Goal: Task Accomplishment & Management: Manage account settings

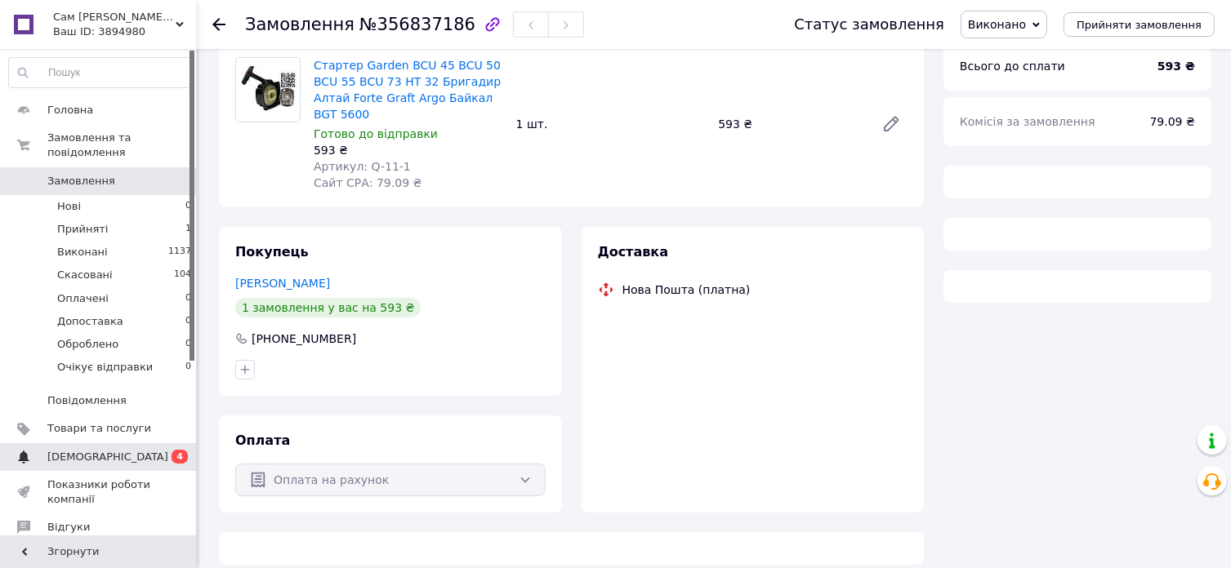
scroll to position [178, 0]
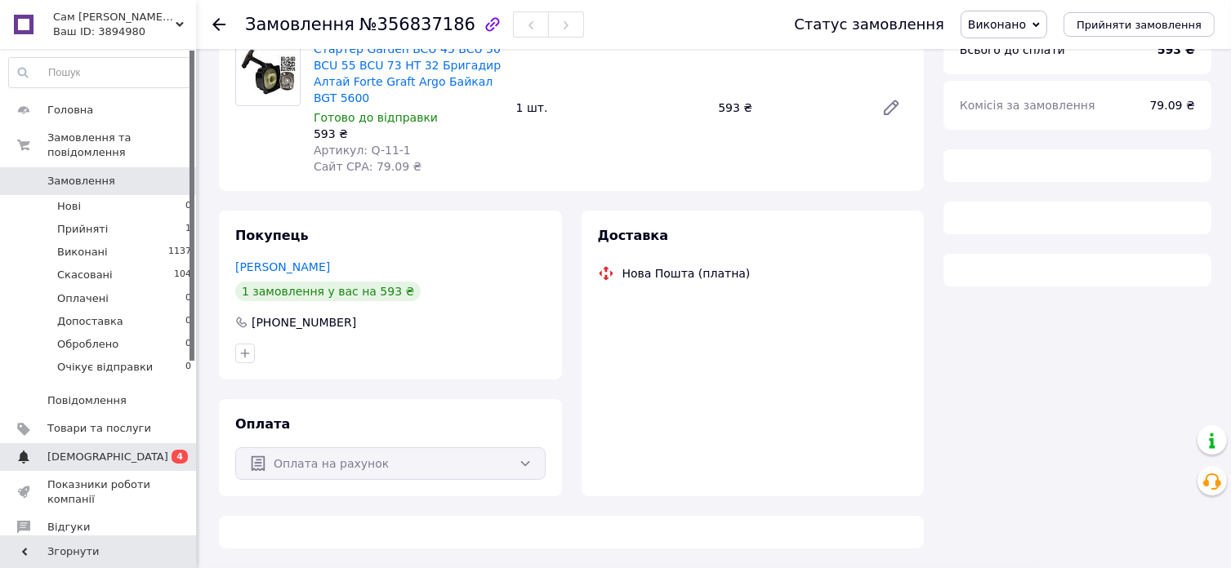
click at [136, 450] on span "[DEMOGRAPHIC_DATA]" at bounding box center [99, 457] width 104 height 15
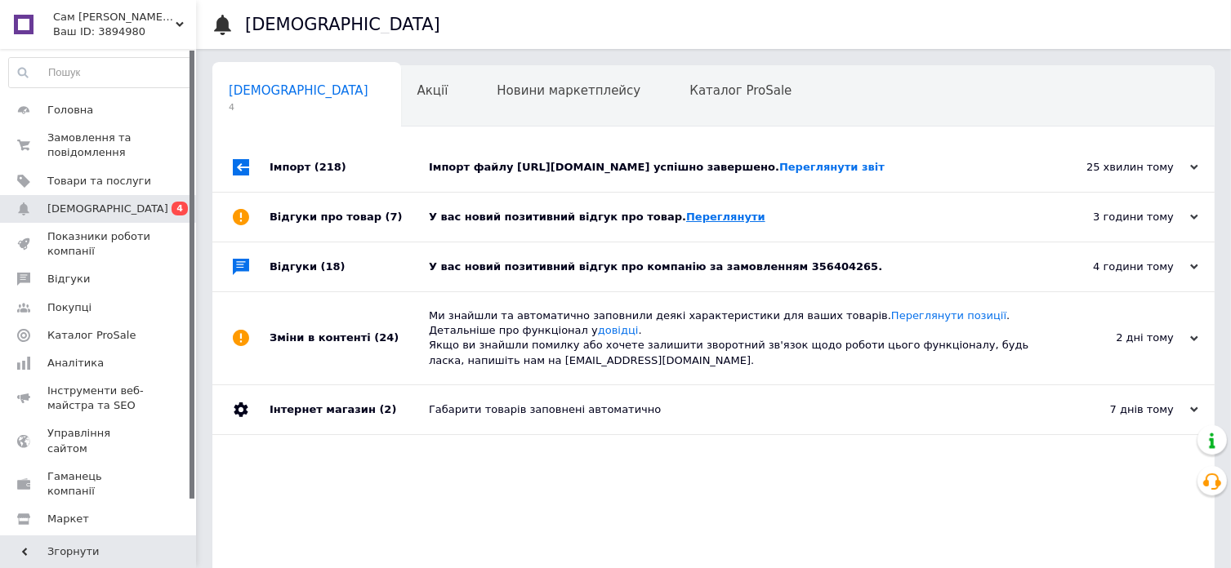
click at [696, 223] on link "Переглянути" at bounding box center [725, 217] width 79 height 12
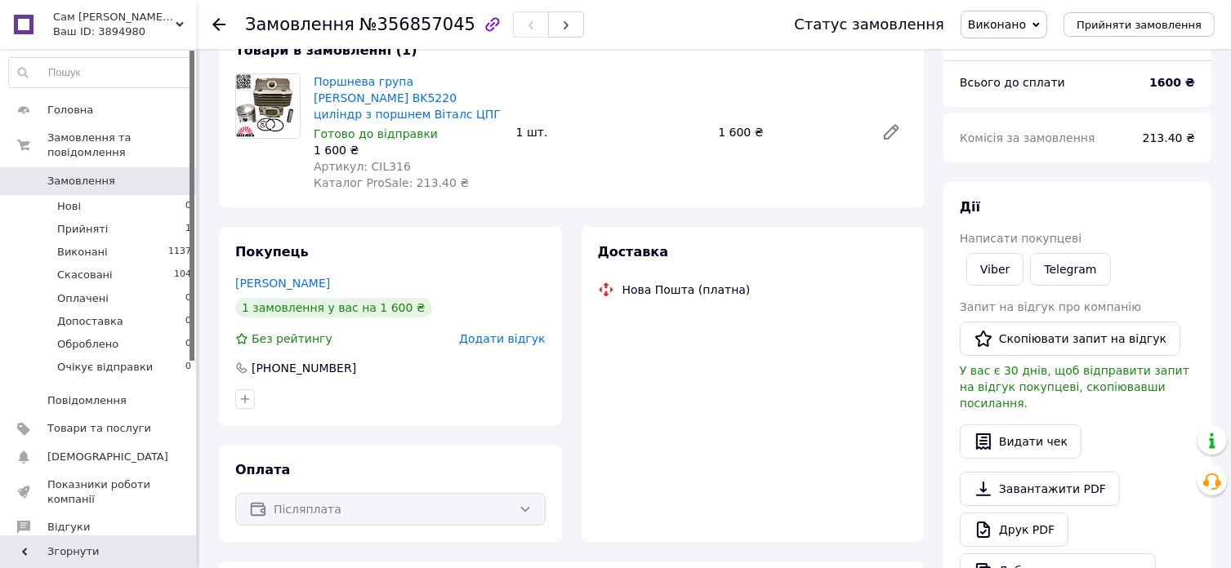
scroll to position [178, 0]
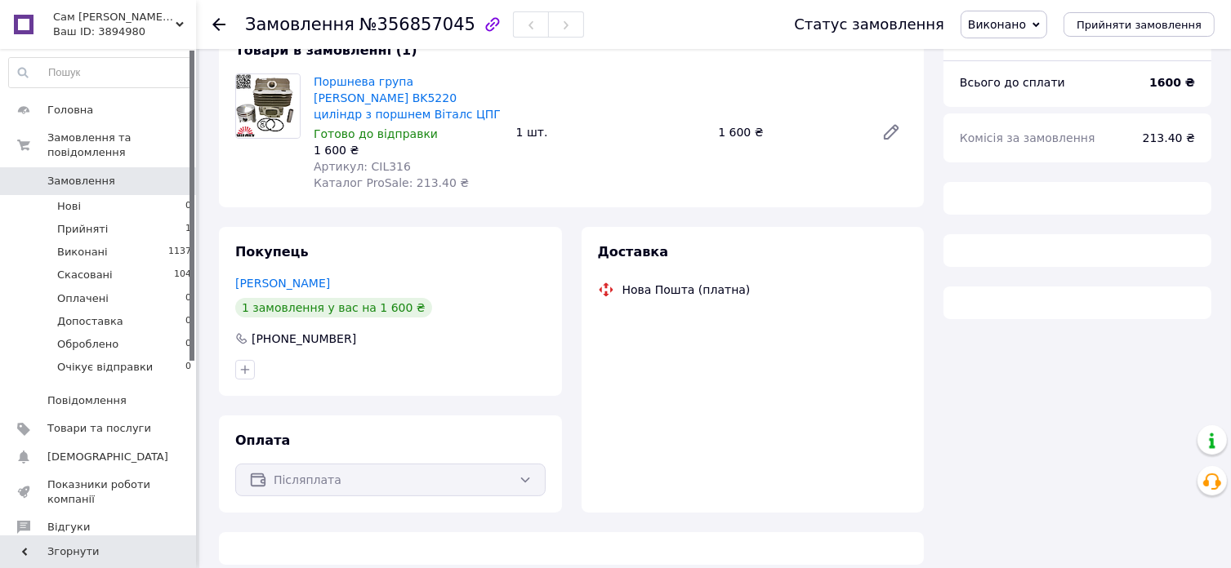
scroll to position [178, 0]
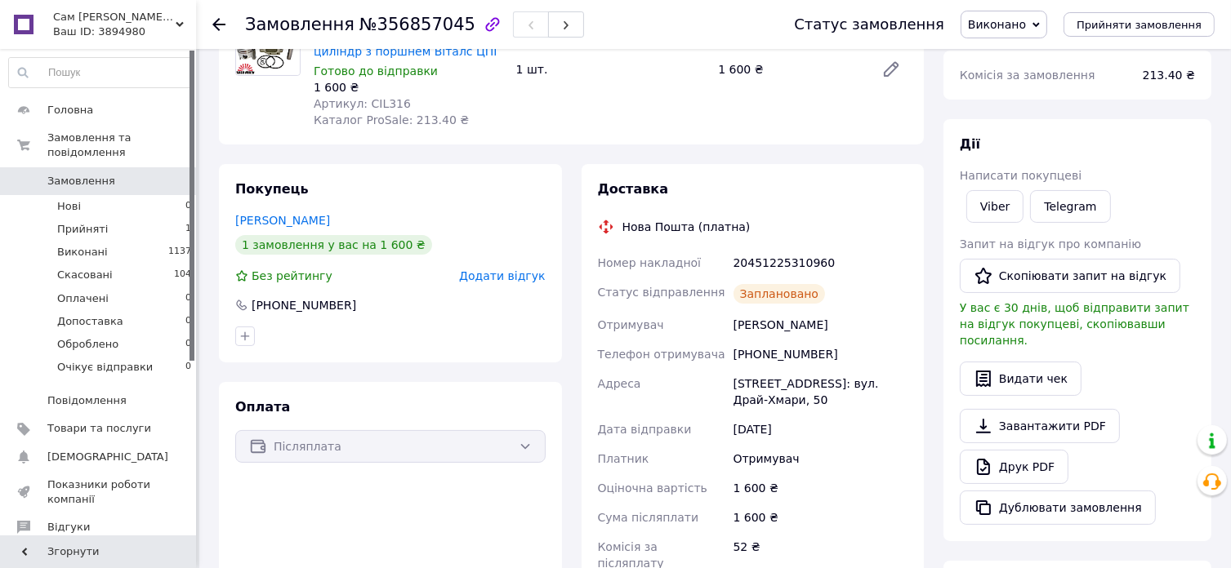
click at [134, 30] on div "Ваш ID: 3894980" at bounding box center [124, 32] width 143 height 15
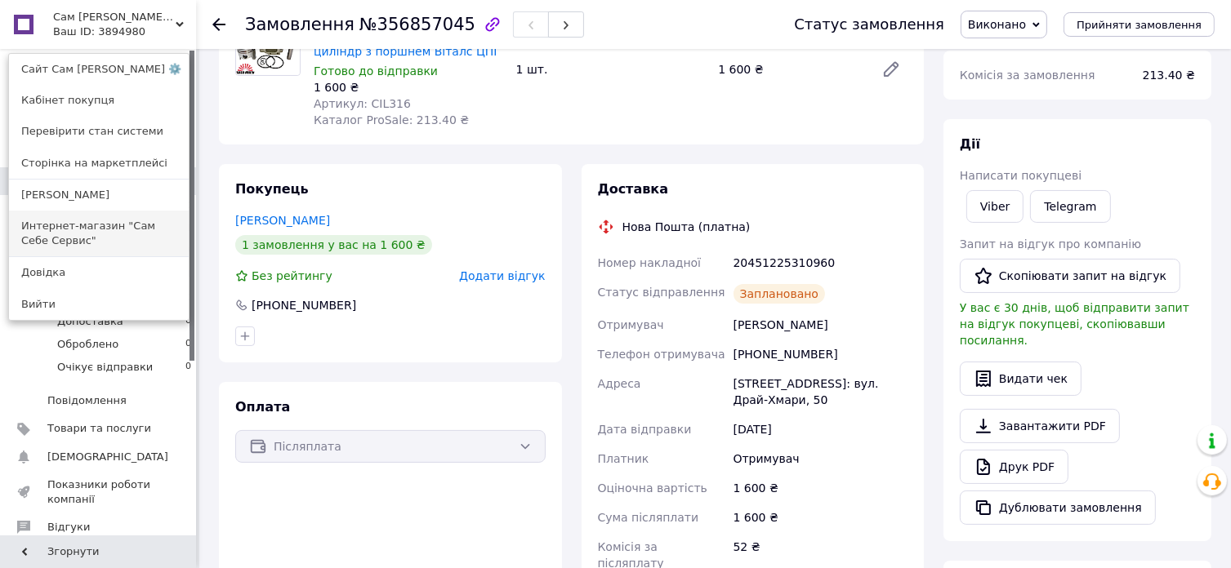
click at [100, 231] on link "Интернет-магазин "Сам Себе Сервис"" at bounding box center [99, 234] width 180 height 46
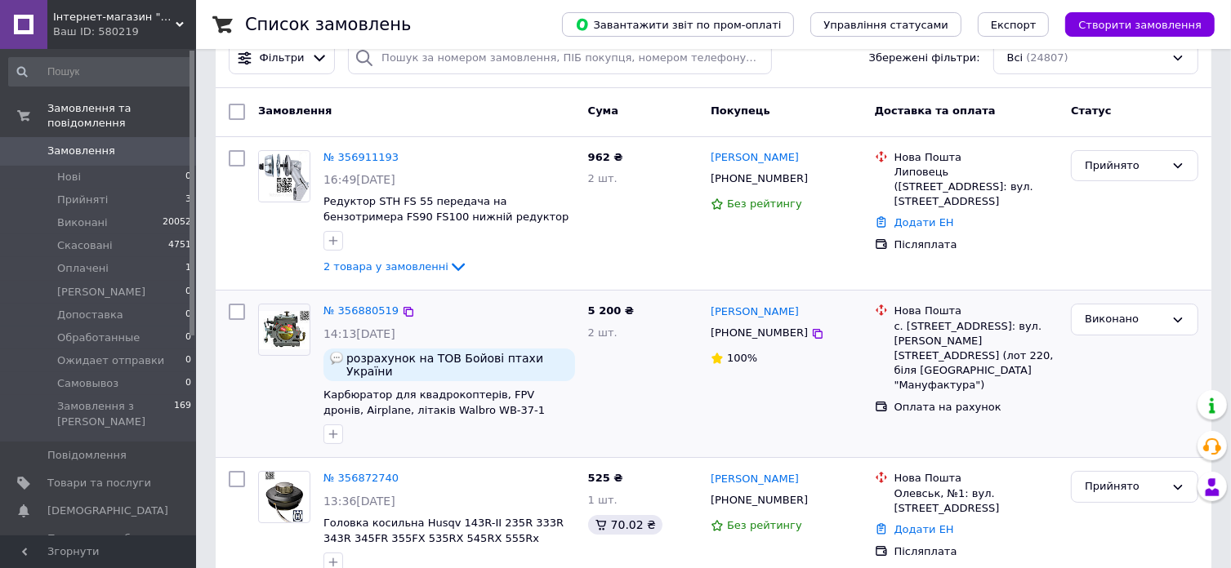
scroll to position [163, 0]
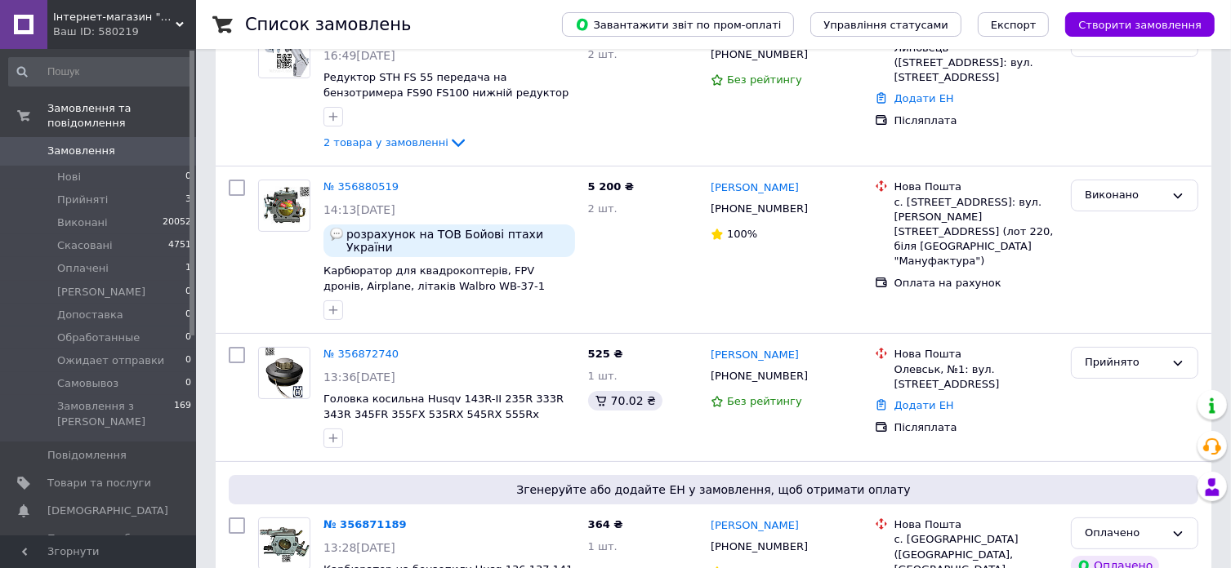
click at [361, 184] on link "№ 356880519" at bounding box center [360, 186] width 75 height 12
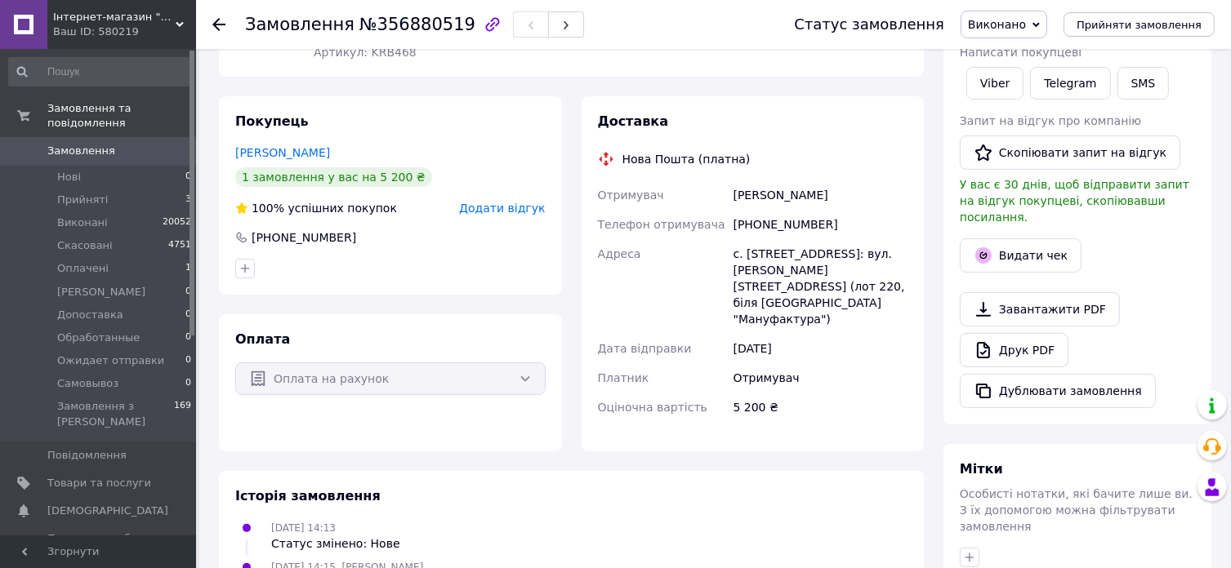
scroll to position [82, 0]
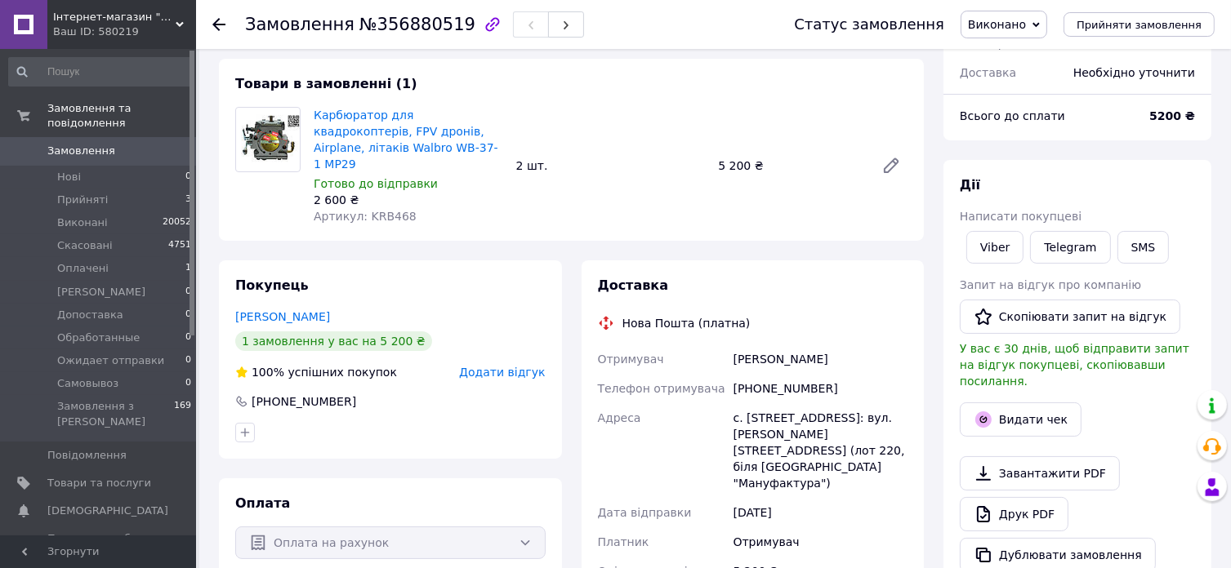
click at [1026, 27] on span "Виконано" at bounding box center [997, 24] width 58 height 13
click at [1014, 53] on li "Прийнято" at bounding box center [1022, 57] width 123 height 25
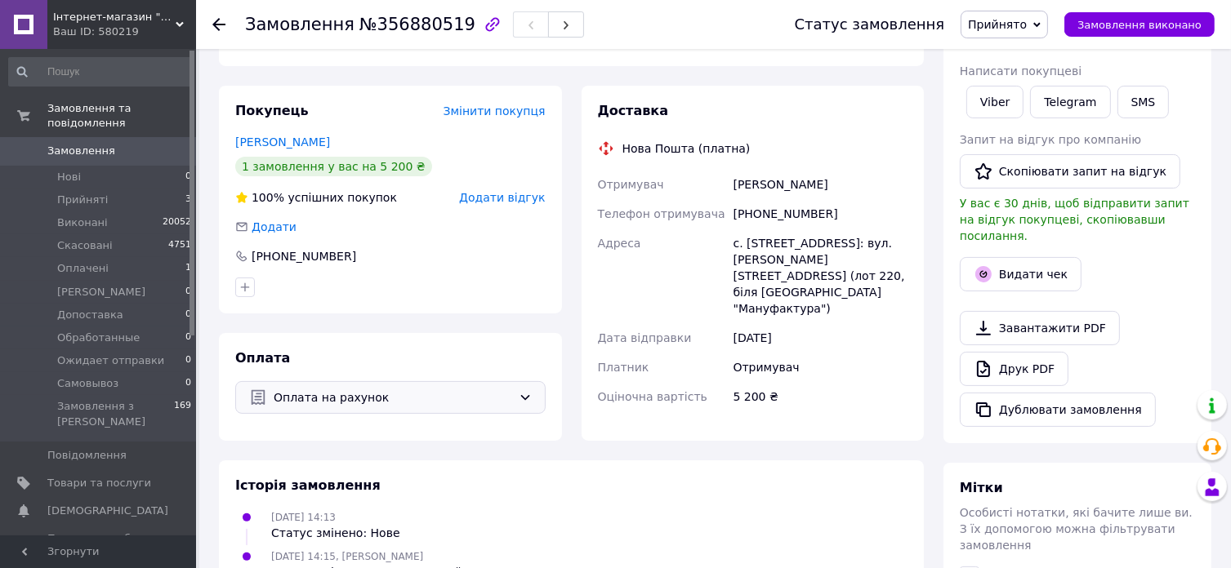
scroll to position [327, 0]
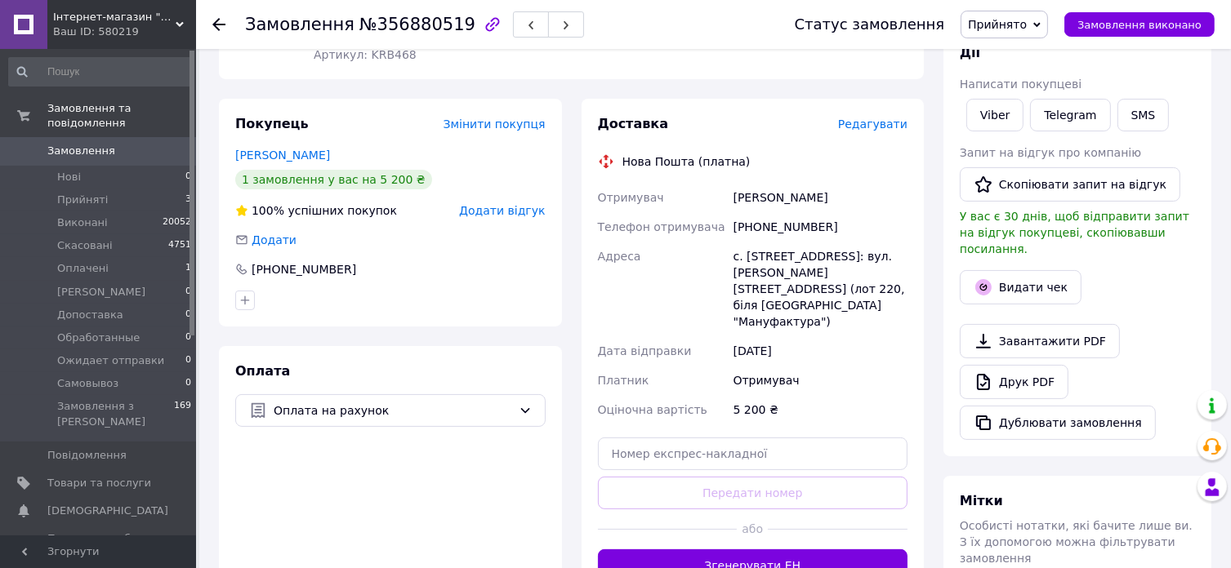
scroll to position [341, 0]
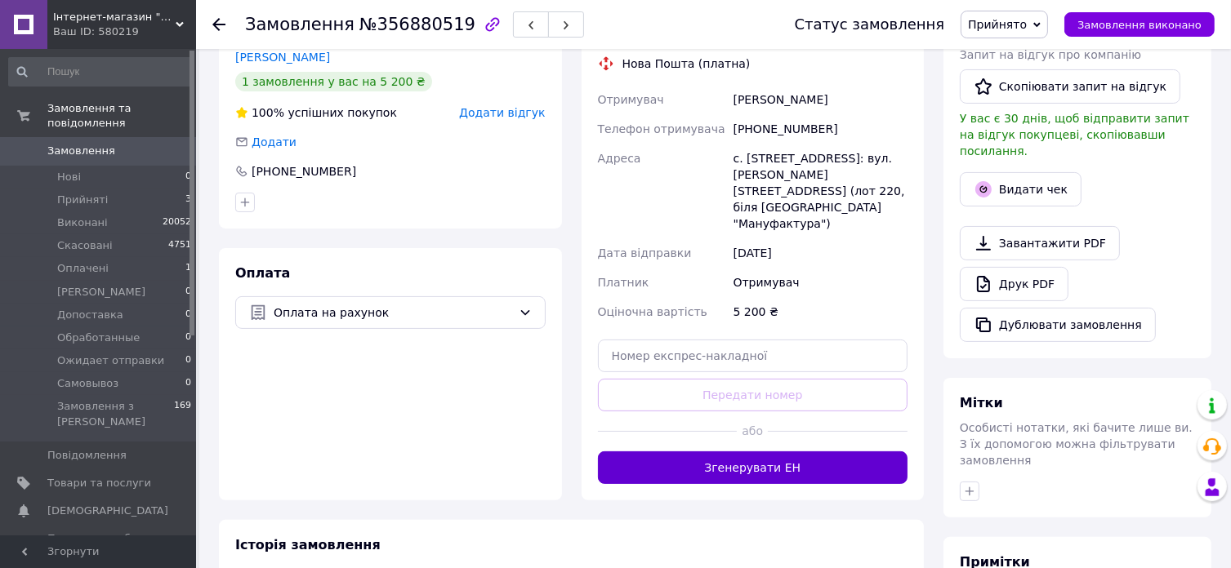
click at [729, 452] on button "Згенерувати ЕН" at bounding box center [753, 468] width 310 height 33
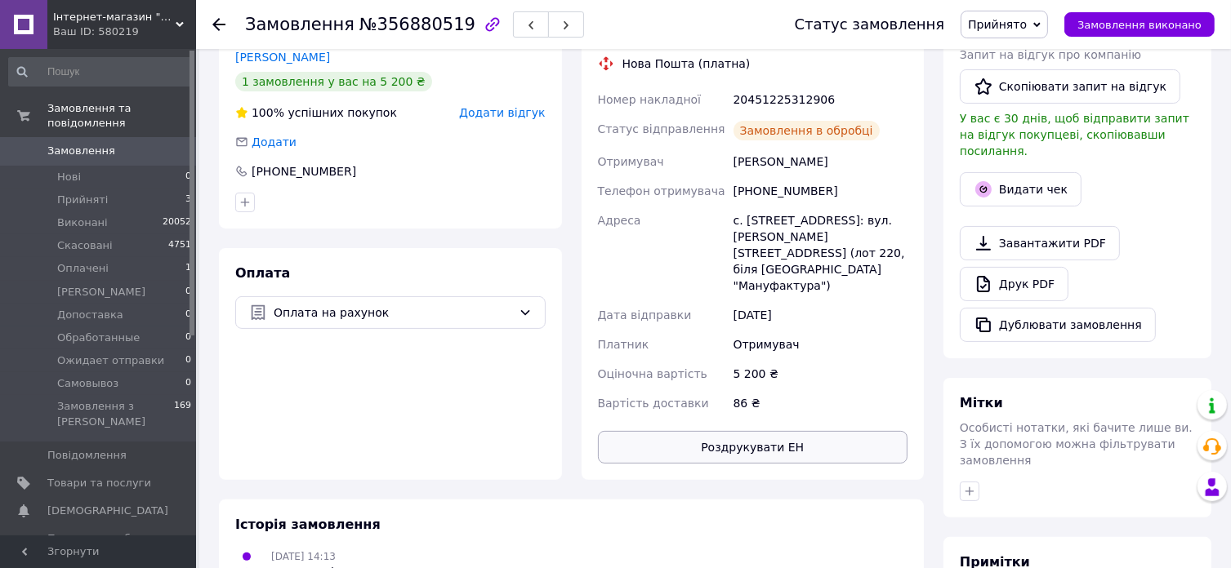
click at [756, 431] on button "Роздрукувати ЕН" at bounding box center [753, 447] width 310 height 33
click at [1108, 25] on span "Замовлення виконано" at bounding box center [1139, 25] width 124 height 12
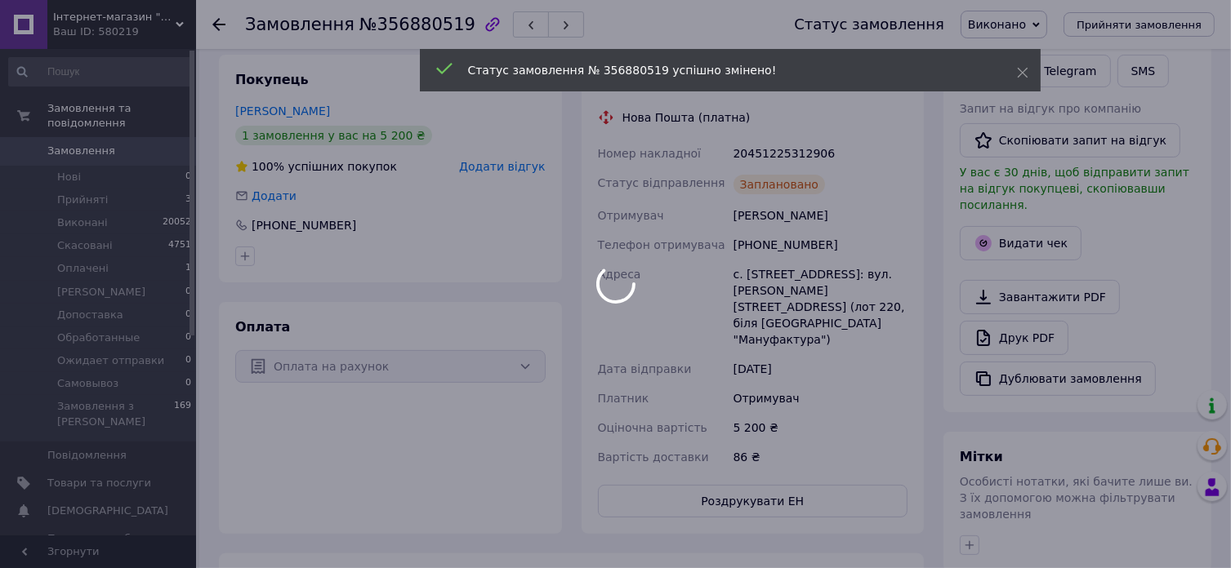
scroll to position [260, 0]
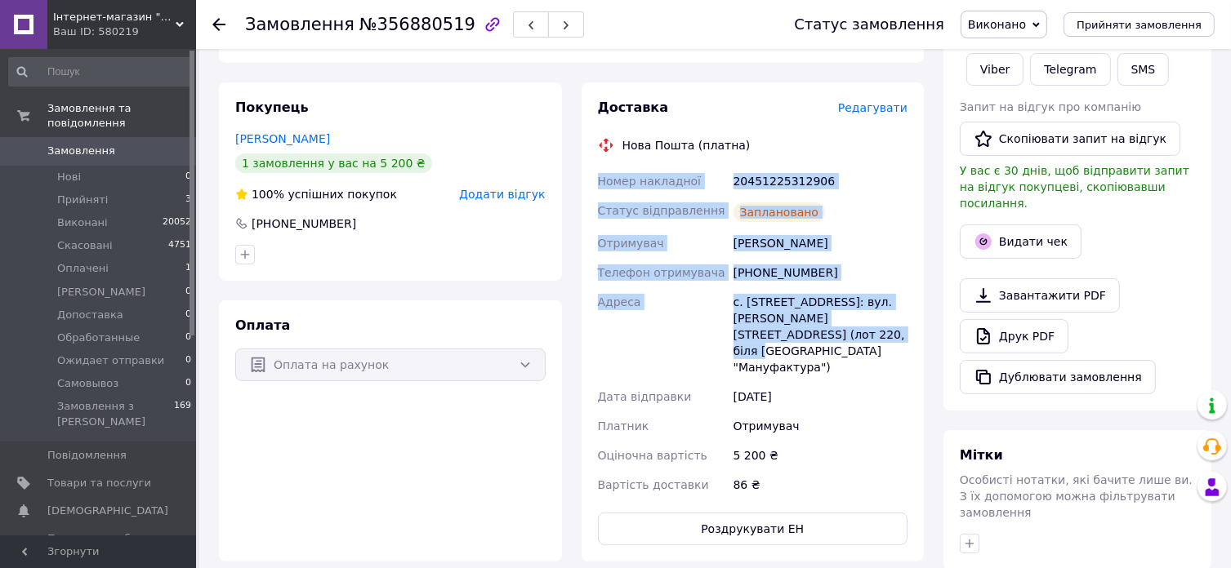
drag, startPoint x: 595, startPoint y: 153, endPoint x: 841, endPoint y: 326, distance: 300.7
click at [841, 326] on div "Номер накладної 20451225312906 Статус відправлення Заплановано Отримувач Фурдик…" at bounding box center [753, 333] width 317 height 333
copy div "Номер накладної 20451225312906 Статус відправлення Заплановано Отримувач Фурдик…"
click at [990, 74] on link "Viber" at bounding box center [994, 69] width 57 height 33
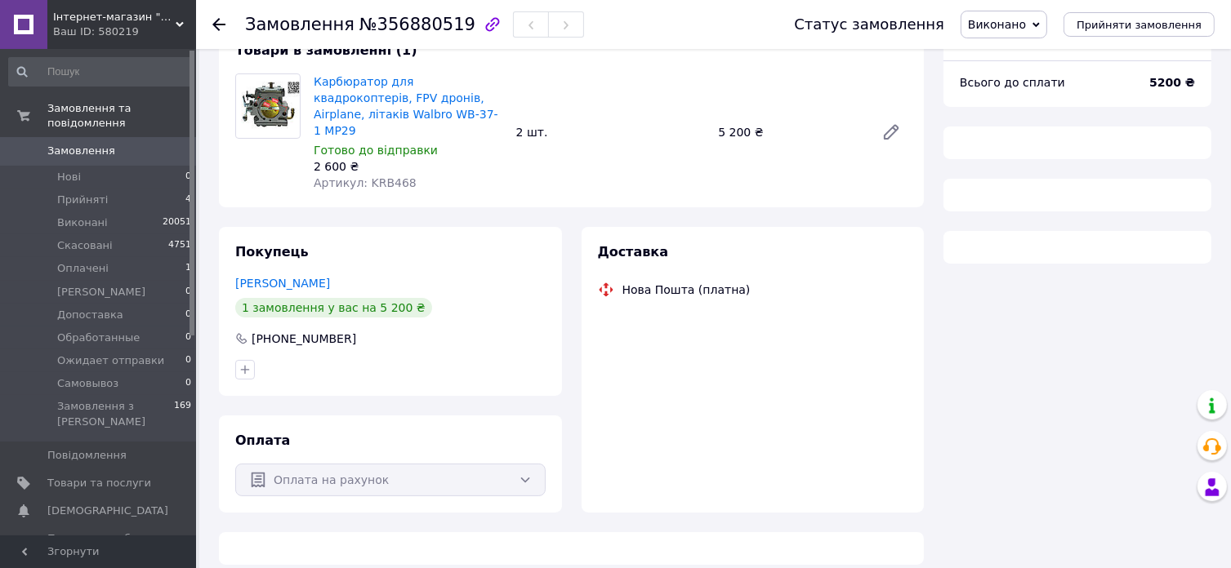
scroll to position [178, 0]
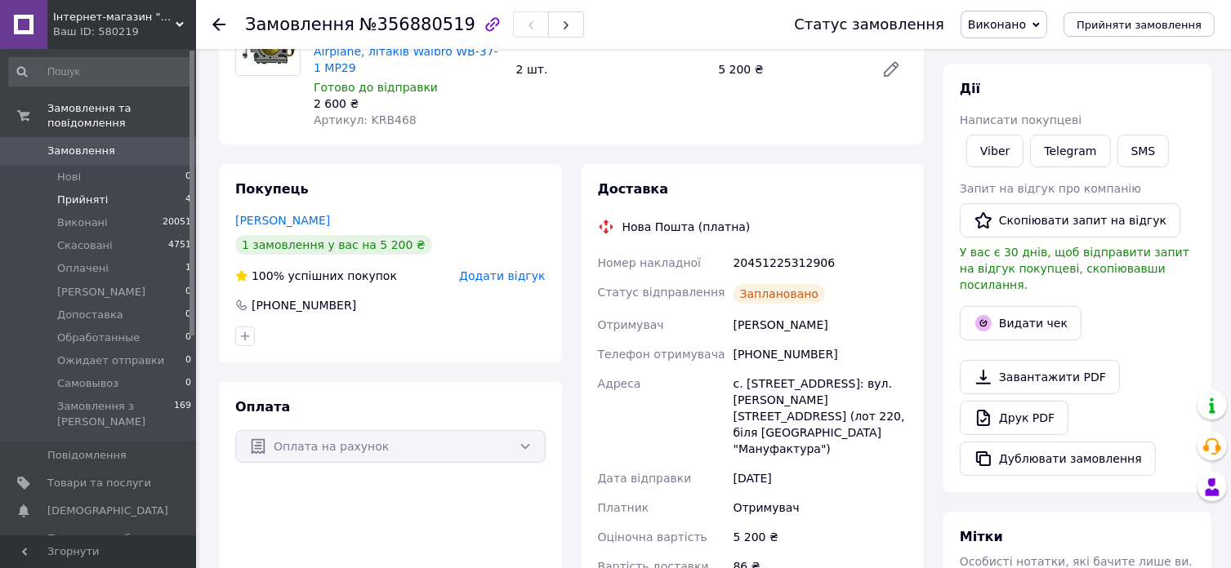
click at [114, 189] on li "Прийняті 4" at bounding box center [100, 200] width 201 height 23
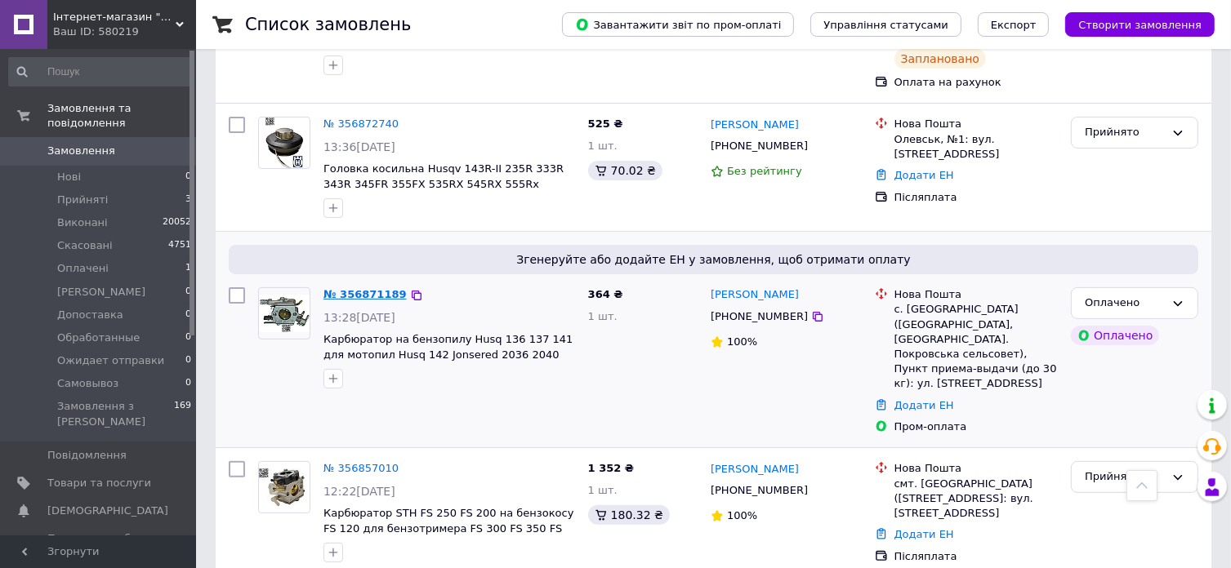
click at [366, 288] on link "№ 356871189" at bounding box center [364, 294] width 83 height 12
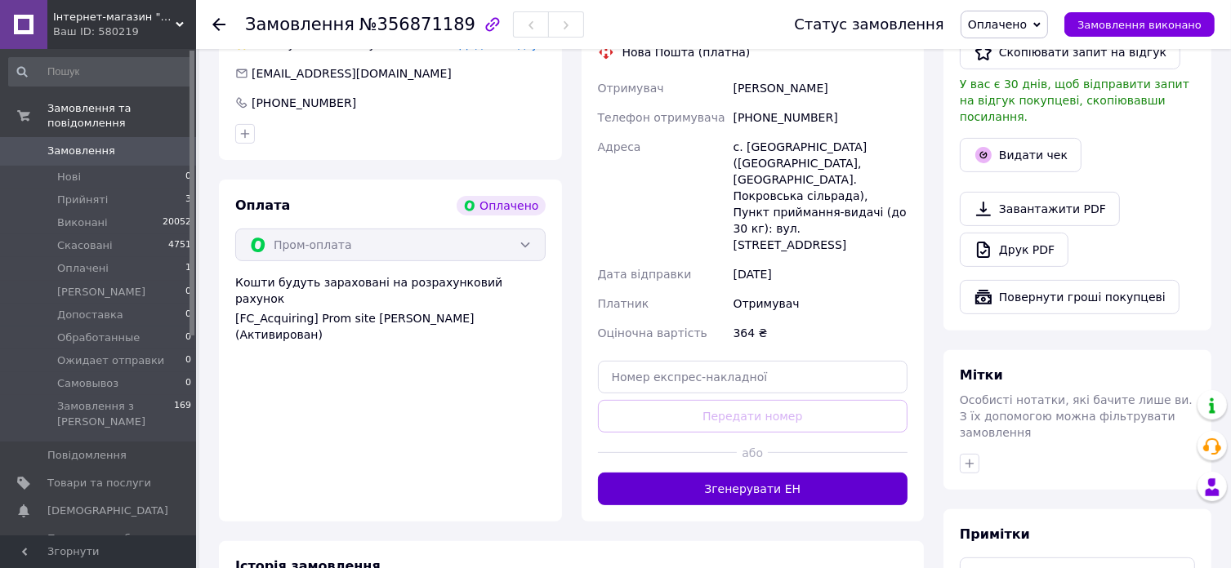
scroll to position [572, 0]
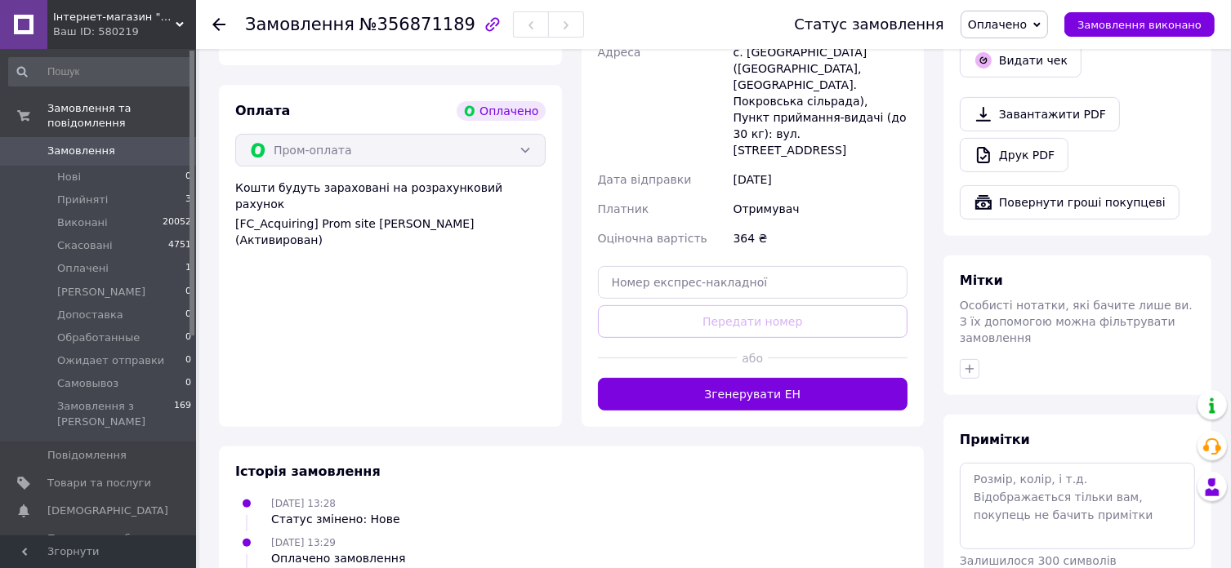
click at [758, 378] on button "Згенерувати ЕН" at bounding box center [753, 394] width 310 height 33
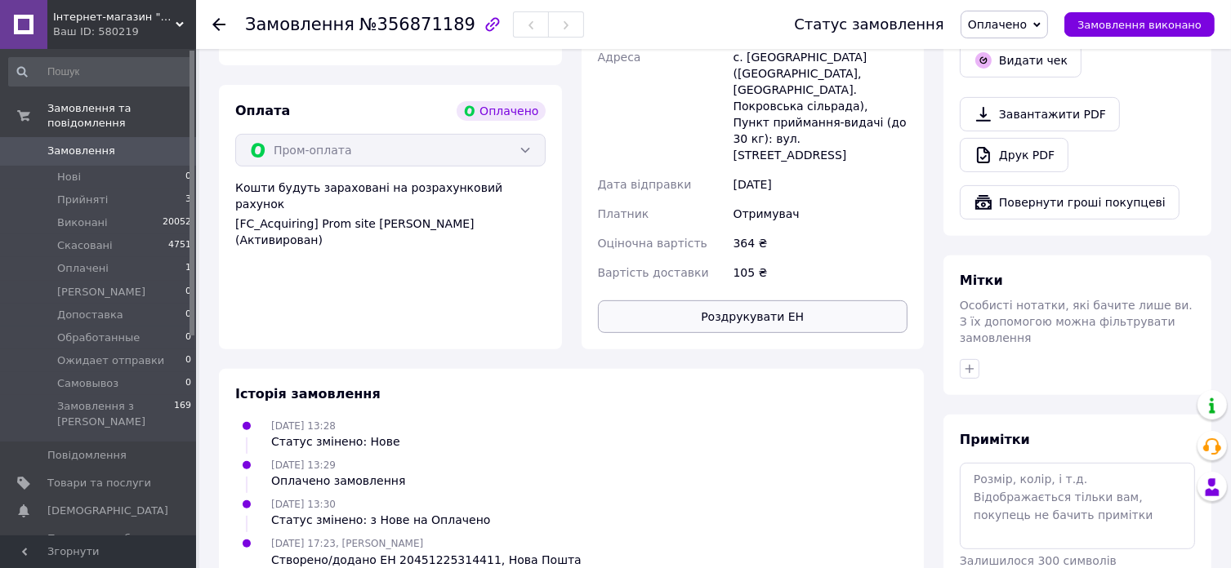
click at [764, 301] on button "Роздрукувати ЕН" at bounding box center [753, 317] width 310 height 33
click at [1132, 25] on span "Замовлення виконано" at bounding box center [1139, 25] width 124 height 12
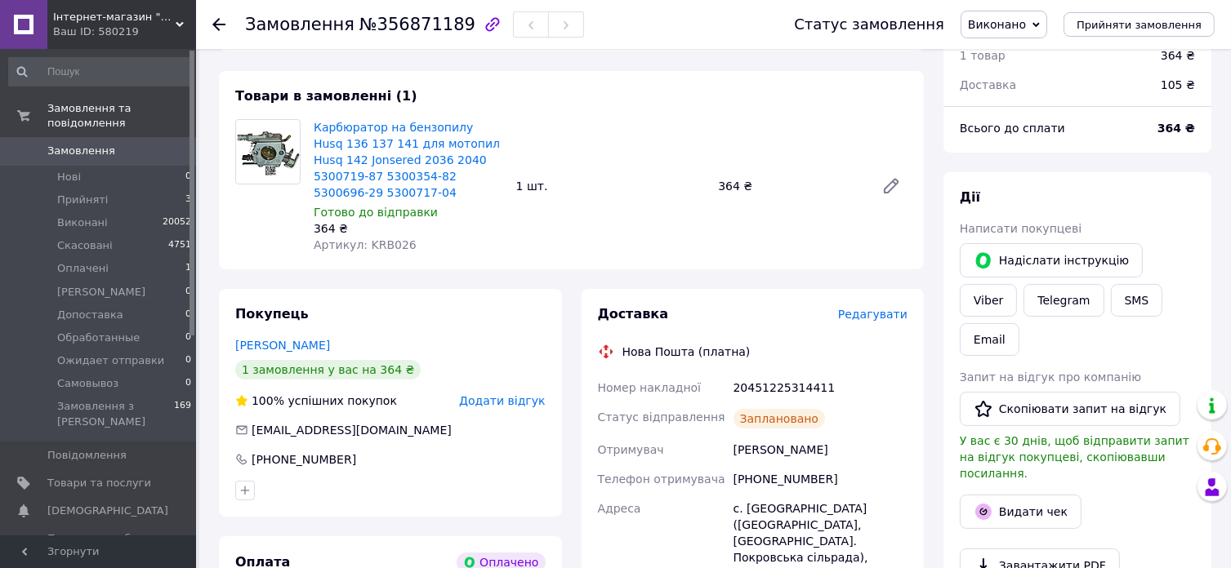
scroll to position [82, 0]
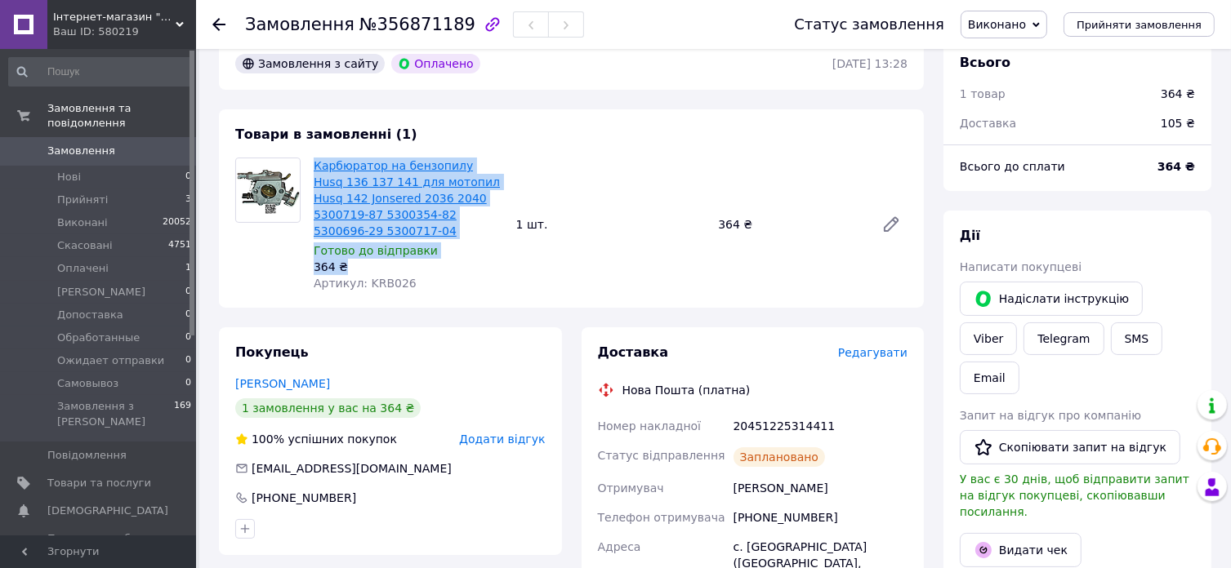
drag, startPoint x: 347, startPoint y: 247, endPoint x: 314, endPoint y: 167, distance: 87.2
click at [314, 167] on div "Карбюратор на бензопилу Husq 136 137 141 для мотопил Husq 142 Jonsered 2036 204…" at bounding box center [408, 224] width 203 height 140
copy div "Карбюратор на бензопилу Husq 136 137 141 для мотопил Husq 142 Jonsered 2036 204…"
click at [1017, 323] on link "Viber" at bounding box center [988, 339] width 57 height 33
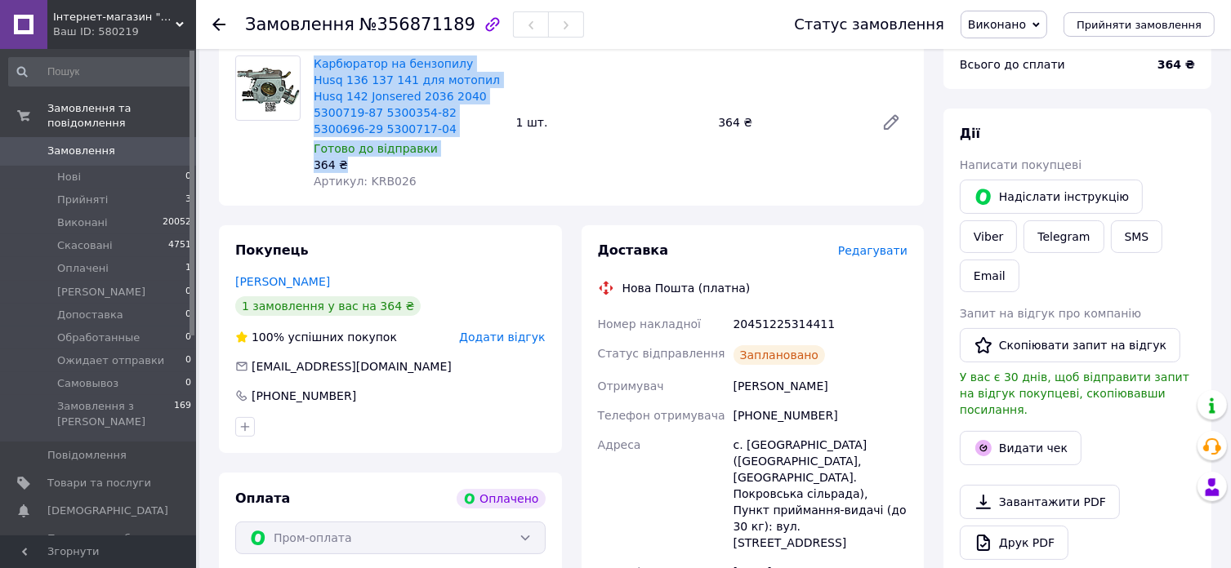
scroll to position [408, 0]
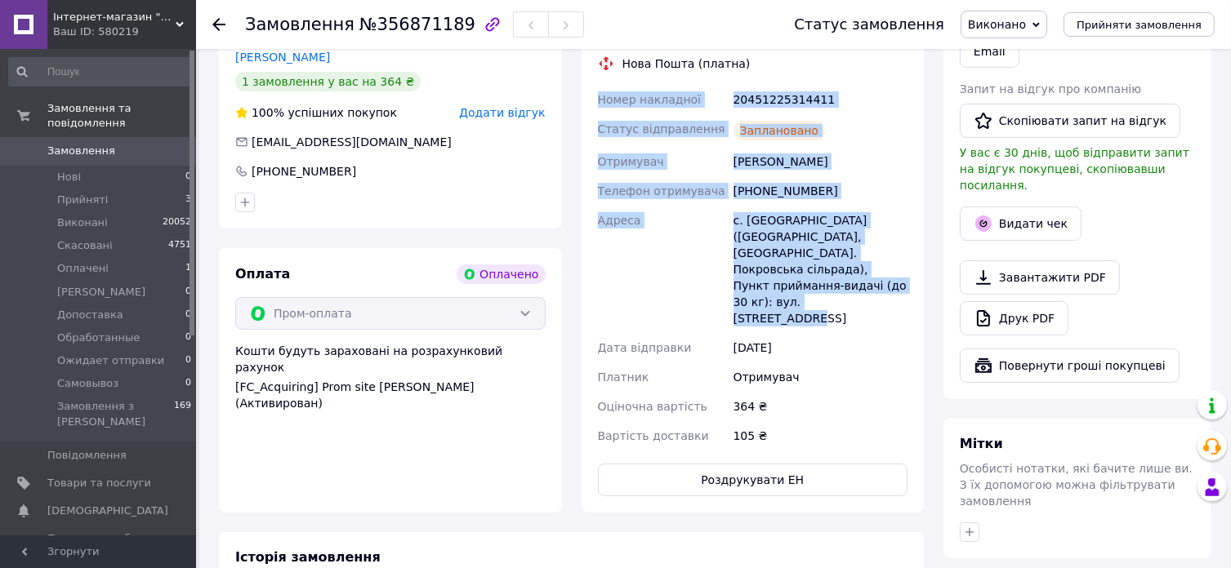
drag, startPoint x: 600, startPoint y: 82, endPoint x: 875, endPoint y: 272, distance: 333.9
click at [875, 272] on div "Номер накладної 20451225314411 Статус відправлення Заплановано Отримувач Чуфрид…" at bounding box center [753, 268] width 317 height 366
copy div "Номер накладної 20451225314411 Статус відправлення Заплановано Отримувач Чуфрид…"
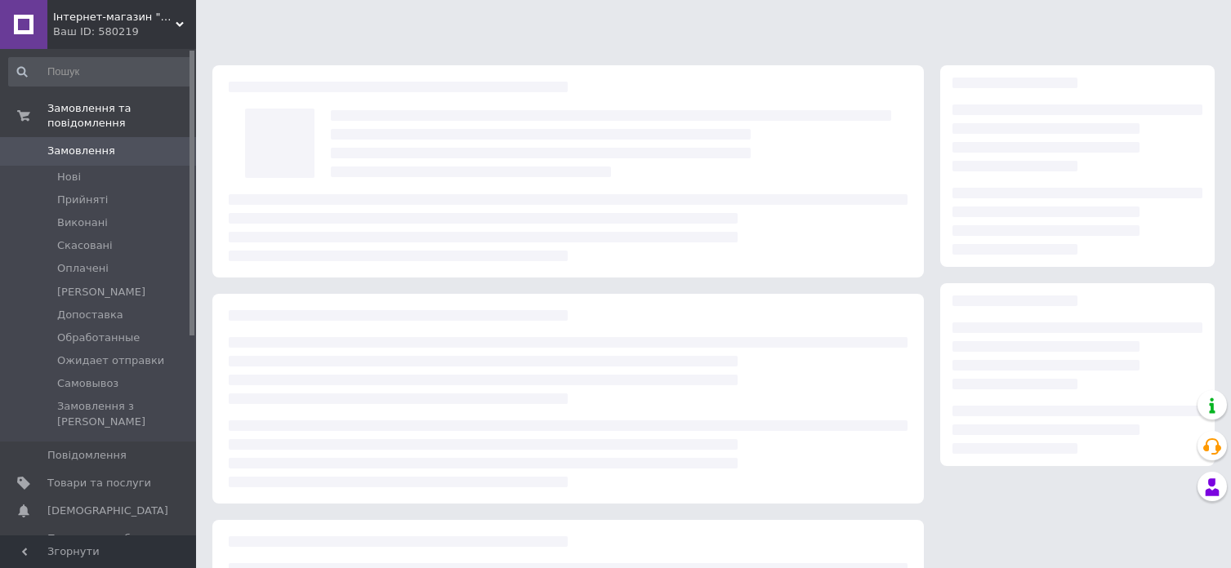
scroll to position [178, 0]
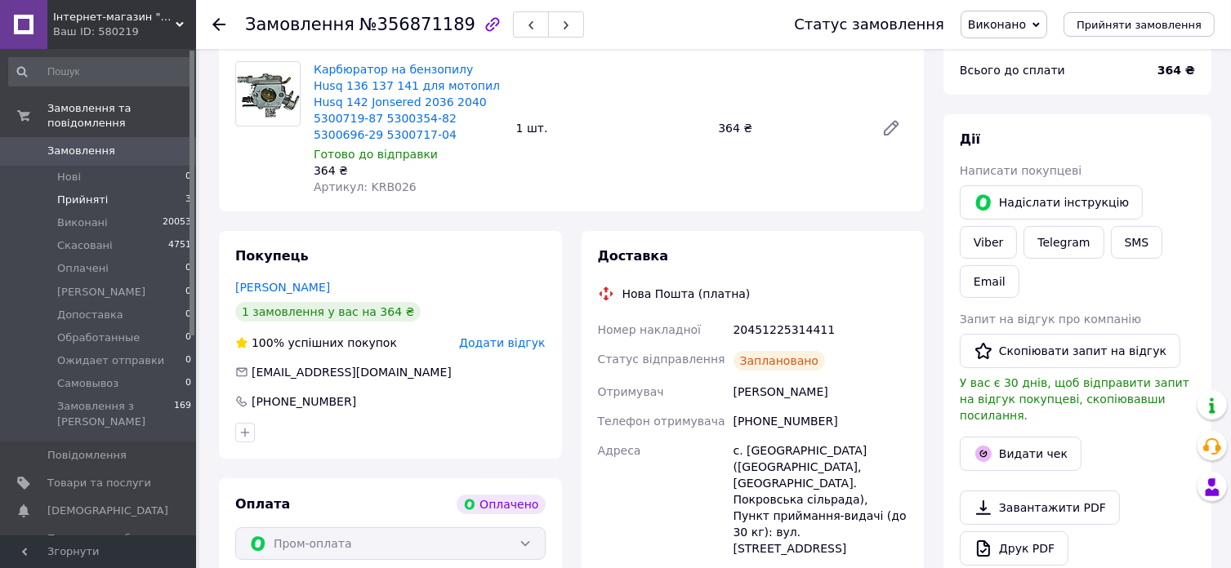
click at [111, 192] on li "Прийняті 3" at bounding box center [100, 200] width 201 height 23
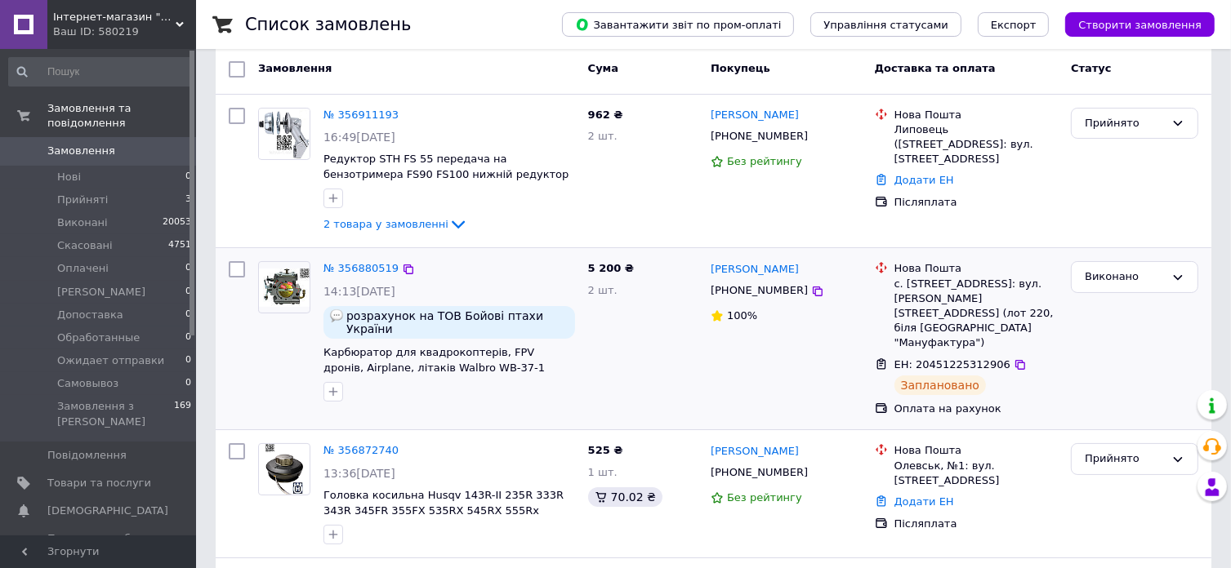
scroll to position [245, 0]
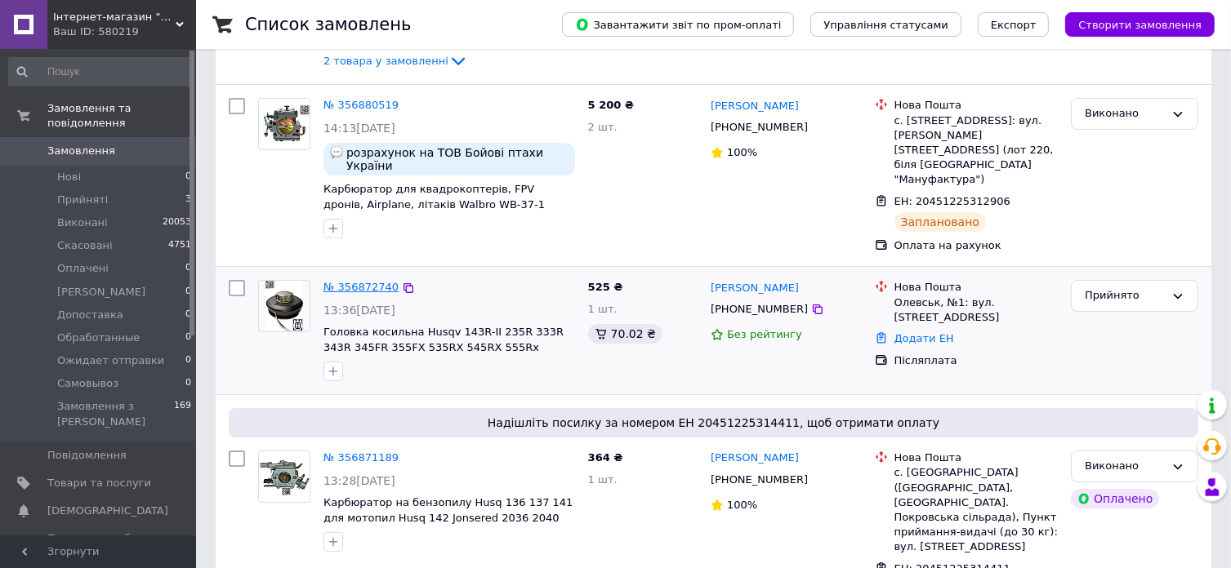
click at [353, 281] on link "№ 356872740" at bounding box center [360, 287] width 75 height 12
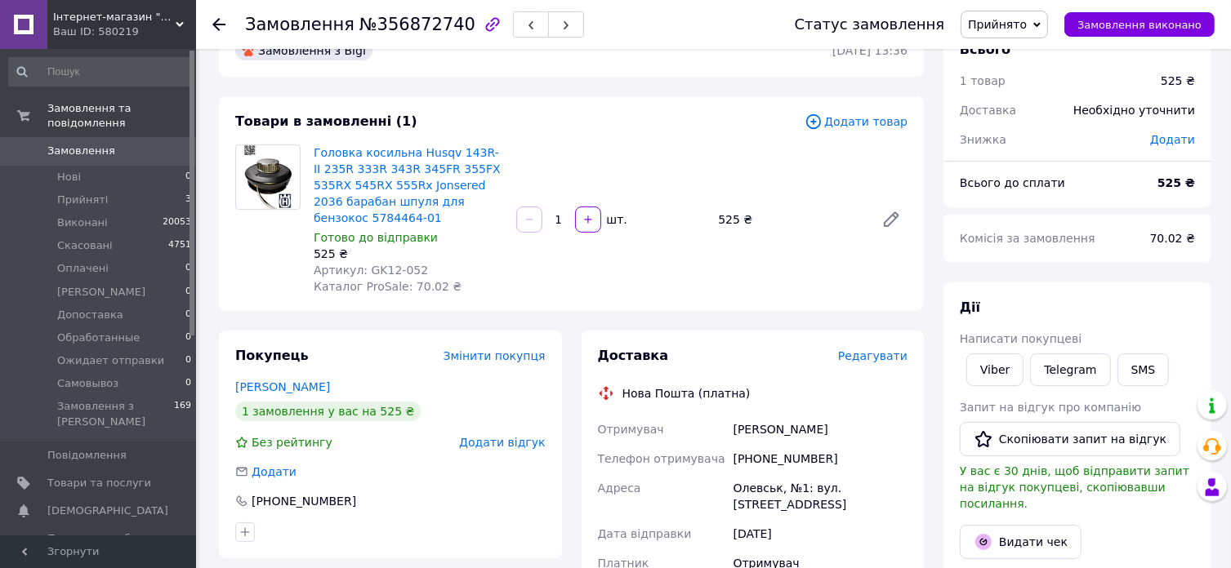
scroll to position [82, 0]
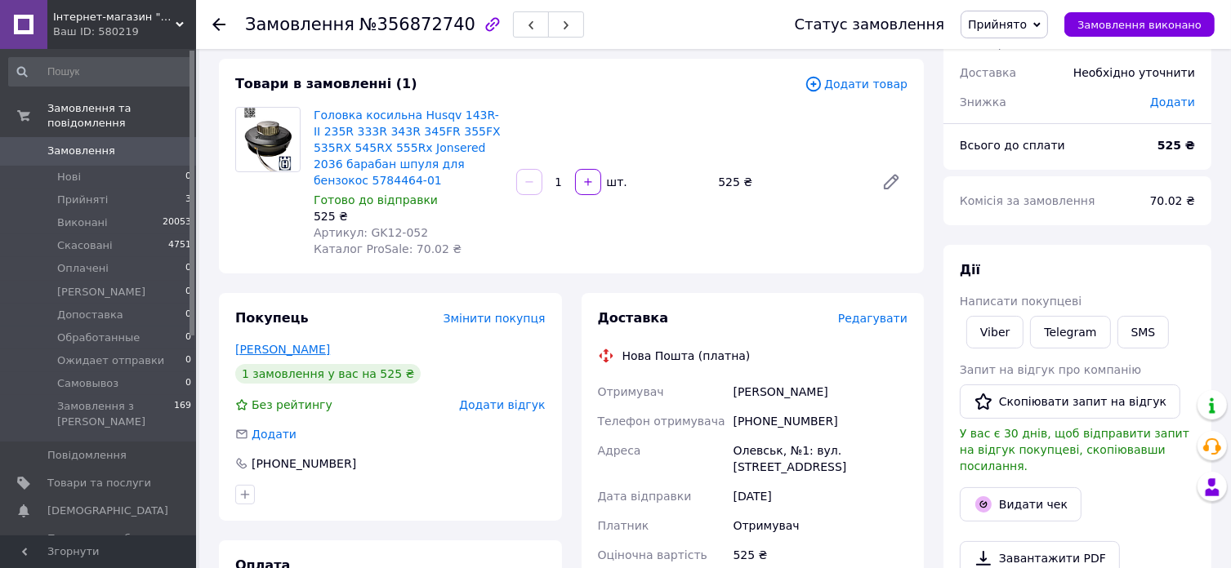
click at [271, 343] on link "[PERSON_NAME]" at bounding box center [282, 349] width 95 height 13
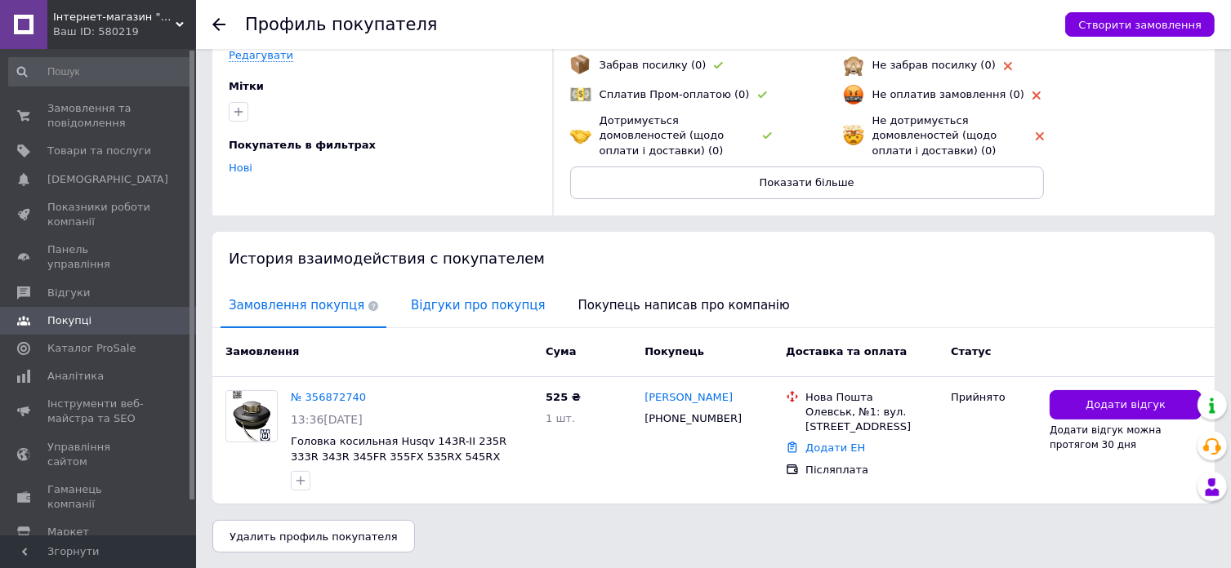
click at [425, 303] on span "Відгуки про покупця" at bounding box center [478, 306] width 150 height 42
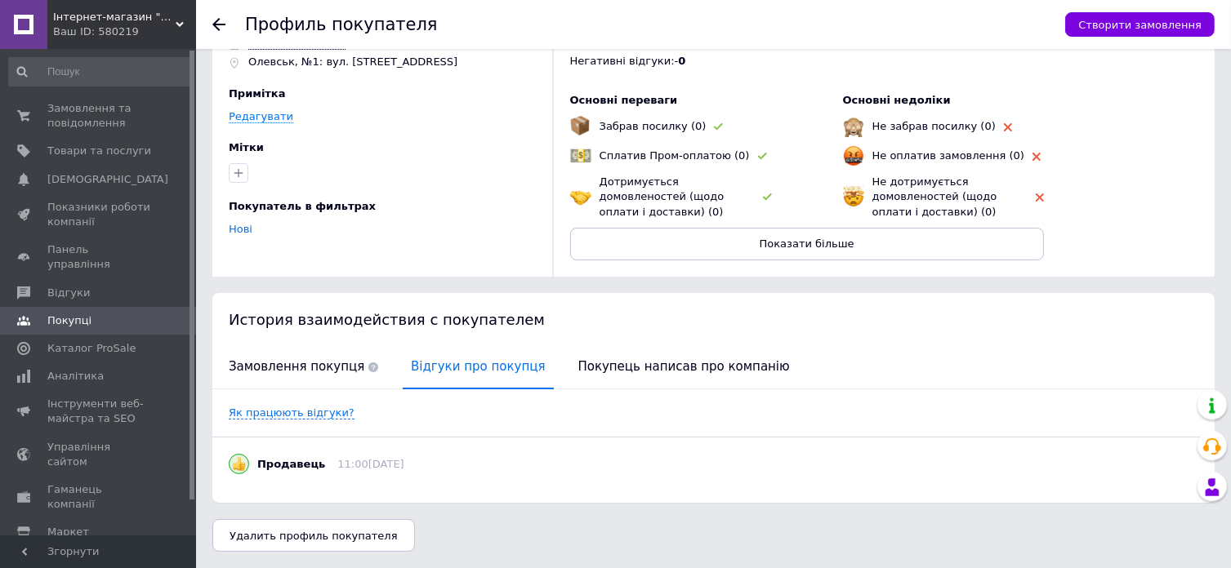
scroll to position [78, 0]
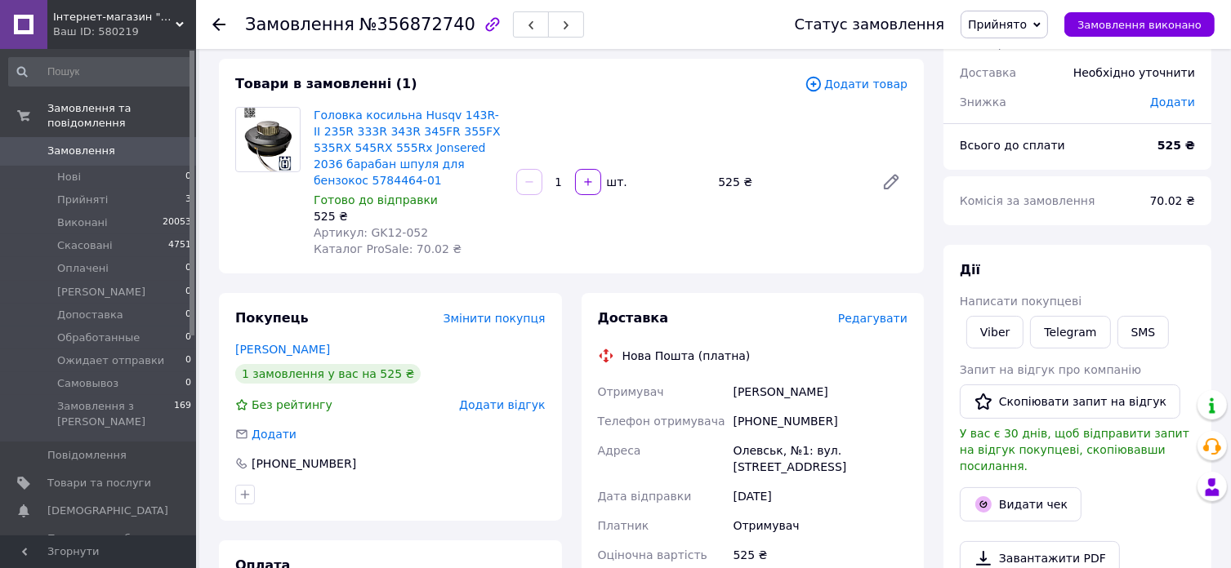
scroll to position [490, 0]
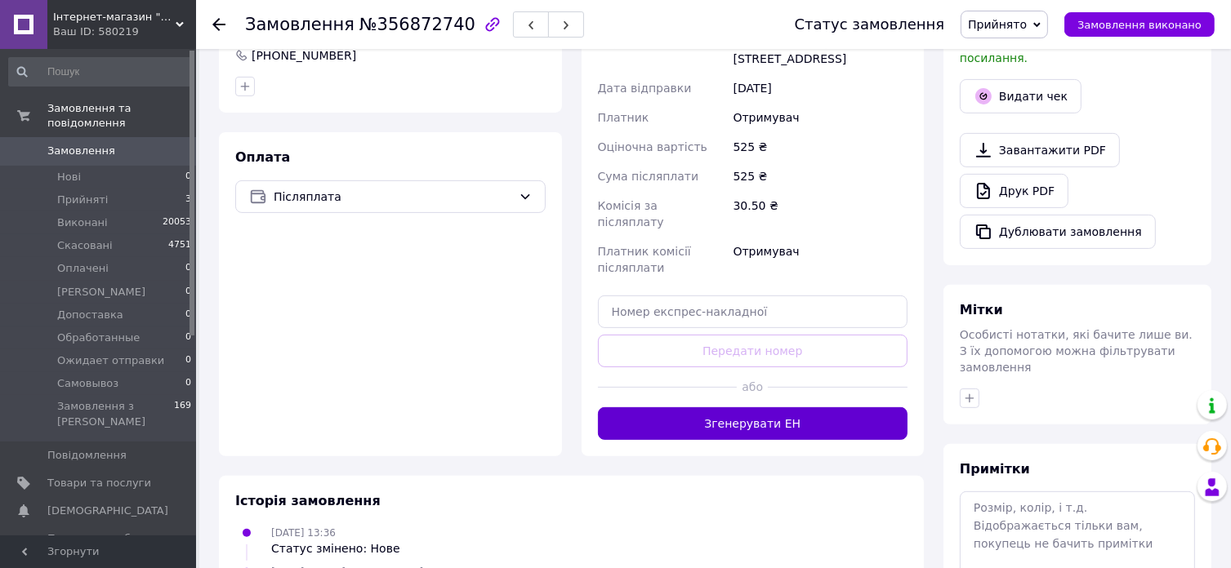
click at [715, 408] on button "Згенерувати ЕН" at bounding box center [753, 424] width 310 height 33
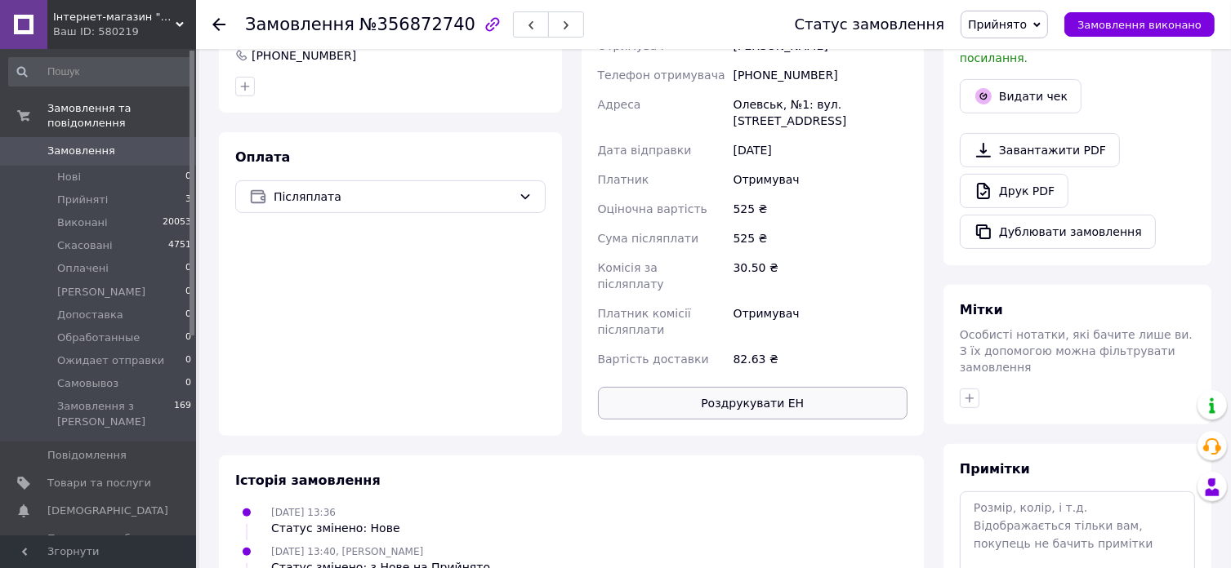
click at [742, 387] on button "Роздрукувати ЕН" at bounding box center [753, 403] width 310 height 33
click at [1120, 25] on span "Замовлення виконано" at bounding box center [1139, 25] width 124 height 12
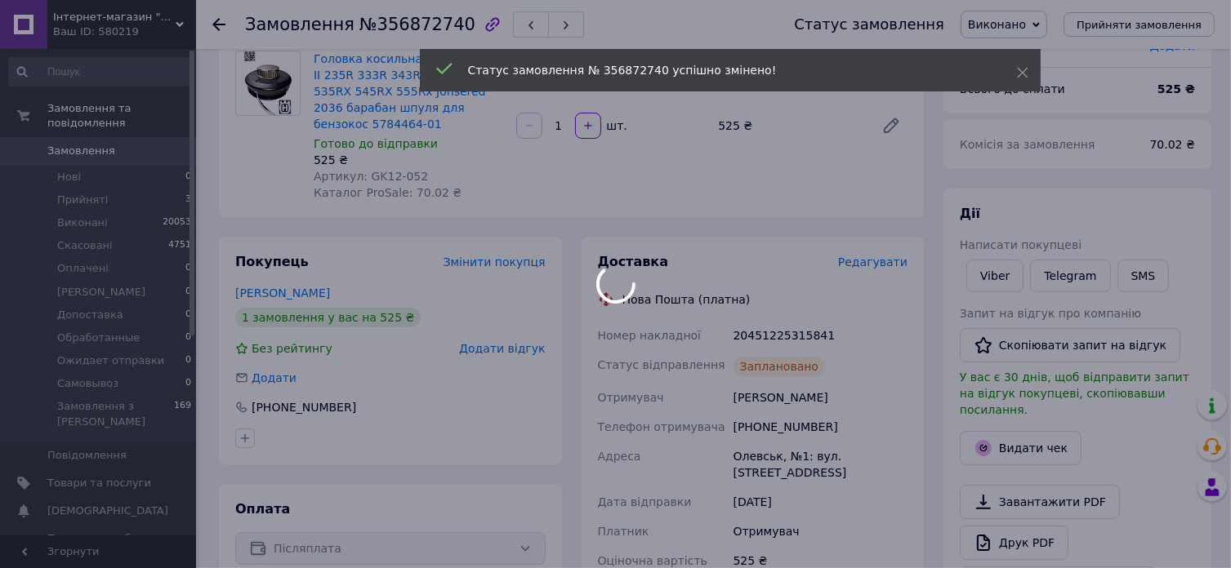
scroll to position [0, 0]
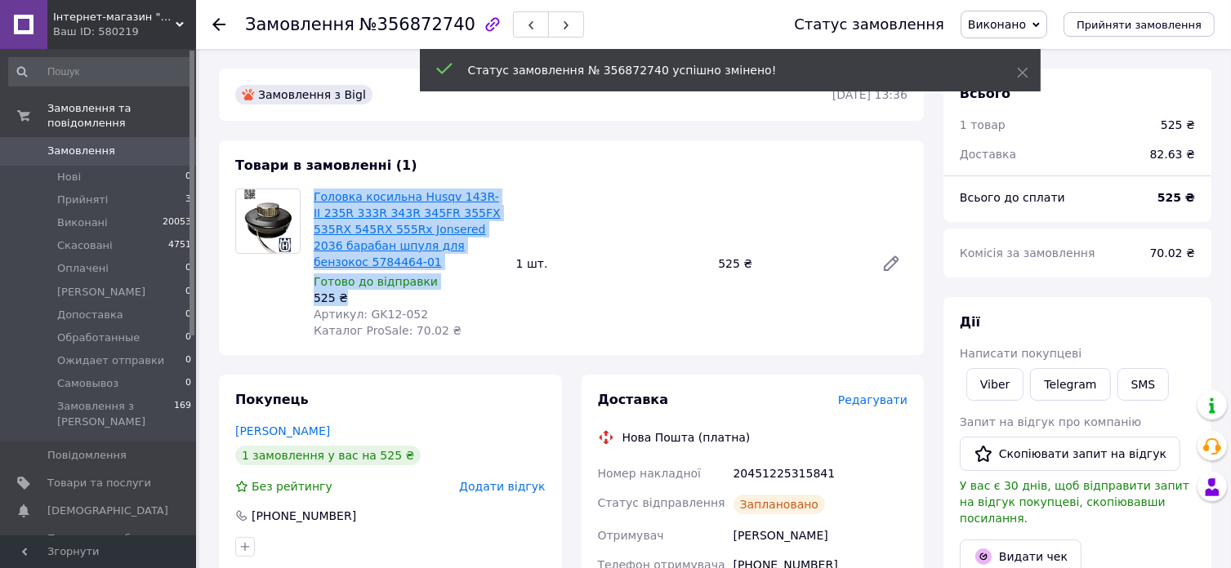
drag, startPoint x: 344, startPoint y: 281, endPoint x: 315, endPoint y: 198, distance: 88.1
click at [315, 198] on div "Головка косильна Husqv 143R-II 235R 333R 343R 345FR 355FX 535RX 545RX 555Rx Jon…" at bounding box center [408, 263] width 203 height 157
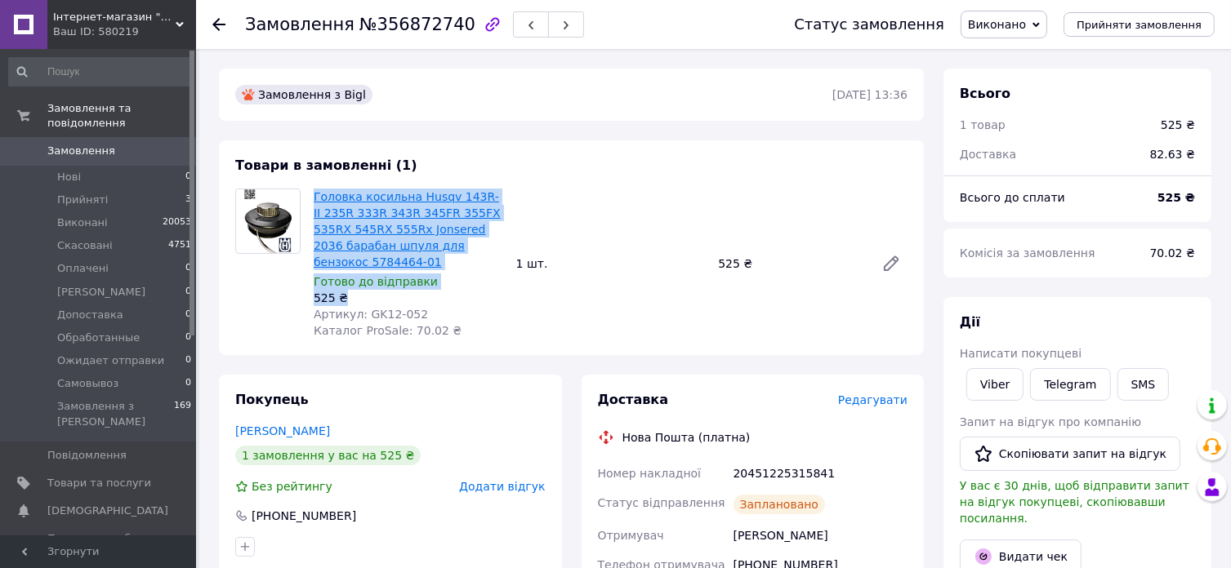
copy div "Головка косильна Husqv 143R-II 235R 333R 343R 345FR 355FX 535RX 545RX 555Rx Jon…"
click at [993, 385] on link "Viber" at bounding box center [994, 384] width 57 height 33
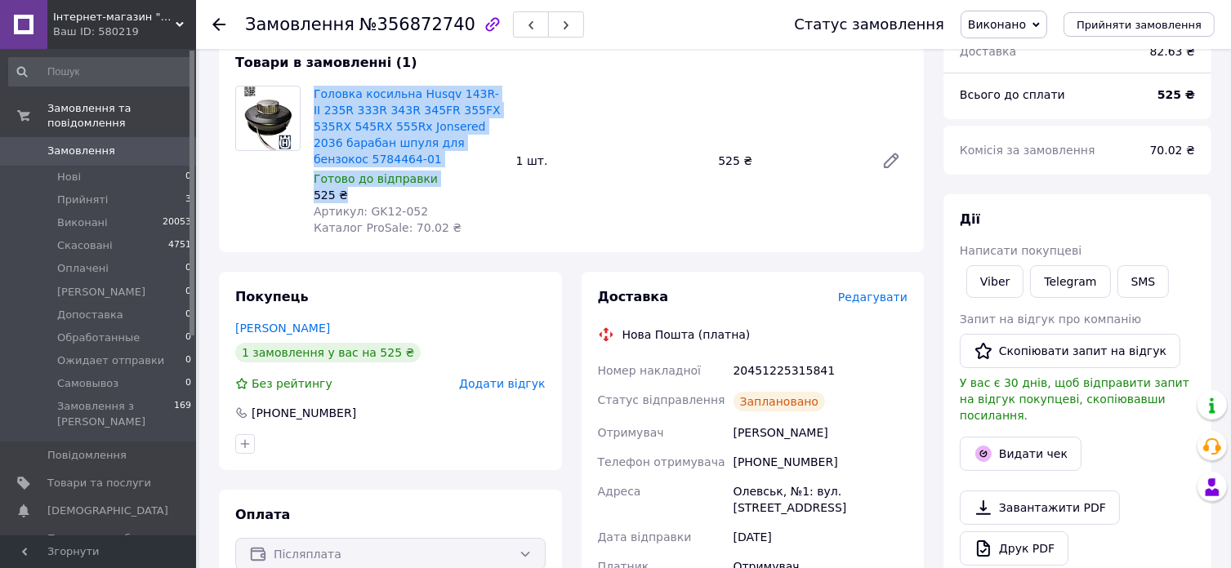
scroll to position [245, 0]
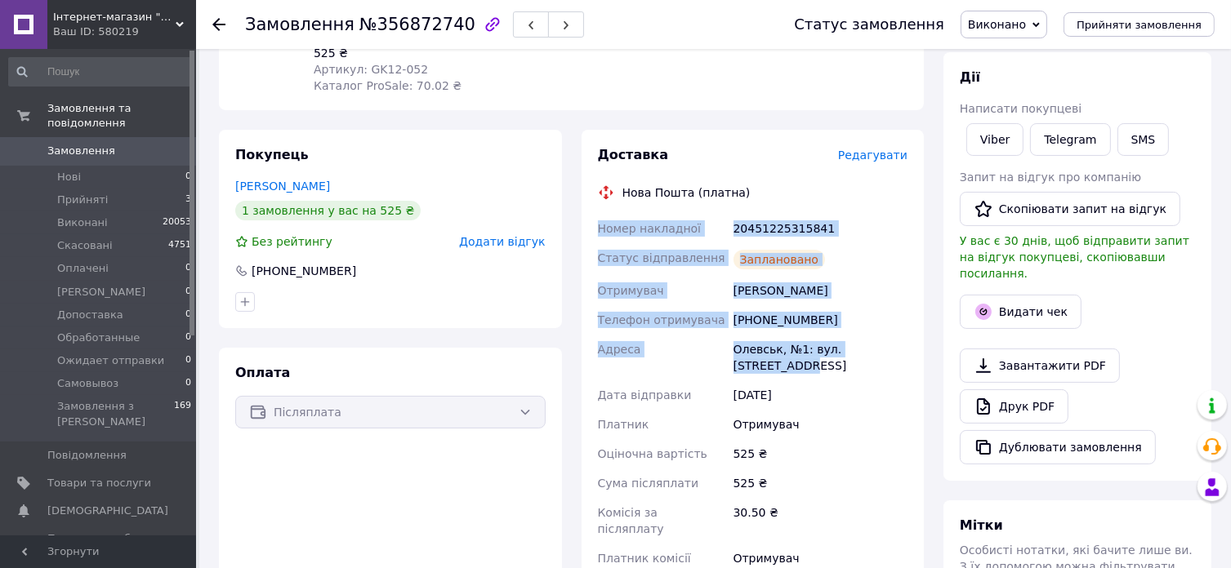
drag, startPoint x: 595, startPoint y: 207, endPoint x: 902, endPoint y: 341, distance: 335.3
click at [902, 341] on div "Номер накладної 20451225315841 Статус відправлення Заплановано Отримувач Хомуто…" at bounding box center [753, 416] width 317 height 405
copy div "Номер накладної 20451225315841 Статус відправлення Заплановано Отримувач Хомуто…"
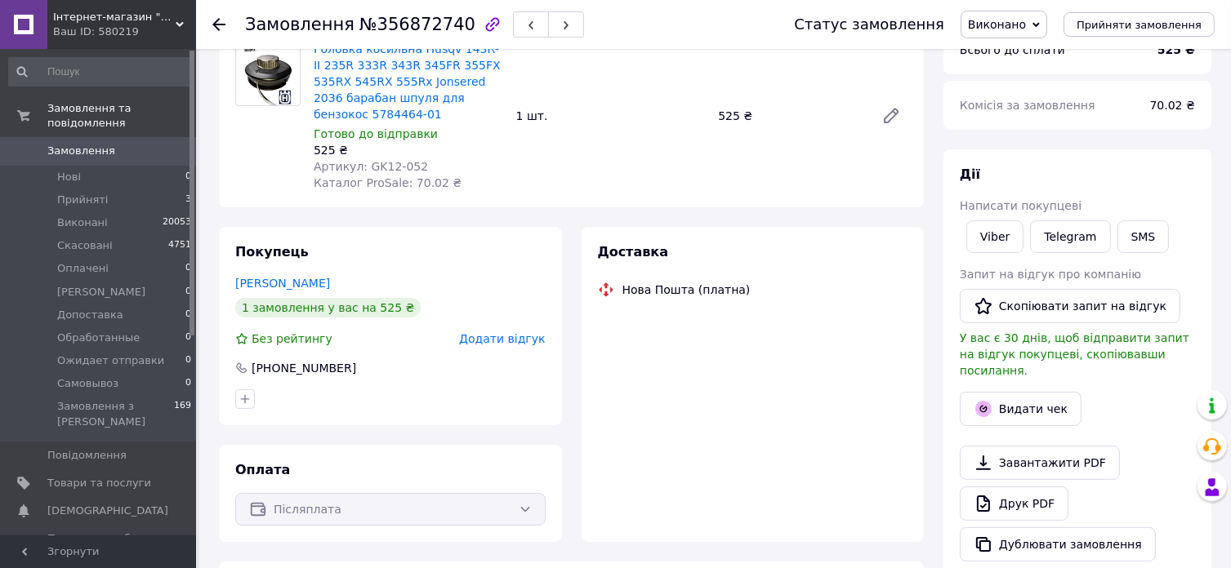
scroll to position [178, 0]
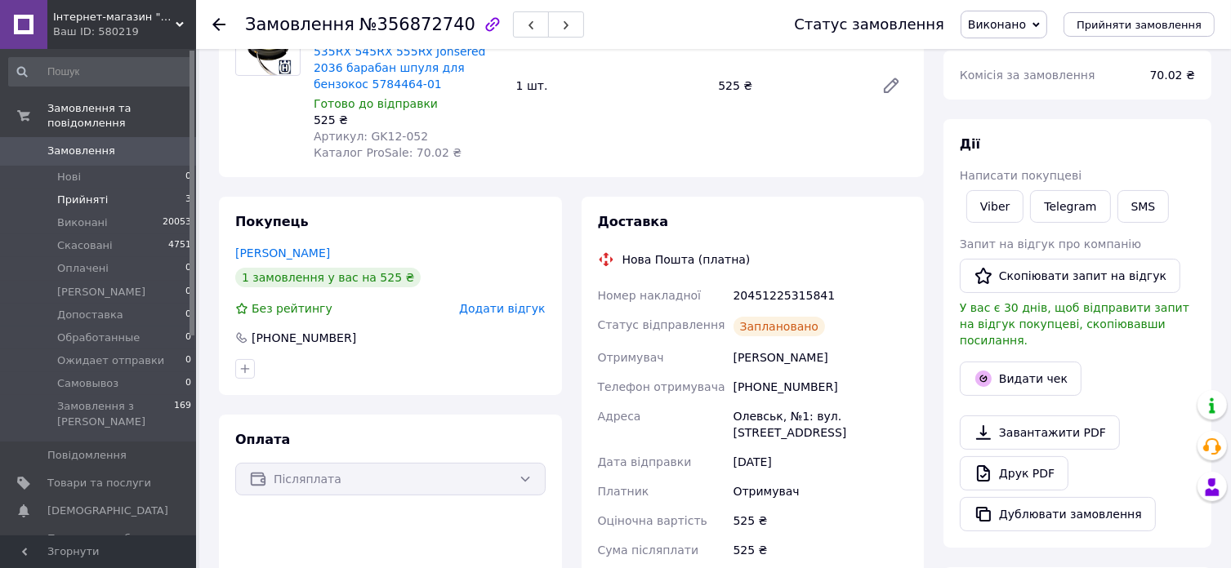
click at [74, 193] on span "Прийняті" at bounding box center [82, 200] width 51 height 15
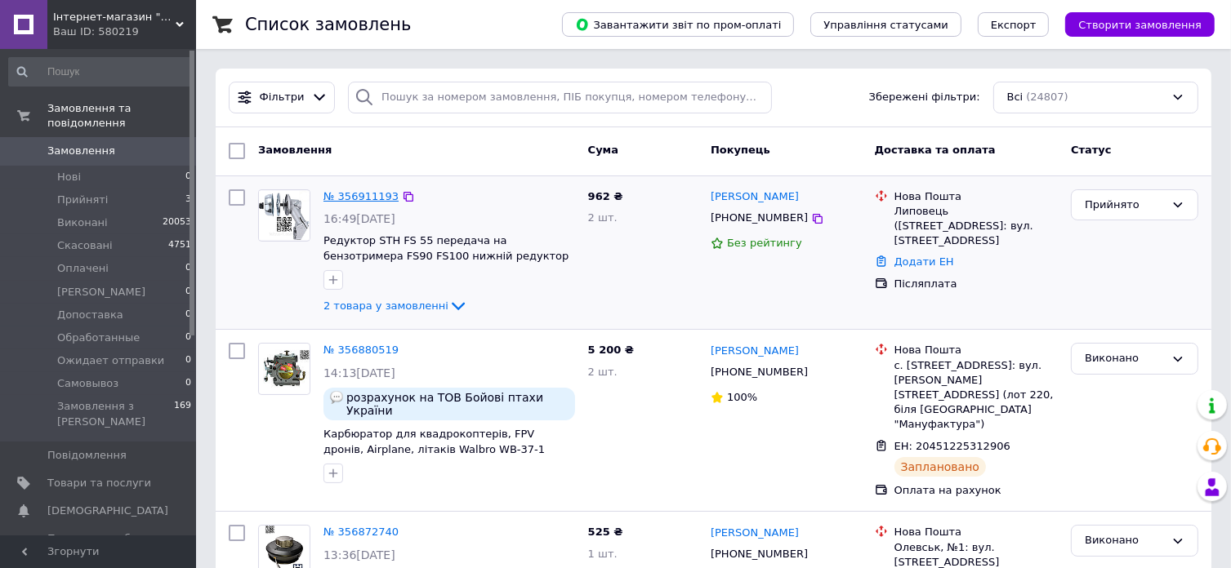
click at [364, 195] on link "№ 356911193" at bounding box center [360, 196] width 75 height 12
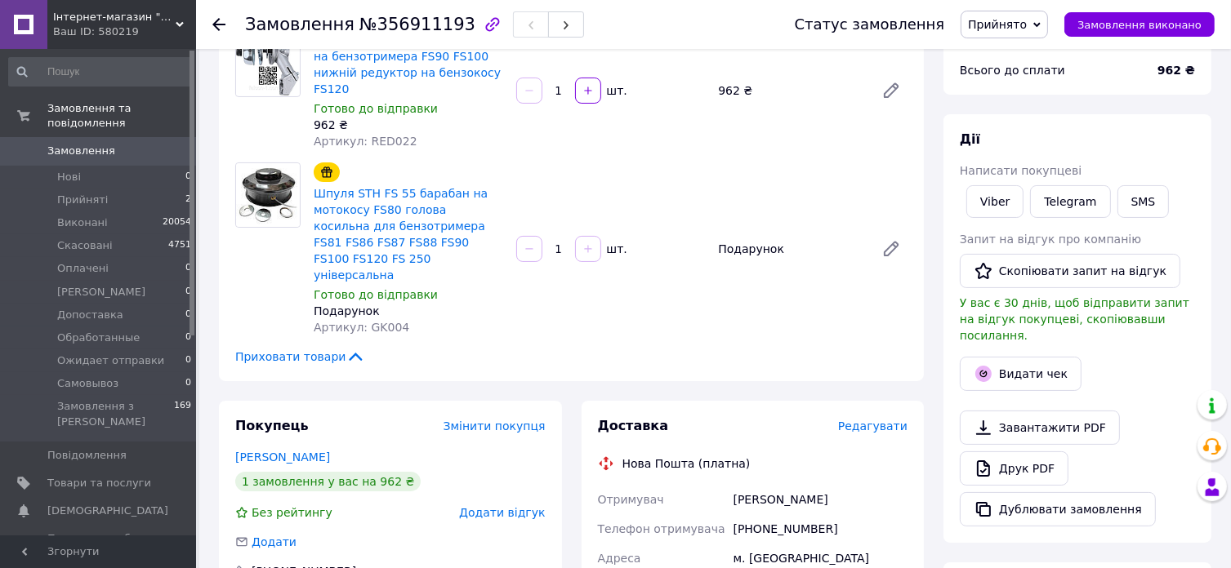
scroll to position [327, 0]
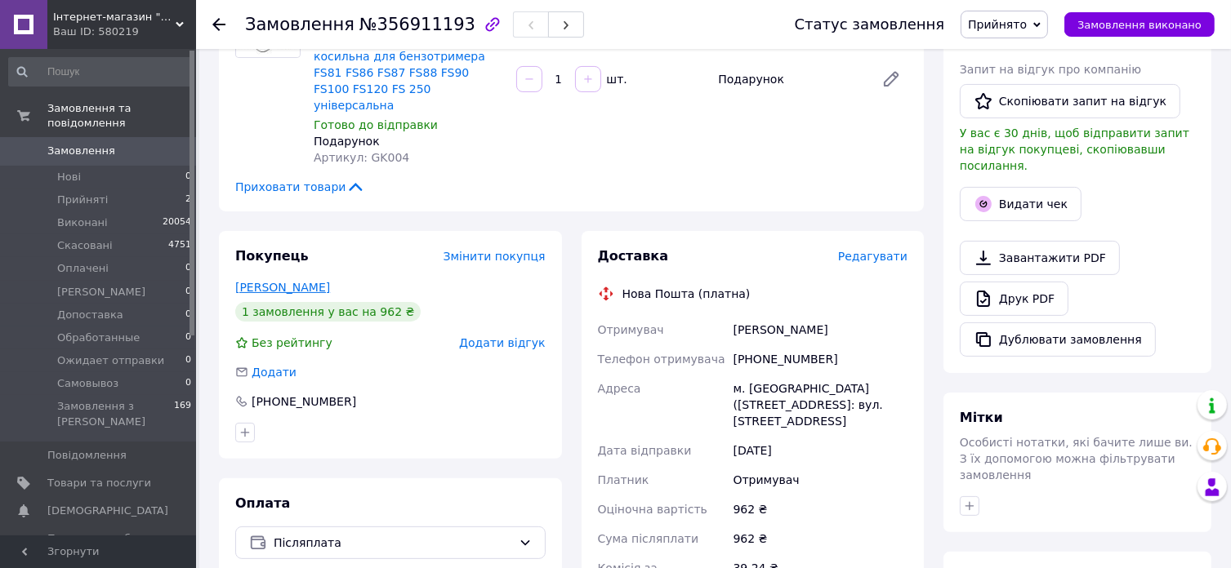
click at [260, 281] on link "[PERSON_NAME]" at bounding box center [282, 287] width 95 height 13
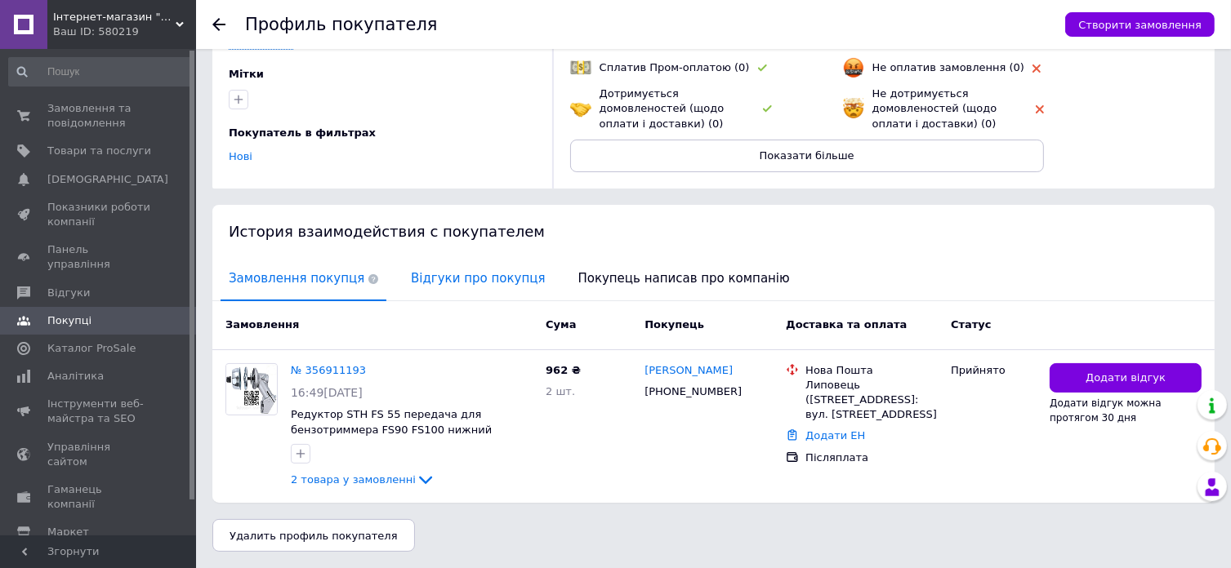
click at [455, 282] on span "Відгуки про покупця" at bounding box center [478, 279] width 150 height 42
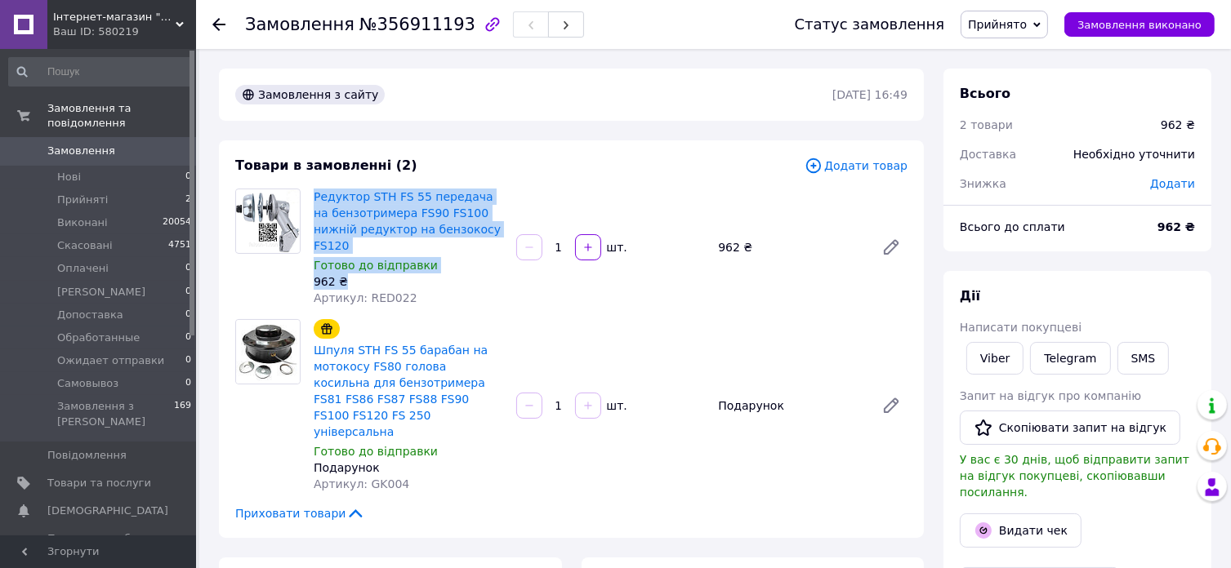
drag, startPoint x: 341, startPoint y: 269, endPoint x: 310, endPoint y: 196, distance: 79.0
click at [310, 196] on div "Редуктор STH FS 55 передача на бензотримера FS90 FS100 нижній редуктор на бензо…" at bounding box center [408, 247] width 203 height 124
copy div "Редуктор STH FS 55 передача на бензотримера FS90 FS100 нижній редуктор на бензо…"
click at [996, 366] on link "Viber" at bounding box center [994, 358] width 57 height 33
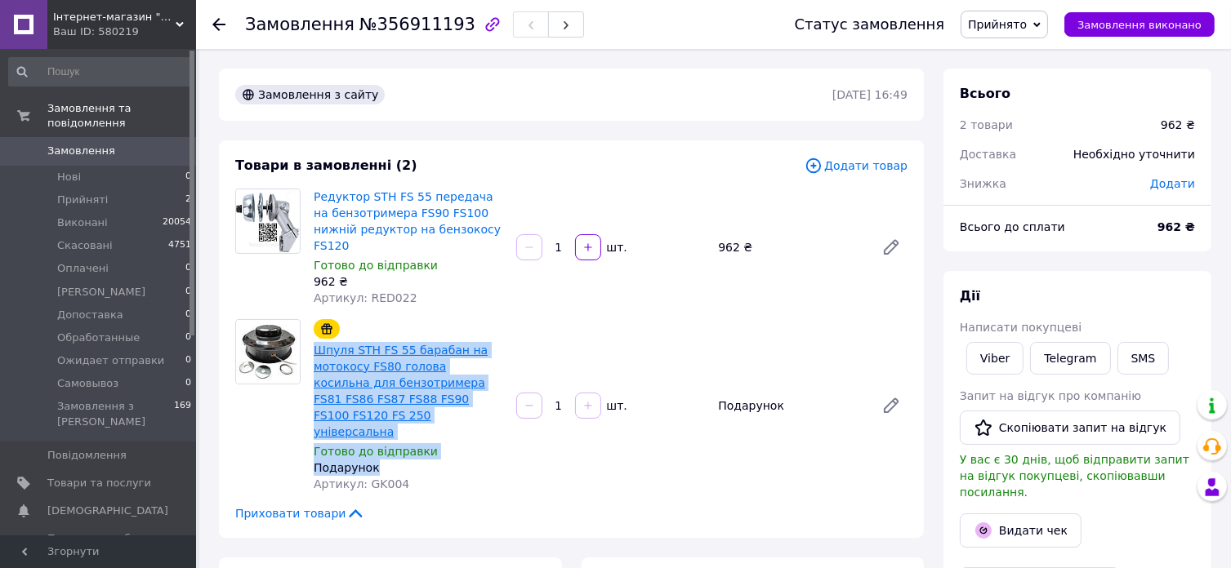
drag, startPoint x: 376, startPoint y: 436, endPoint x: 314, endPoint y: 332, distance: 121.3
click at [314, 332] on div "Шпуля STH FS 55 барабан на мотокосу FS80 голова косильна для бензотримера FS81 …" at bounding box center [408, 406] width 203 height 180
copy div "Шпуля STH FS 55 барабан на мотокосу FS80 голова косильна для бензотримера FS81 …"
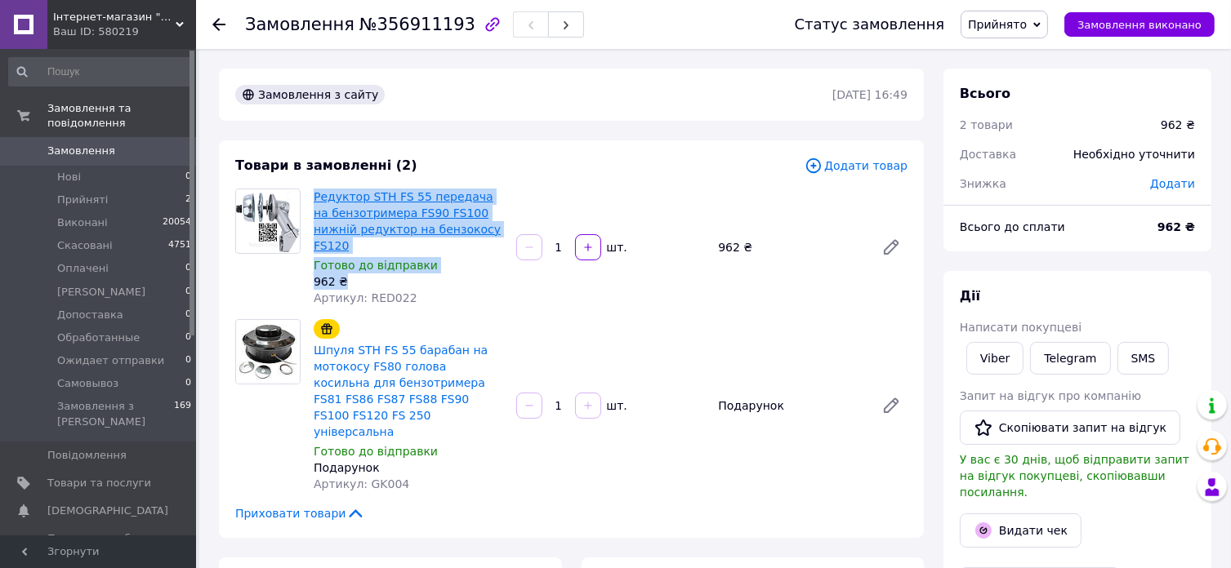
drag, startPoint x: 358, startPoint y: 273, endPoint x: 316, endPoint y: 199, distance: 84.5
click at [316, 199] on div "Редуктор STH FS 55 передача на бензотримера FS90 FS100 нижній редуктор на бензо…" at bounding box center [408, 247] width 203 height 124
copy div "Редуктор STH FS 55 передача на бензотримера FS90 FS100 нижній редуктор на бензо…"
click at [1056, 368] on link "Telegram" at bounding box center [1070, 358] width 80 height 33
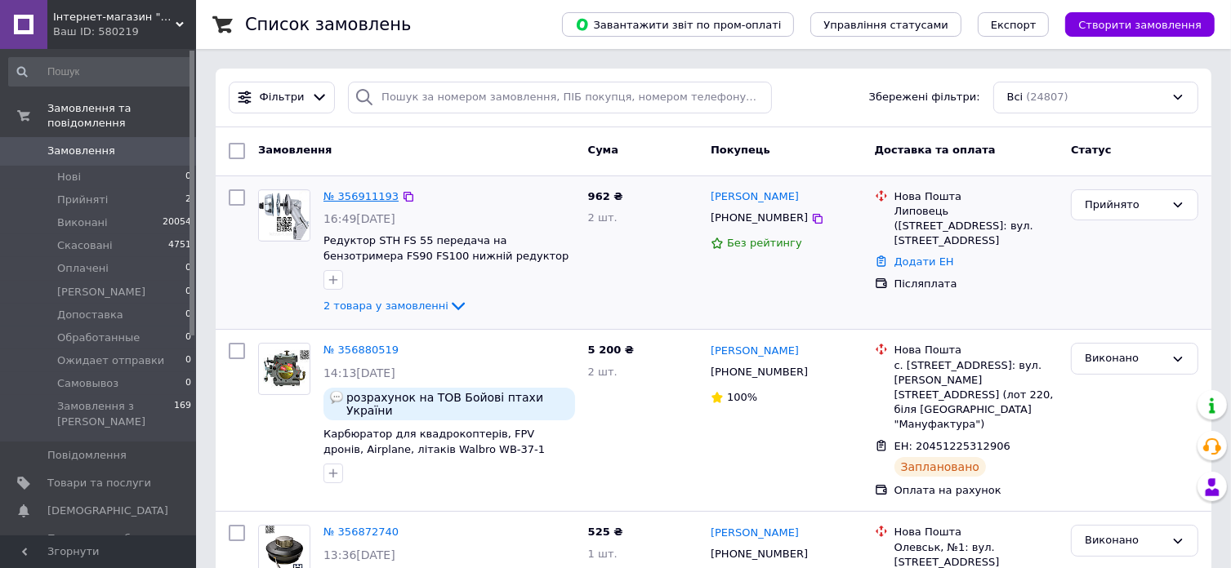
click at [372, 196] on link "№ 356911193" at bounding box center [360, 196] width 75 height 12
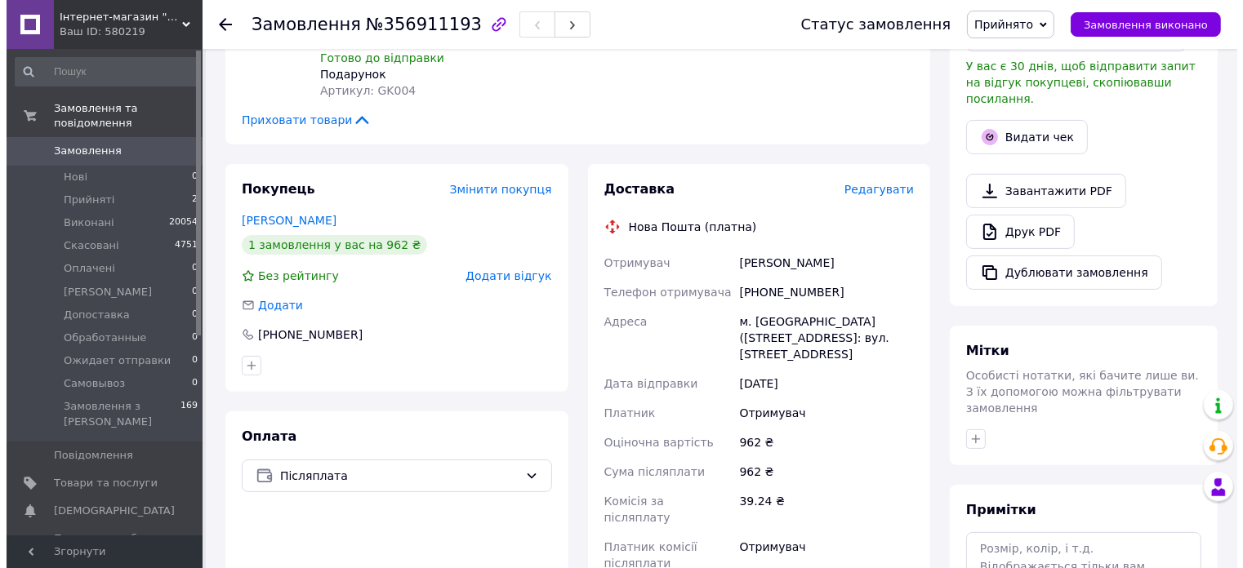
scroll to position [490, 0]
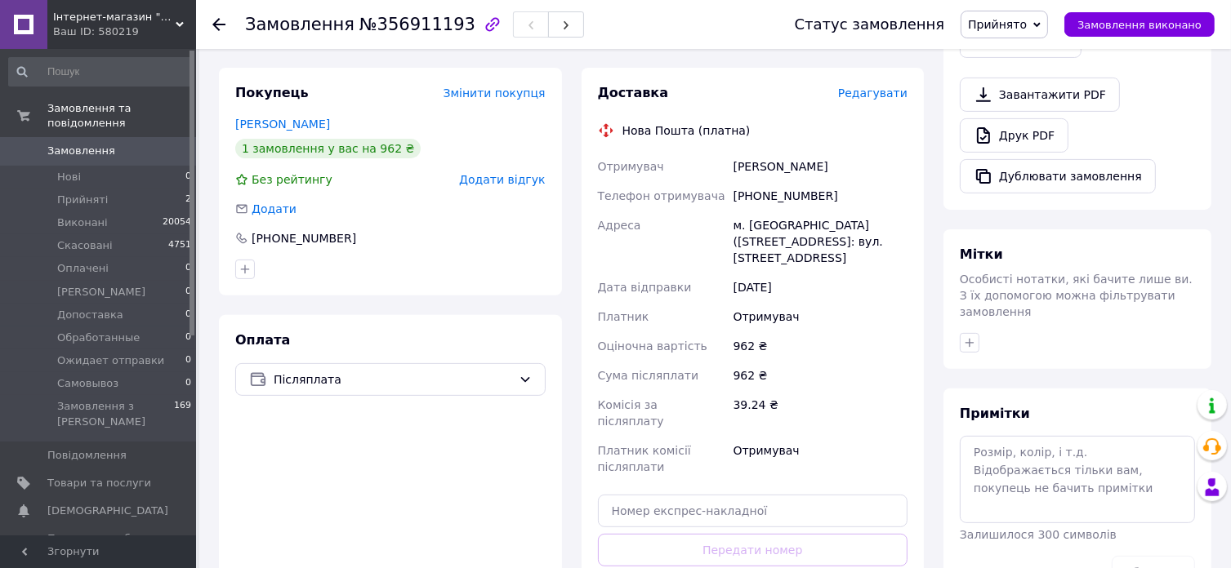
click at [883, 87] on span "Редагувати" at bounding box center [872, 93] width 69 height 13
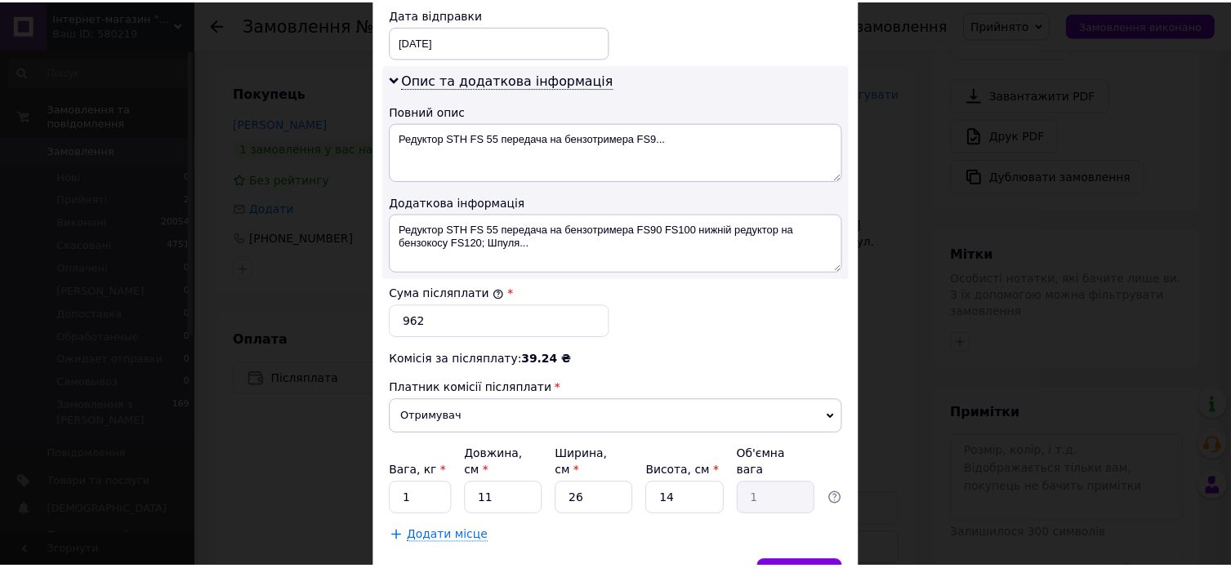
scroll to position [817, 0]
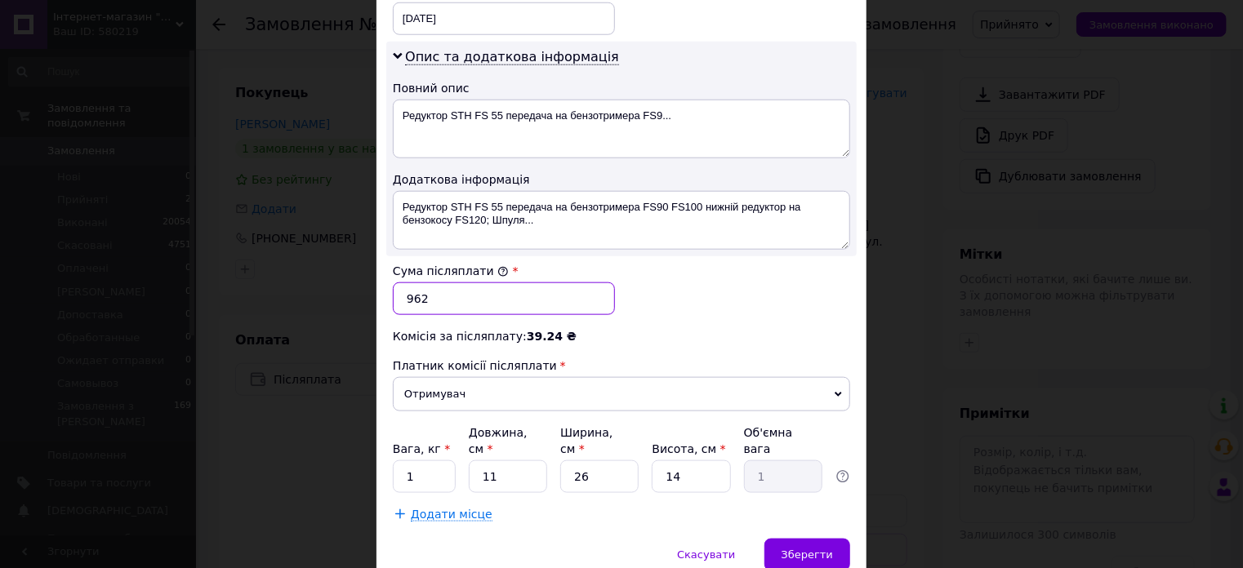
click at [415, 284] on input "962" at bounding box center [504, 299] width 222 height 33
type input "842"
click at [796, 539] on div "Зберегти" at bounding box center [807, 555] width 86 height 33
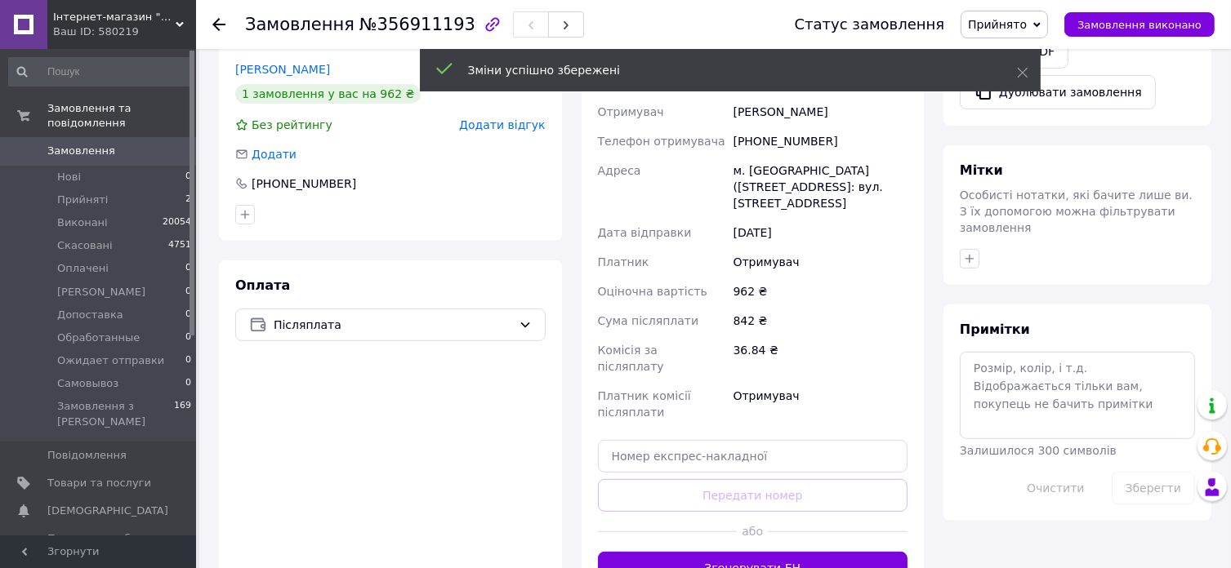
scroll to position [653, 0]
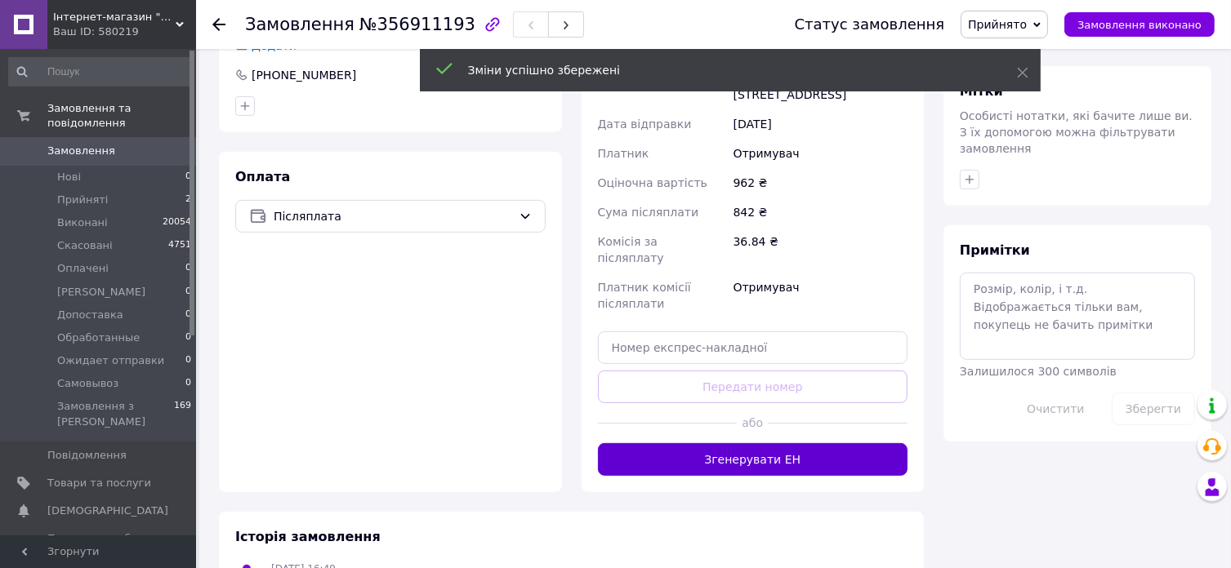
click at [684, 443] on button "Згенерувати ЕН" at bounding box center [753, 459] width 310 height 33
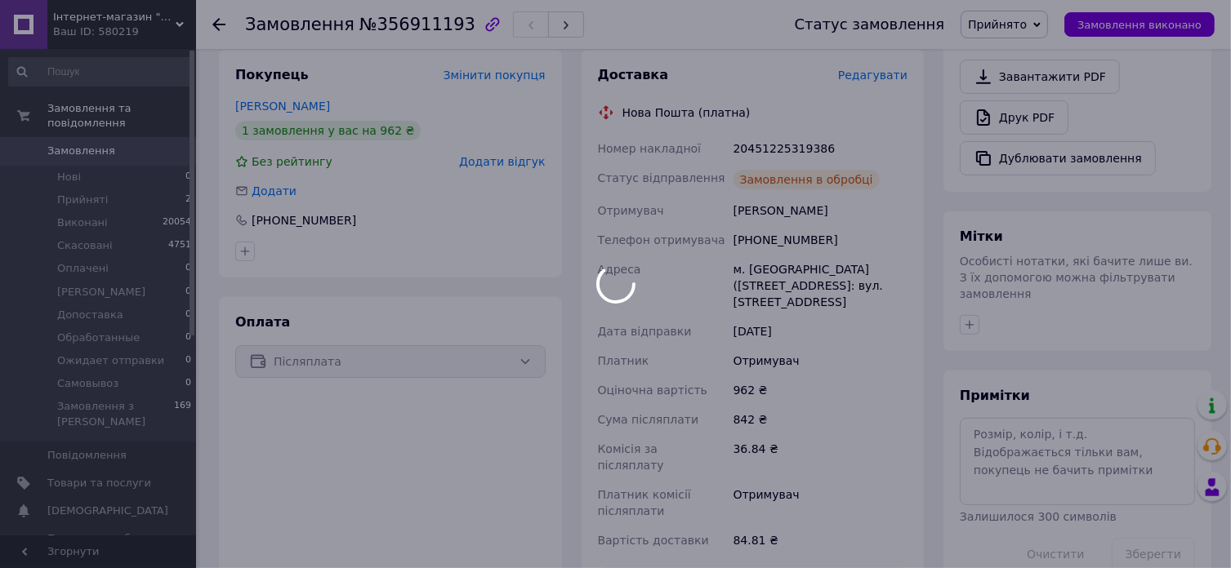
scroll to position [490, 0]
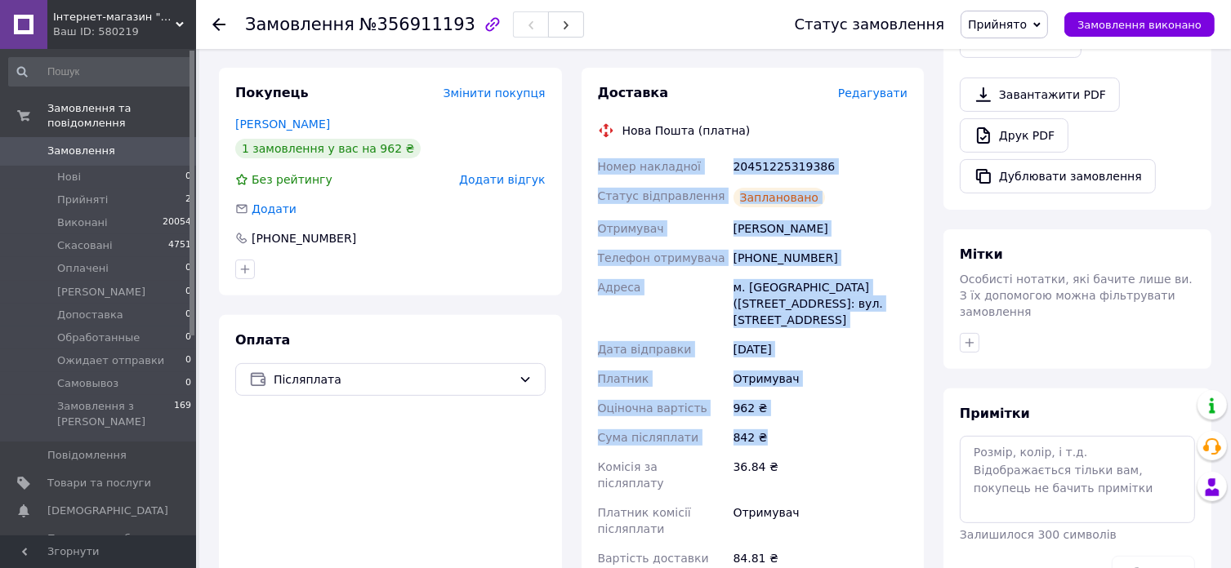
drag, startPoint x: 598, startPoint y: 130, endPoint x: 828, endPoint y: 417, distance: 367.7
click at [828, 417] on div "Номер накладної 20451225319386 Статус відправлення Заплановано Отримувач Немеш …" at bounding box center [753, 362] width 317 height 421
copy div "Номер накладної 20451225319386 Статус відправлення Заплановано Отримувач Немеш …"
click at [1173, 28] on span "Замовлення виконано" at bounding box center [1139, 25] width 124 height 12
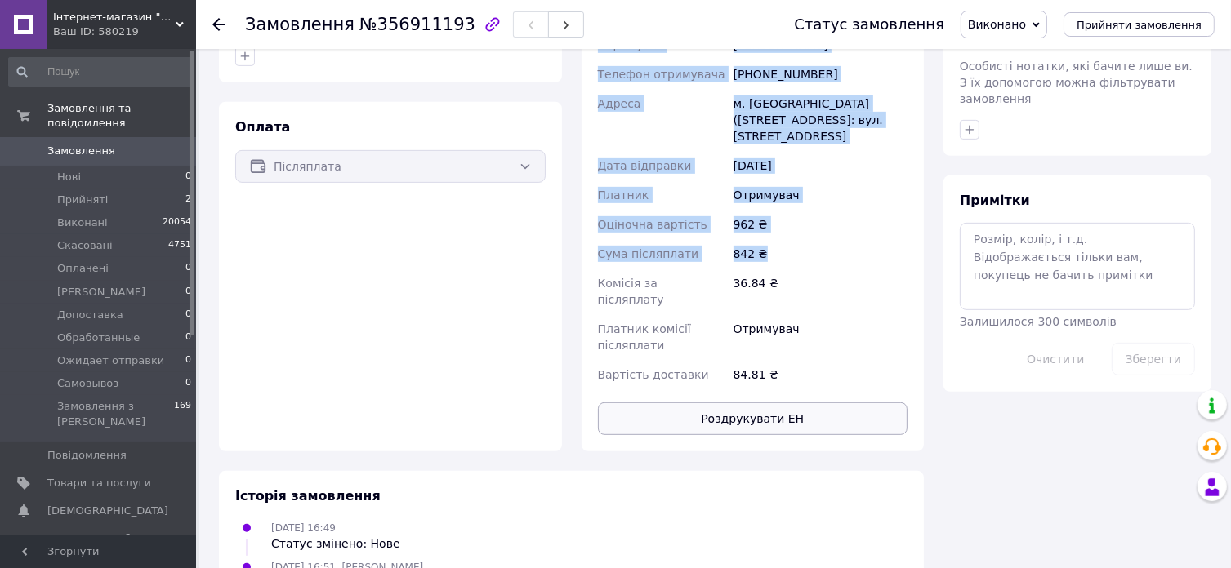
scroll to position [735, 0]
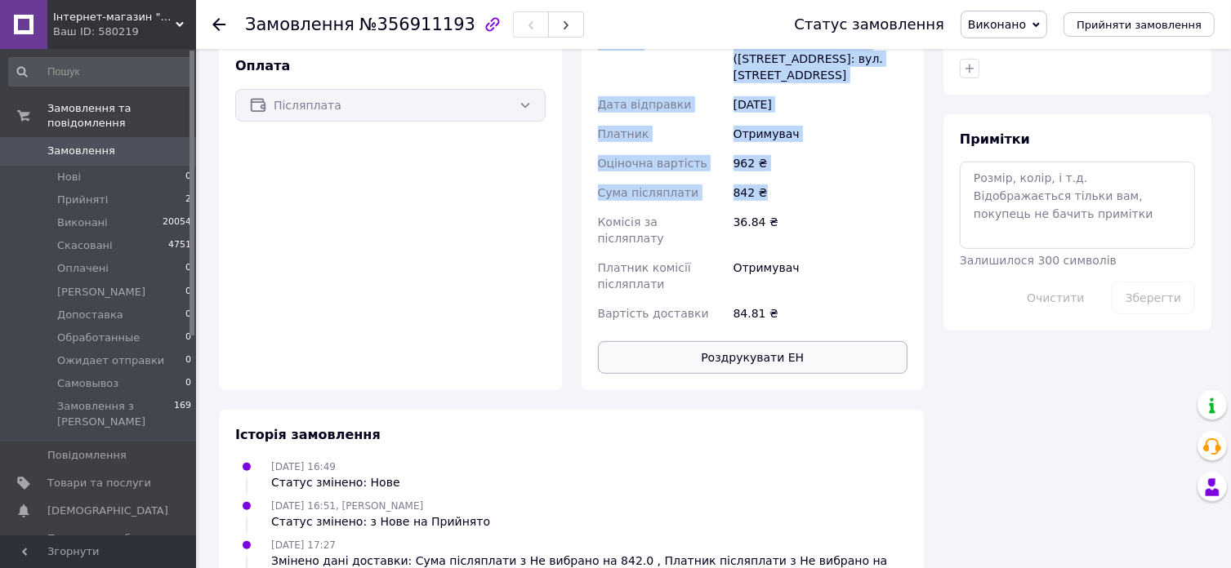
click at [744, 341] on button "Роздрукувати ЕН" at bounding box center [753, 357] width 310 height 33
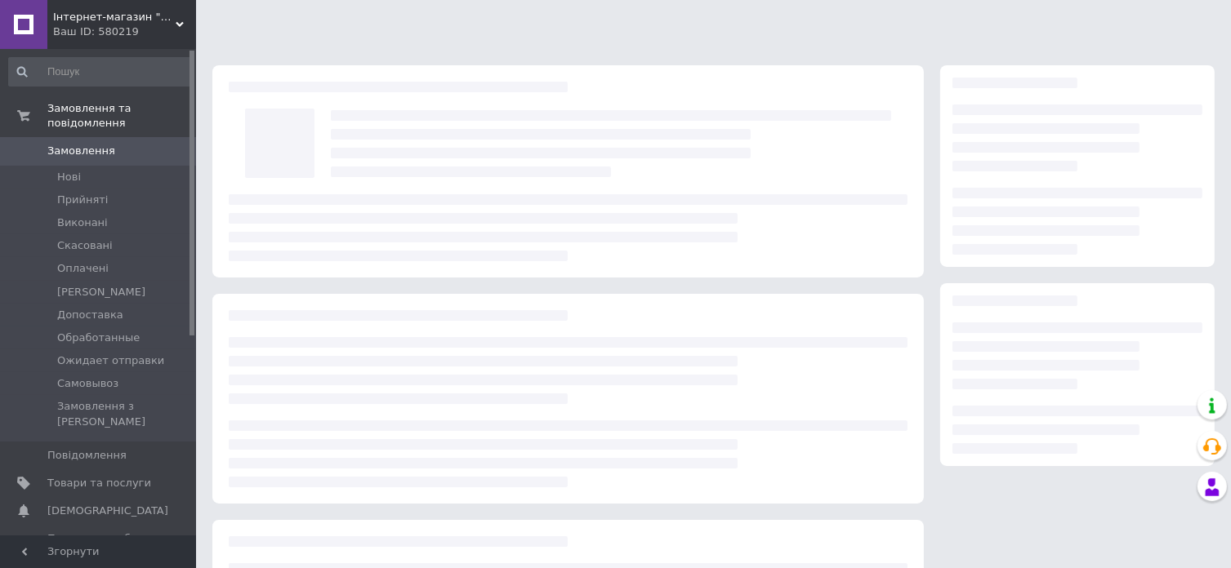
scroll to position [178, 0]
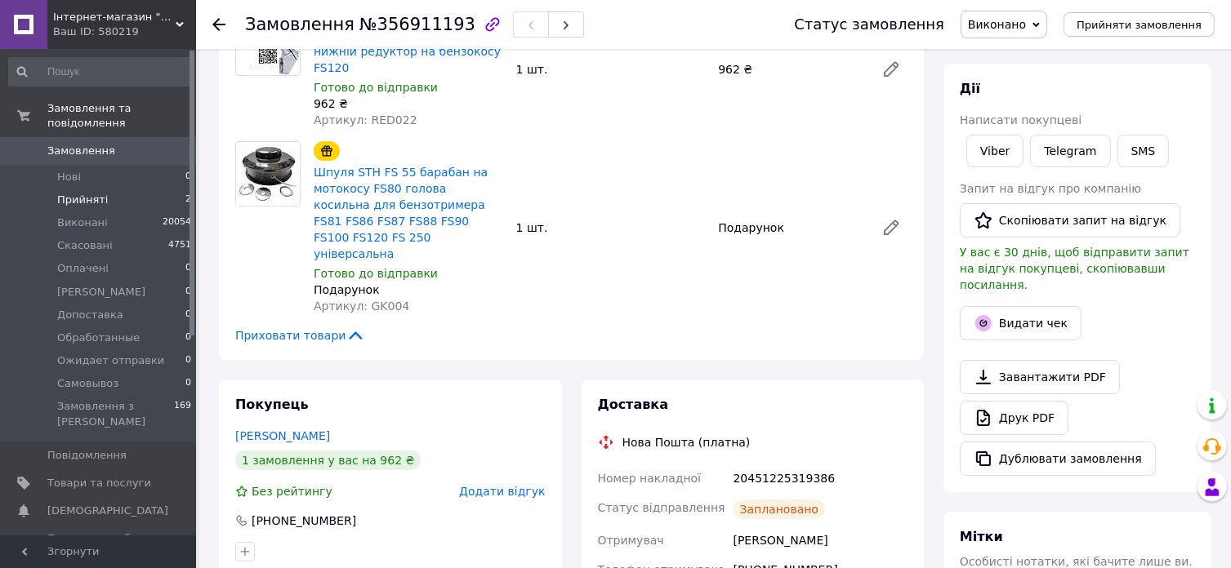
click at [79, 193] on span "Прийняті" at bounding box center [82, 200] width 51 height 15
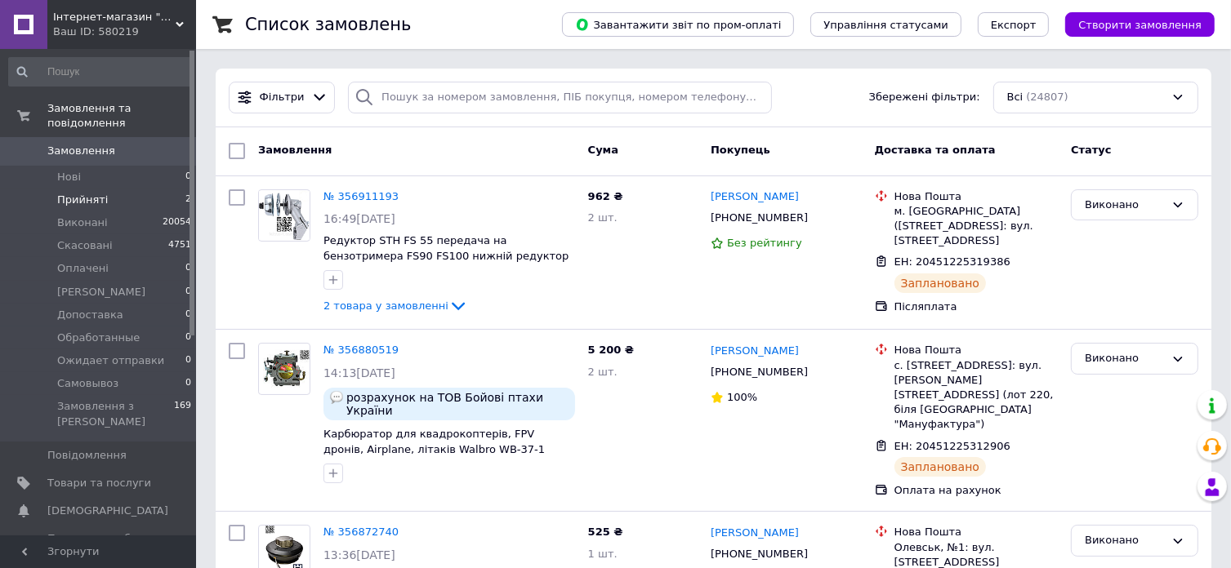
click at [100, 192] on li "Прийняті 2" at bounding box center [100, 200] width 201 height 23
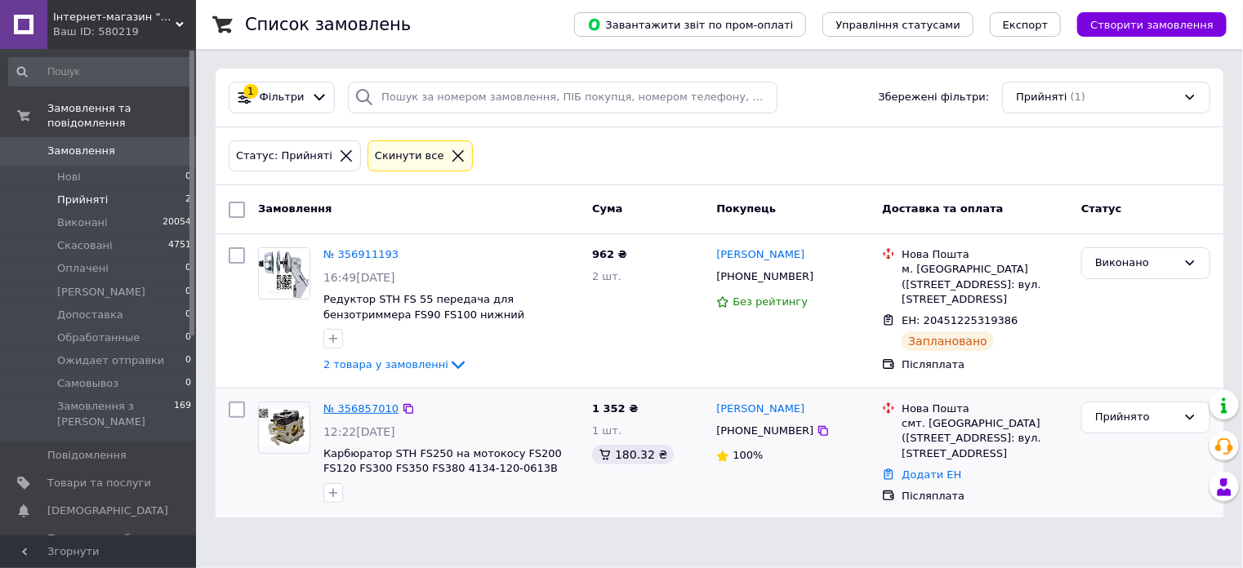
click at [368, 408] on link "№ 356857010" at bounding box center [360, 409] width 75 height 12
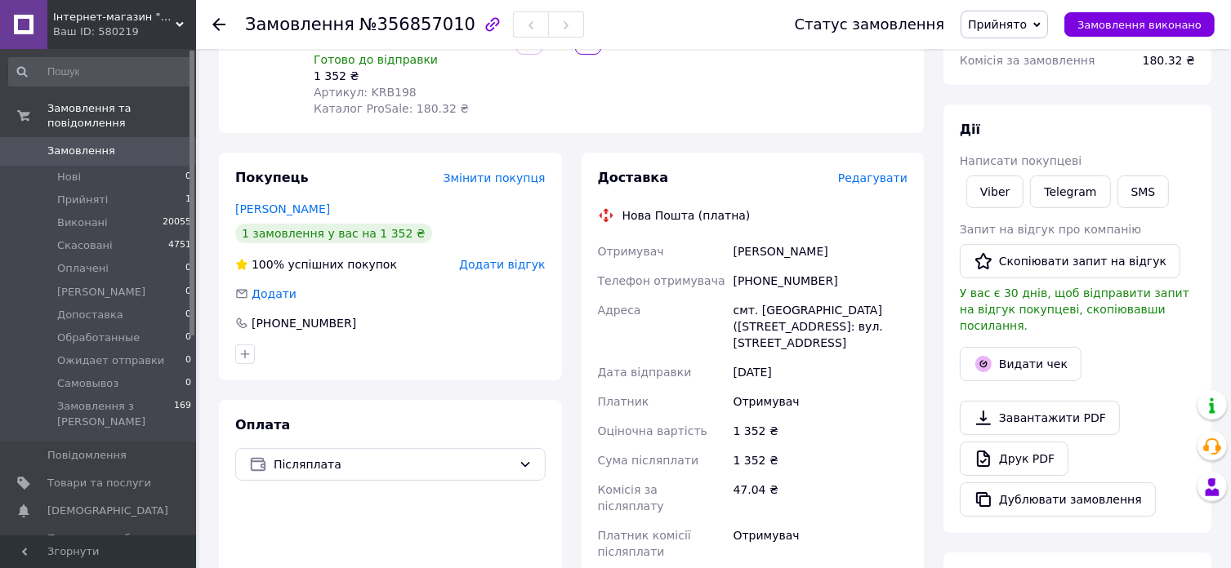
scroll to position [408, 0]
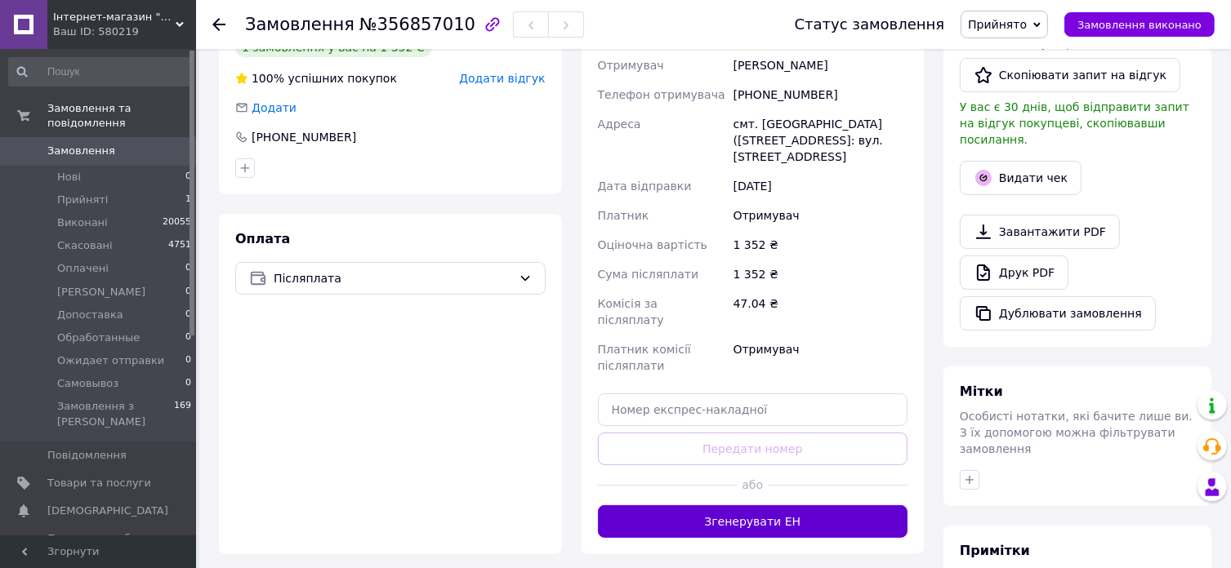
click at [806, 506] on button "Згенерувати ЕН" at bounding box center [753, 522] width 310 height 33
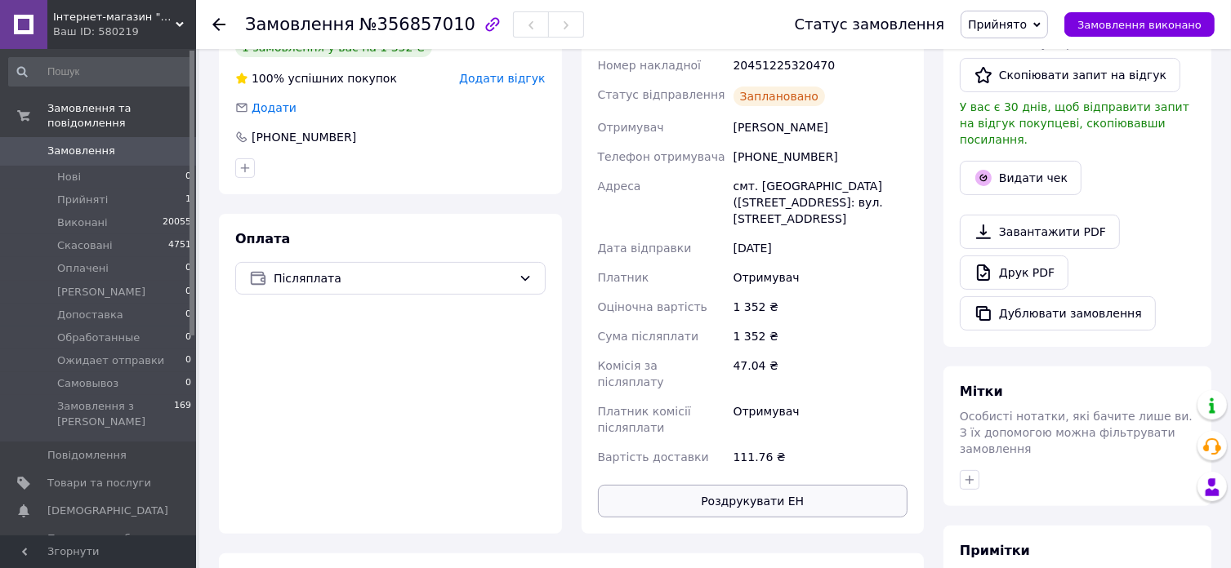
click at [768, 488] on button "Роздрукувати ЕН" at bounding box center [753, 501] width 310 height 33
click at [1111, 31] on span "Замовлення виконано" at bounding box center [1139, 25] width 124 height 12
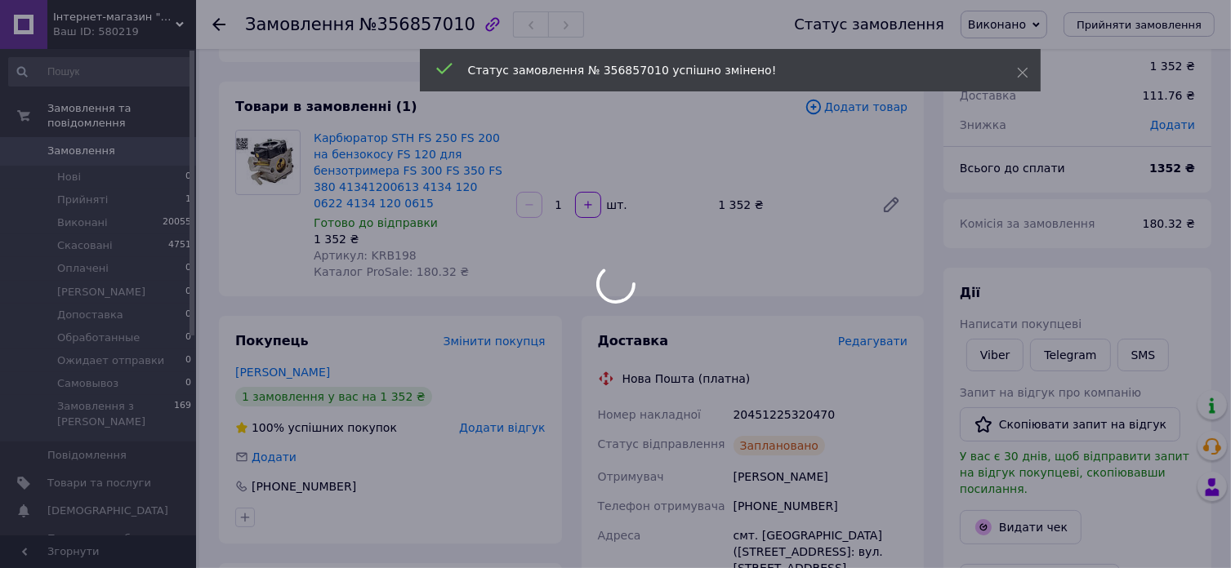
scroll to position [0, 0]
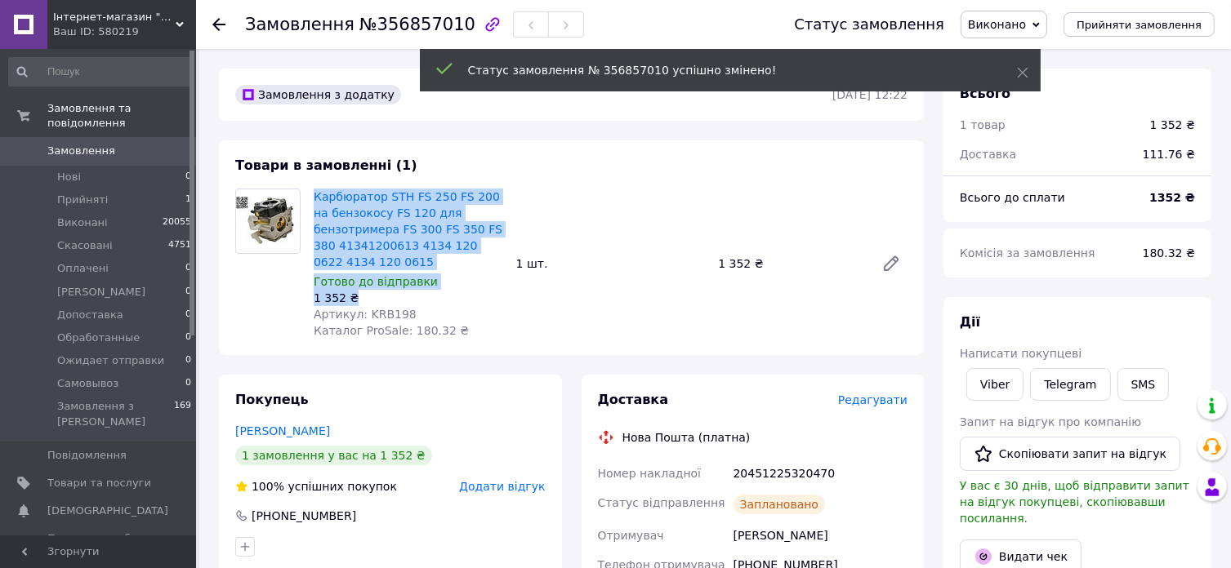
drag, startPoint x: 356, startPoint y: 298, endPoint x: 313, endPoint y: 199, distance: 107.9
click at [313, 199] on div "Карбюратор STH FS 250 FS 200 на бензокосу FS 120 для бензотримера FS 300 FS 350…" at bounding box center [408, 263] width 203 height 157
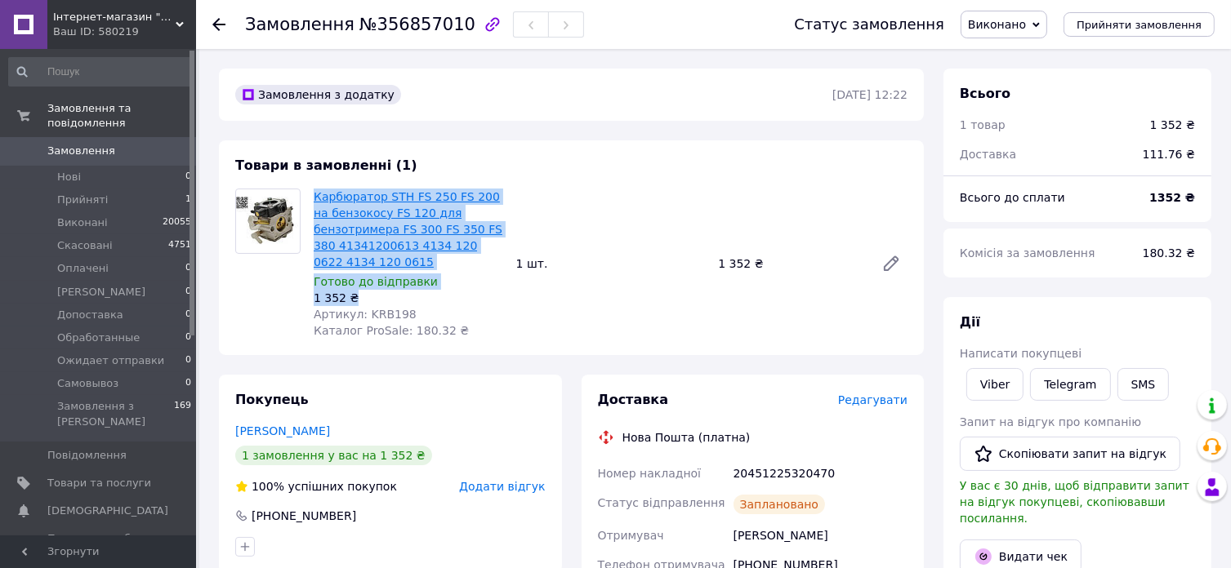
copy div "Карбюратор STH FS 250 FS 200 на бензокосу FS 120 для бензотримера FS 300 FS 350…"
click at [991, 384] on link "Viber" at bounding box center [994, 384] width 57 height 33
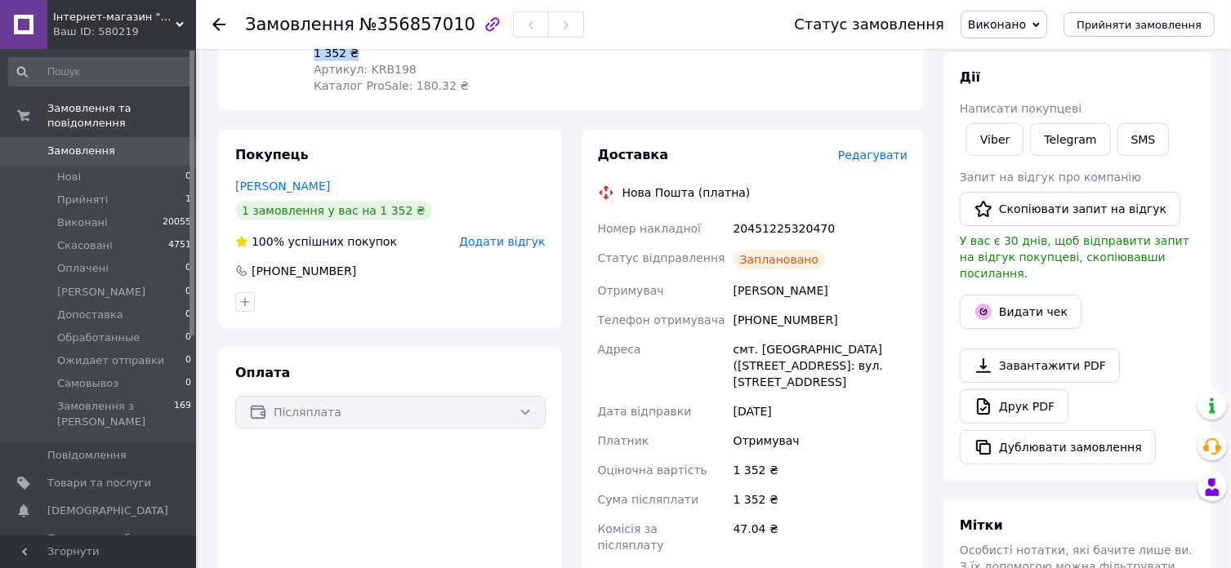
scroll to position [327, 0]
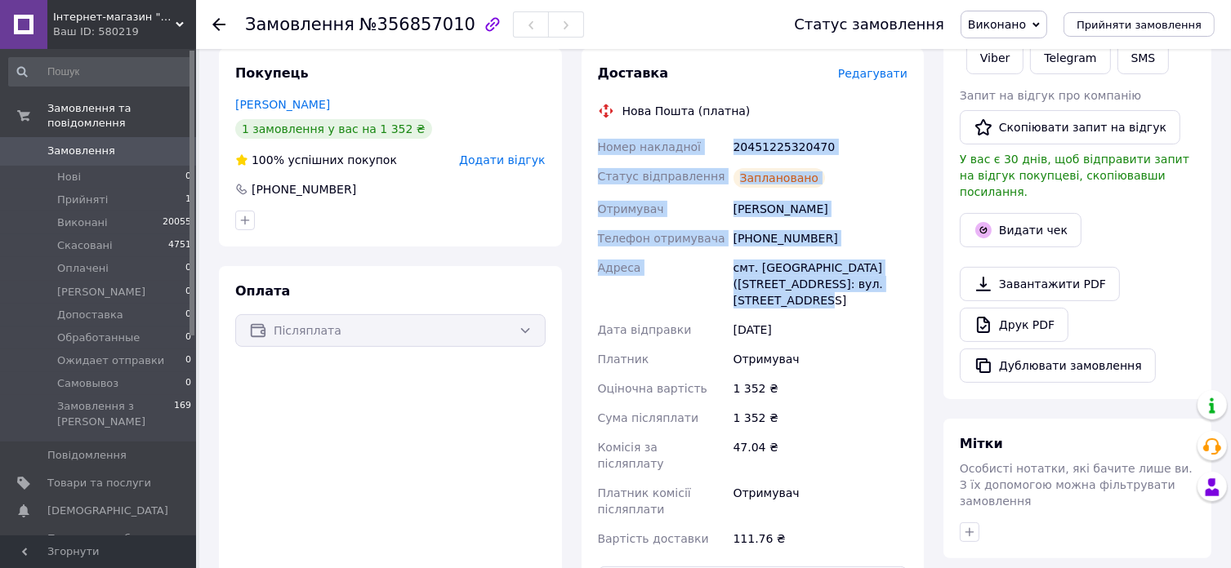
drag, startPoint x: 599, startPoint y: 146, endPoint x: 879, endPoint y: 304, distance: 320.7
click at [879, 304] on div "Номер накладної 20451225320470 Статус відправлення Заплановано Отримувач Гуць І…" at bounding box center [753, 342] width 317 height 421
copy div "Номер накладної 20451225320470 Статус відправлення Заплановано Отримувач Гуць І…"
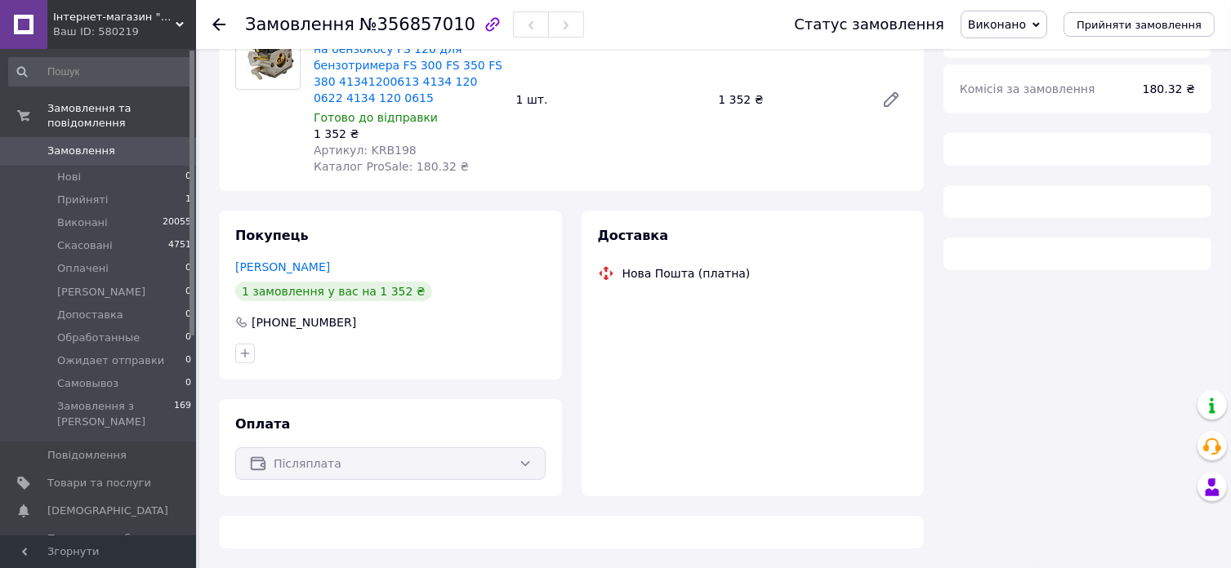
scroll to position [178, 0]
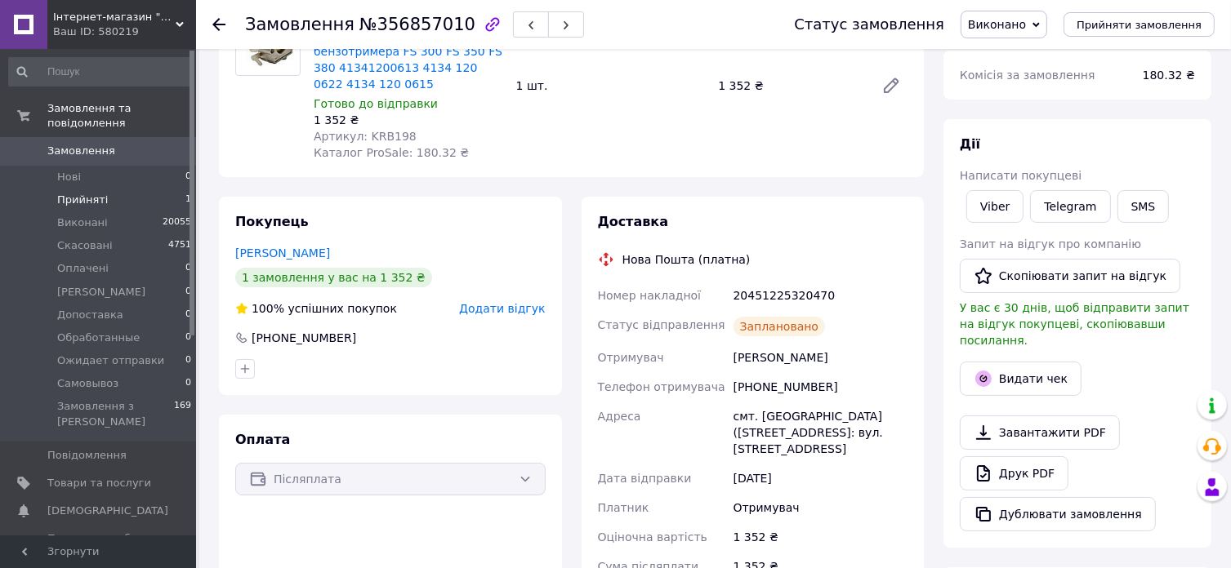
click at [99, 193] on span "Прийняті" at bounding box center [82, 200] width 51 height 15
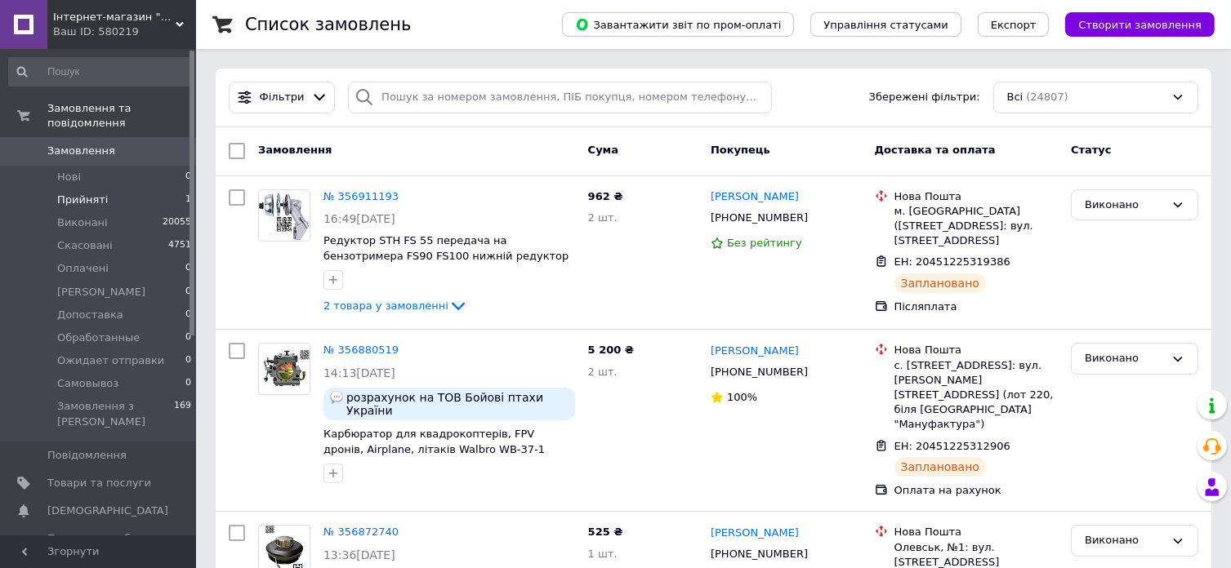
click at [96, 193] on span "Прийняті" at bounding box center [82, 200] width 51 height 15
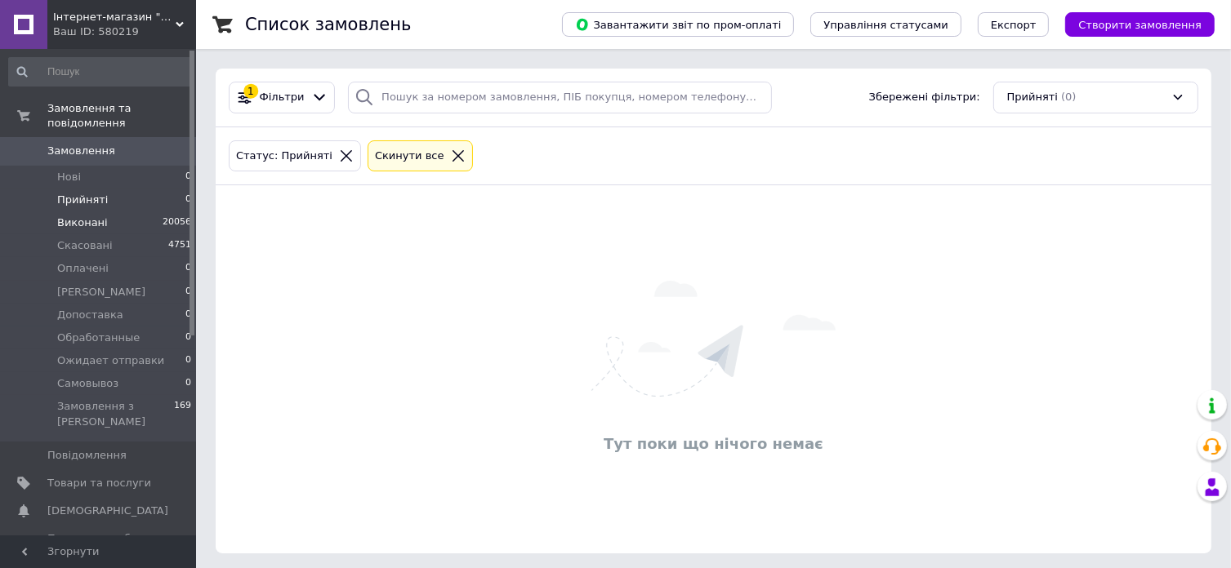
click at [89, 216] on span "Виконані" at bounding box center [82, 223] width 51 height 15
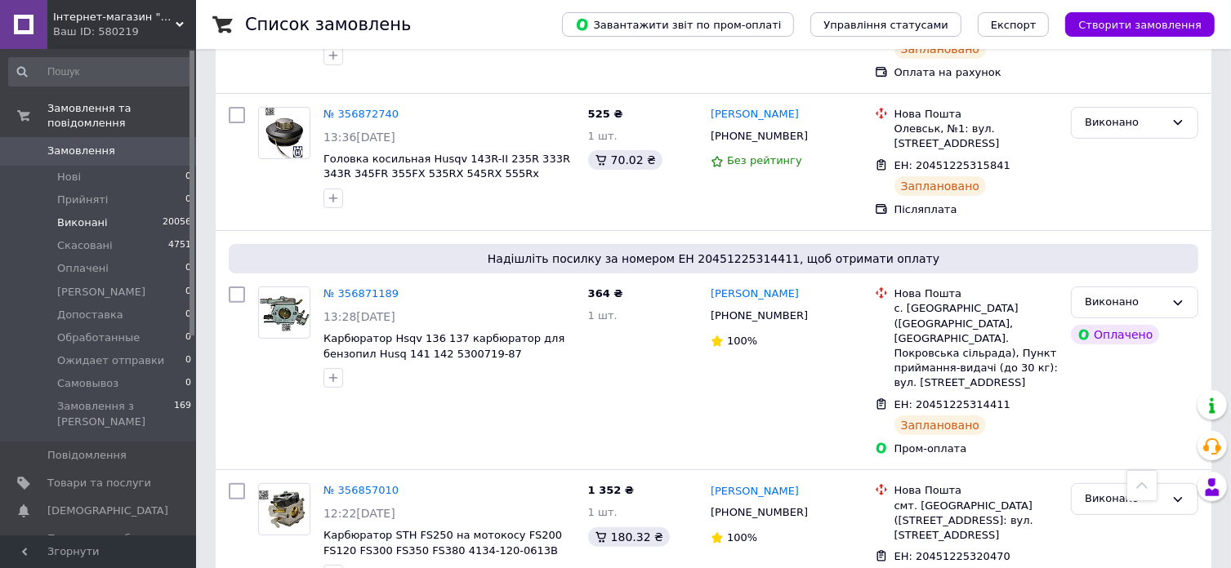
scroll to position [572, 0]
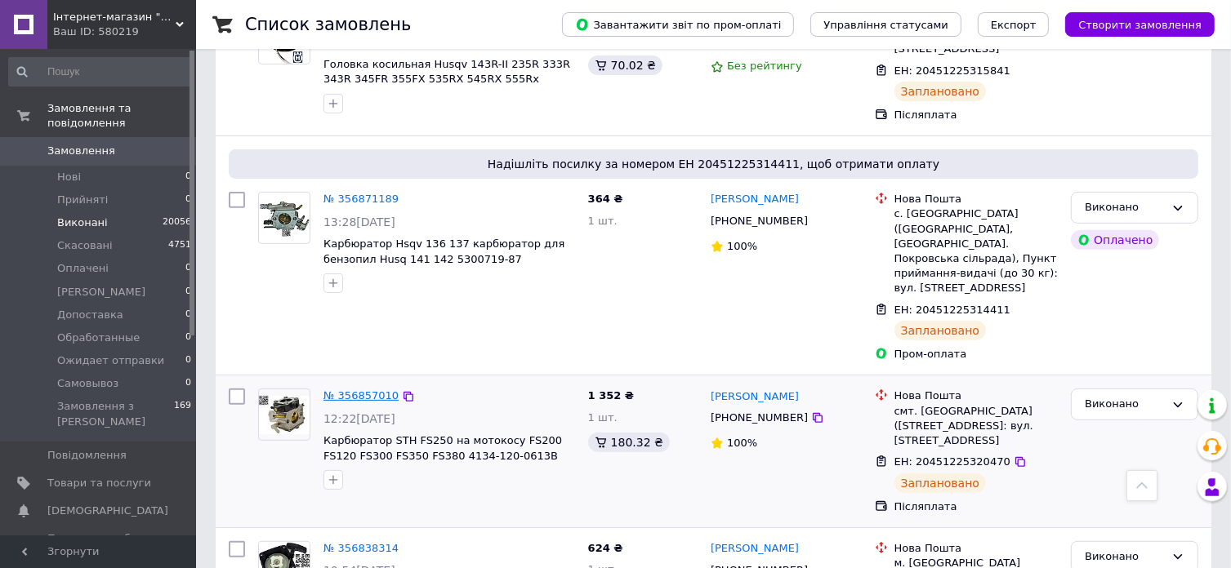
click at [363, 390] on link "№ 356857010" at bounding box center [360, 396] width 75 height 12
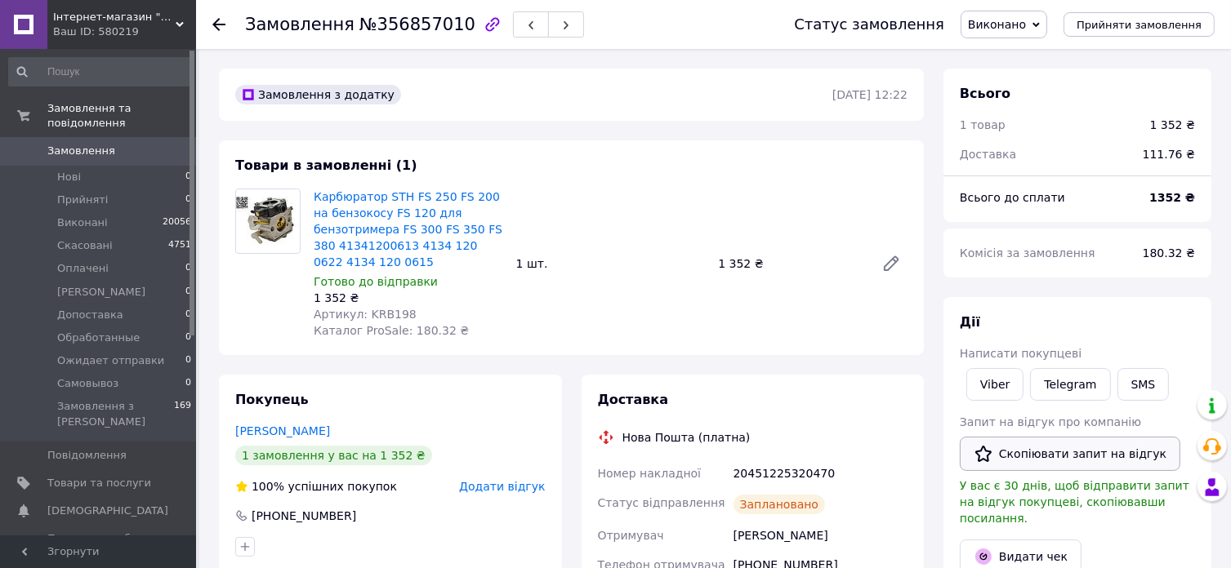
click at [1074, 453] on button "Скопіювати запит на відгук" at bounding box center [1070, 454] width 221 height 34
click at [104, 213] on li "Виконані 20056" at bounding box center [100, 223] width 201 height 23
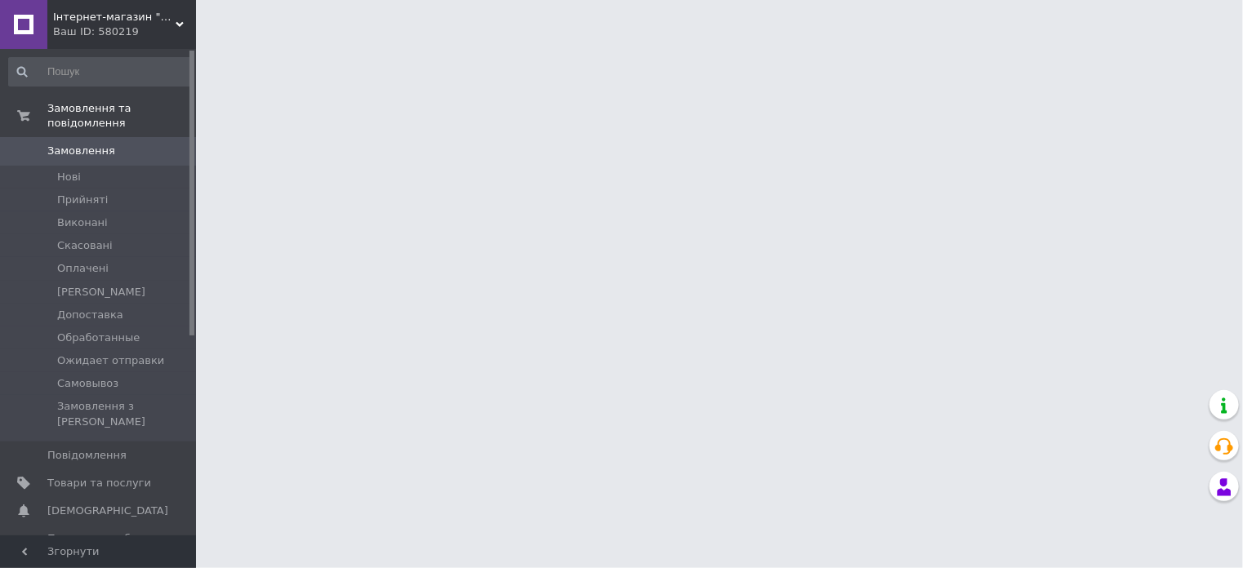
click at [134, 38] on div "Ваш ID: 580219" at bounding box center [124, 32] width 143 height 15
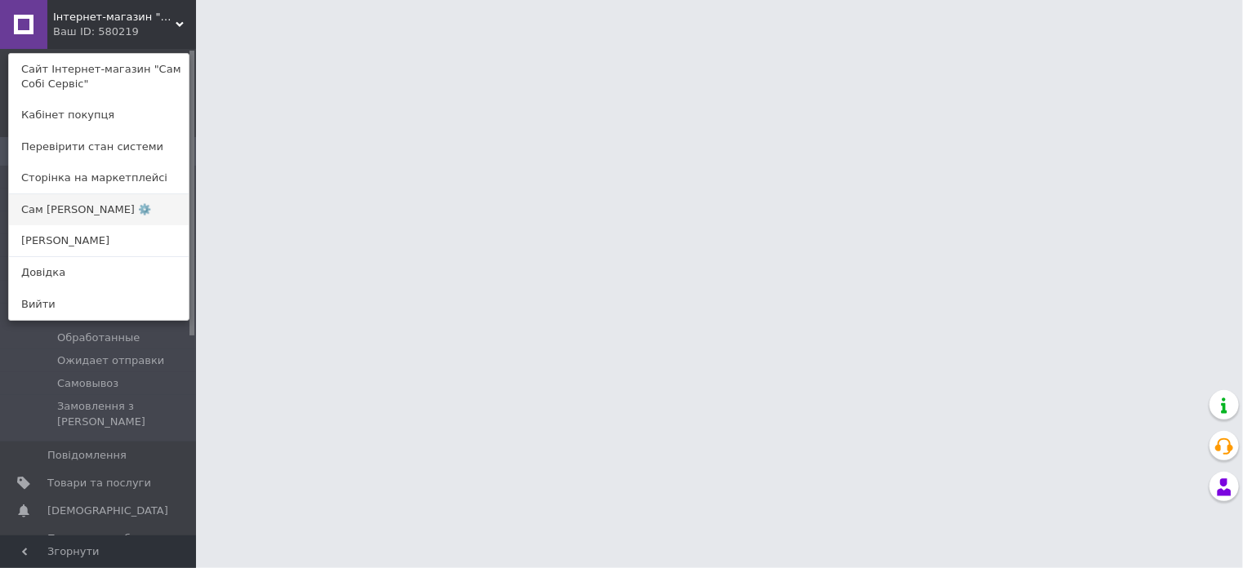
click at [95, 207] on link "Сам Себе БензоМастер ⚙️" at bounding box center [99, 209] width 180 height 31
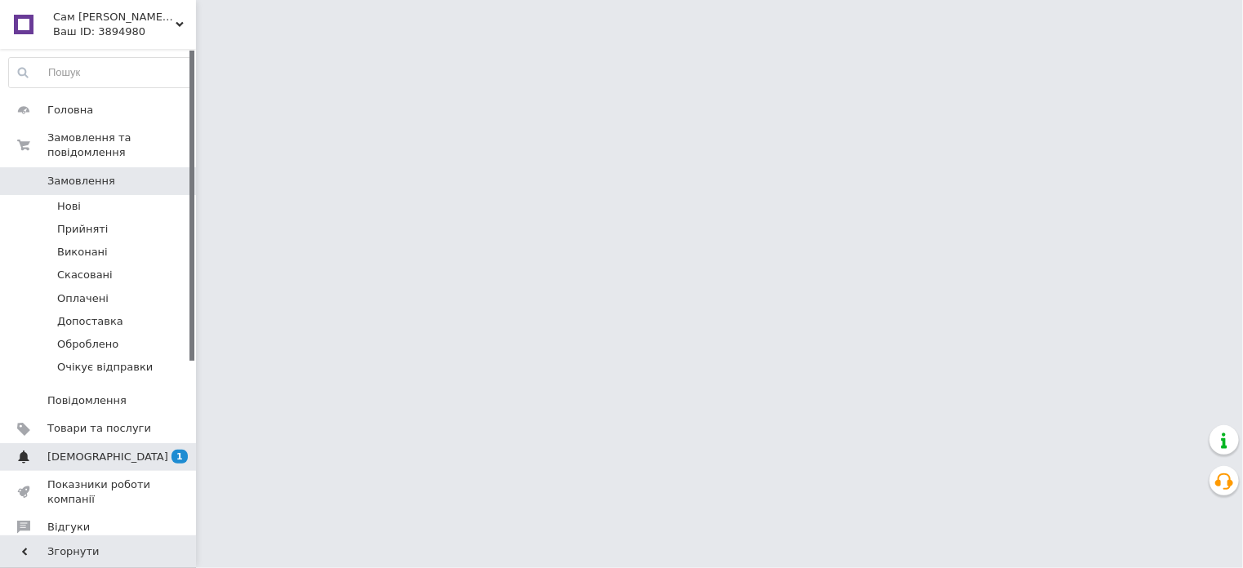
click at [60, 451] on link "[DEMOGRAPHIC_DATA] 1 0" at bounding box center [100, 457] width 201 height 28
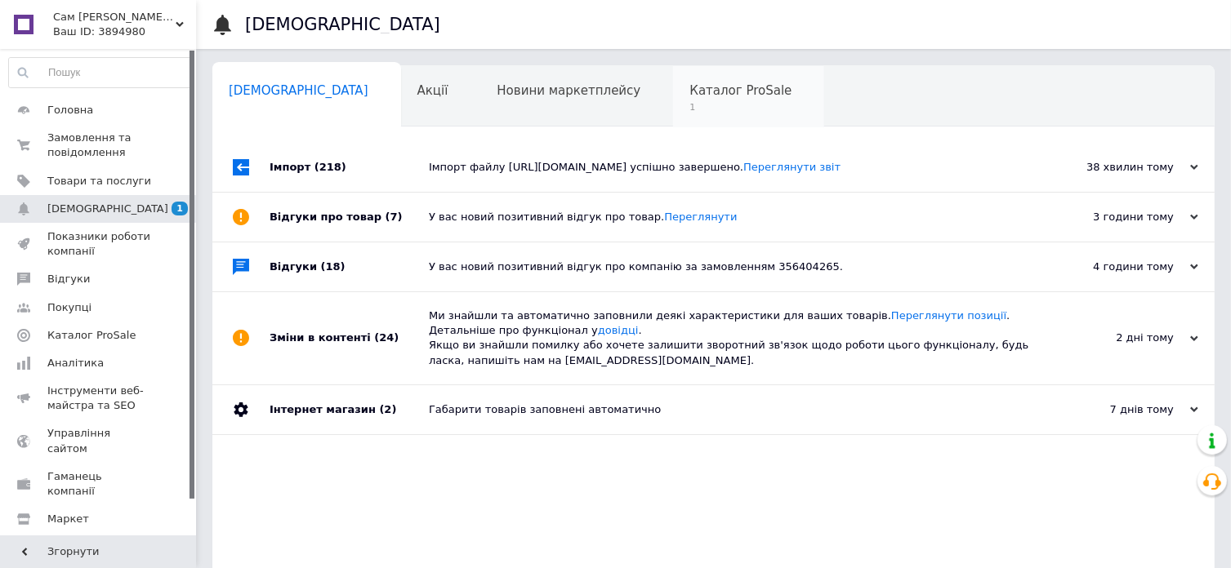
click at [689, 101] on span "1" at bounding box center [740, 107] width 102 height 12
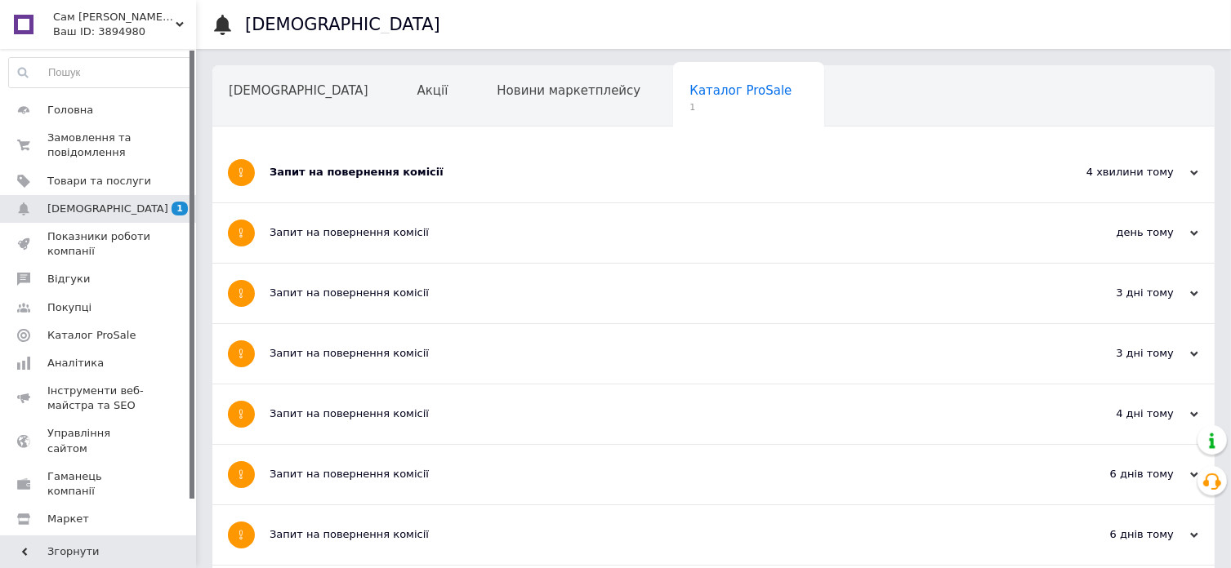
click at [372, 180] on div "Запит на повернення комісії" at bounding box center [652, 173] width 765 height 60
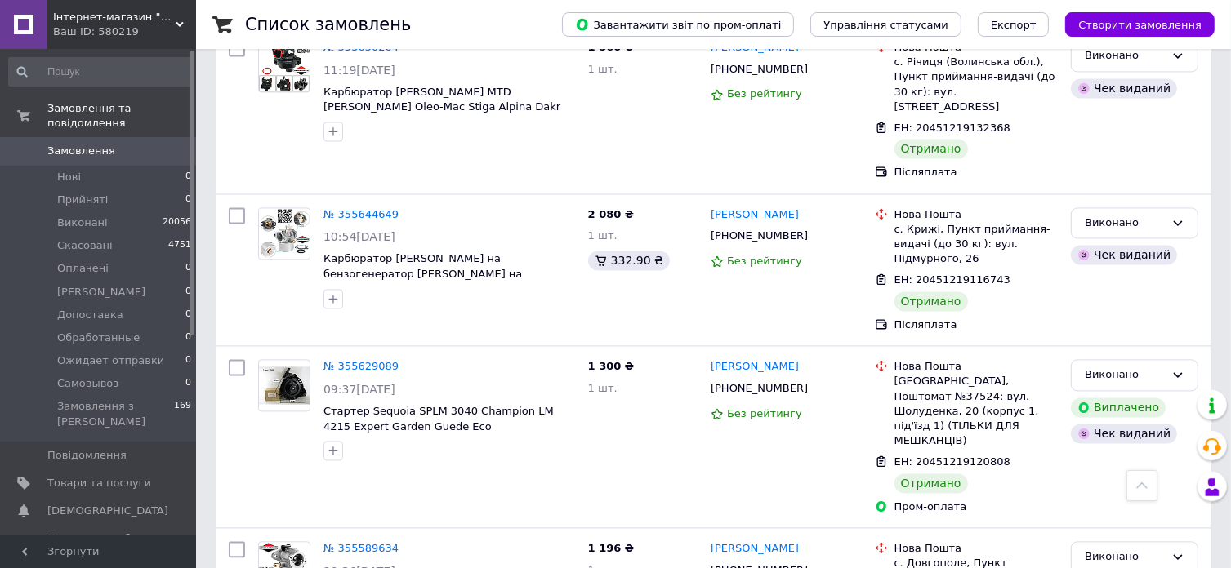
scroll to position [9473, 0]
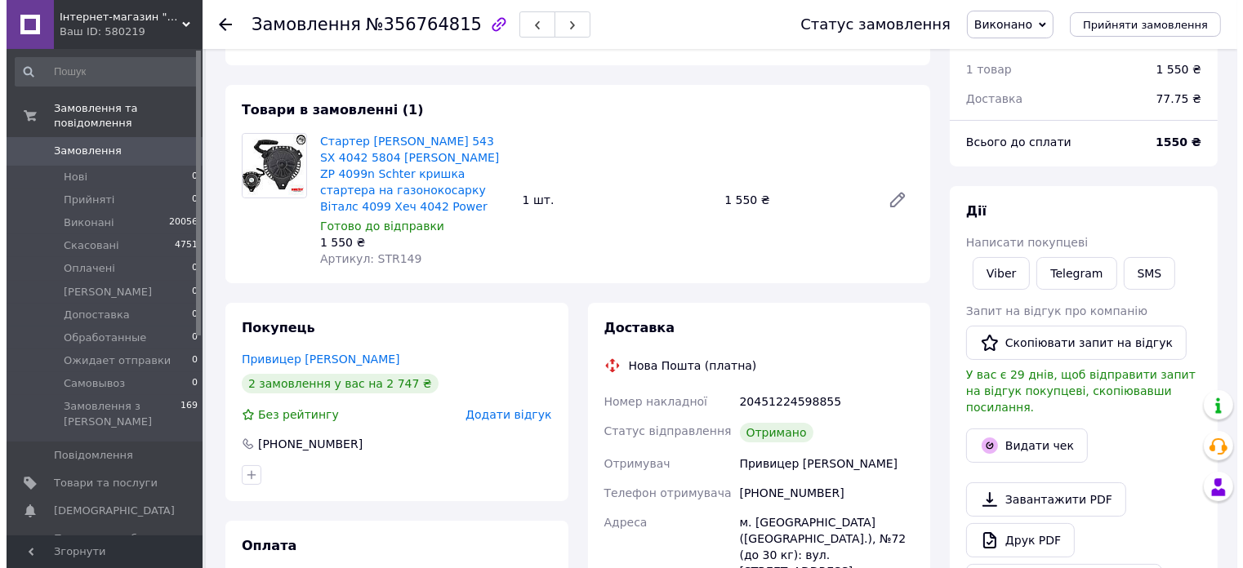
scroll to position [163, 0]
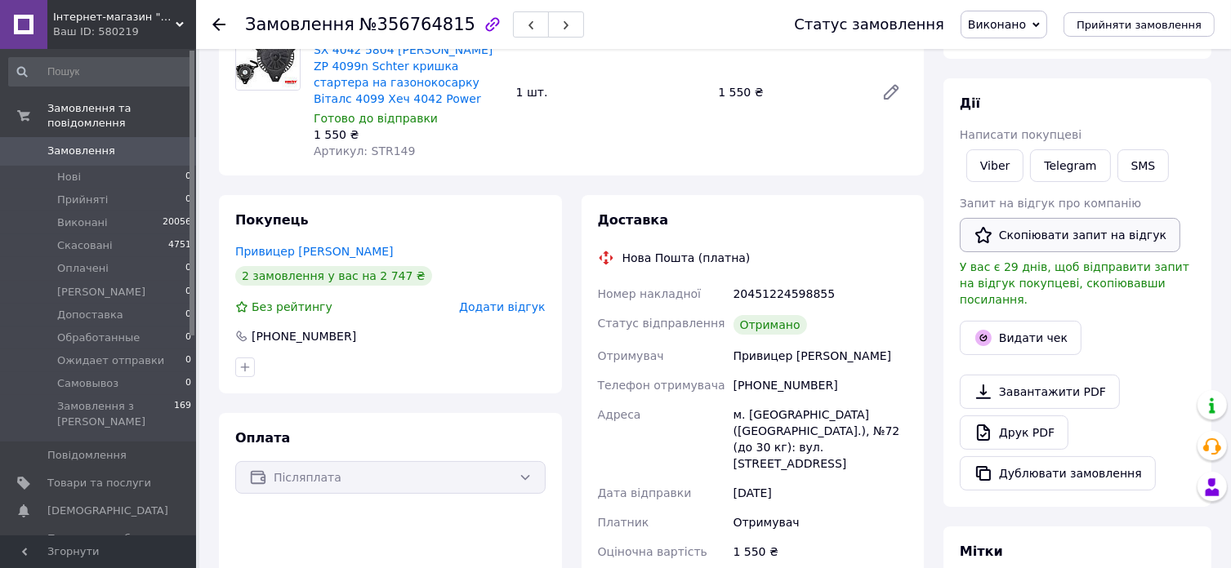
click at [1088, 238] on button "Скопіювати запит на відгук" at bounding box center [1070, 235] width 221 height 34
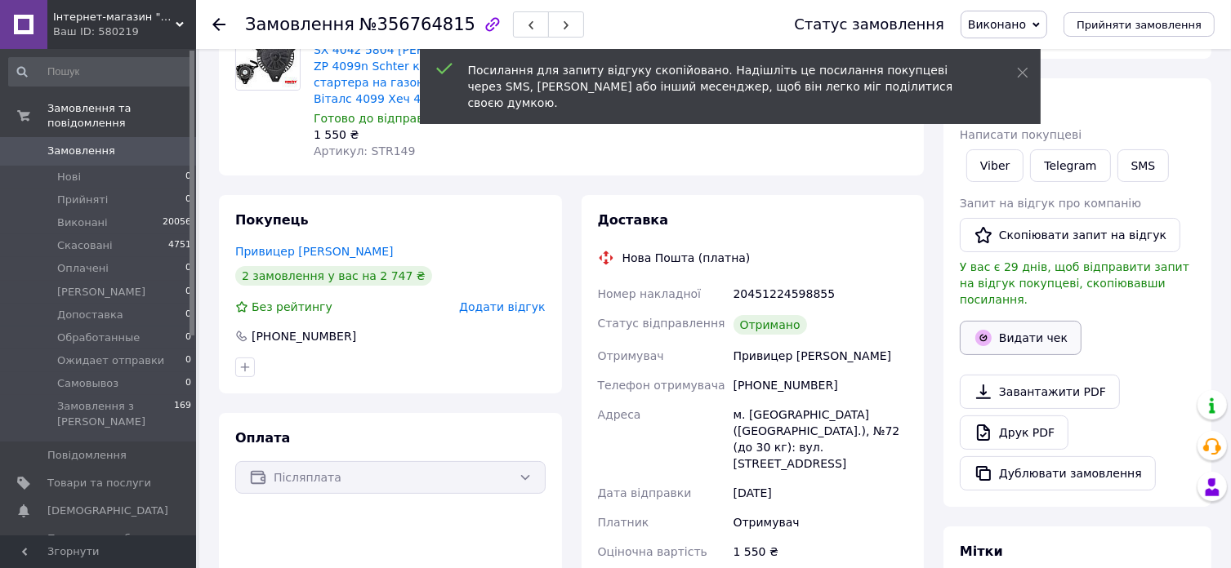
click at [1060, 321] on button "Видати чек" at bounding box center [1021, 338] width 122 height 34
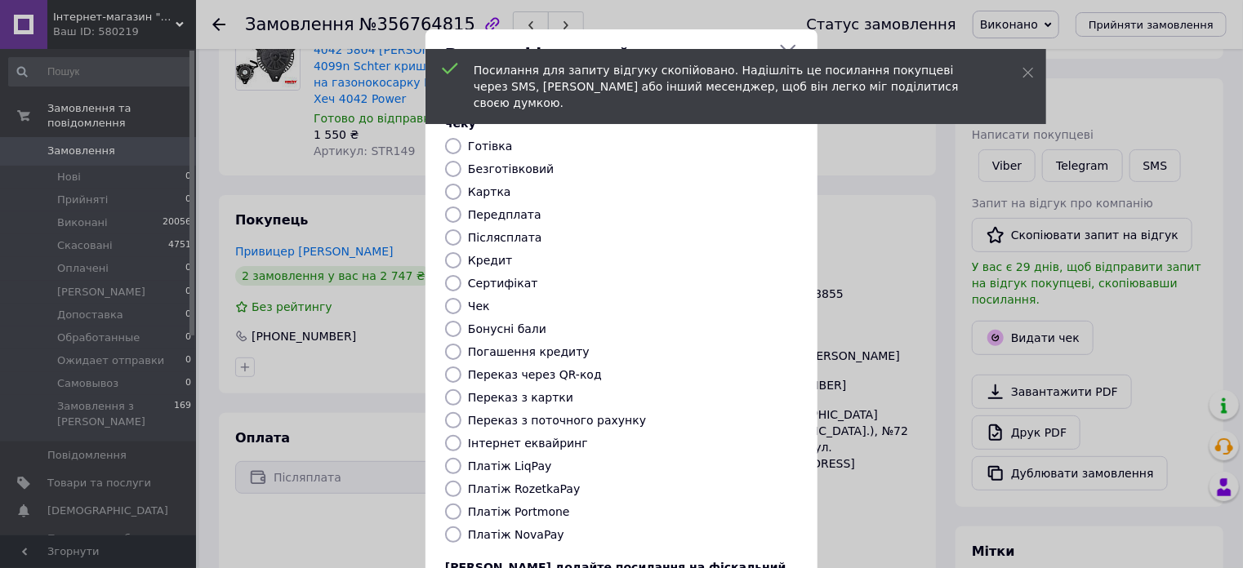
click at [495, 163] on label "Безготівковий" at bounding box center [511, 169] width 86 height 13
click at [461, 161] on input "Безготівковий" at bounding box center [453, 169] width 16 height 16
radio input "true"
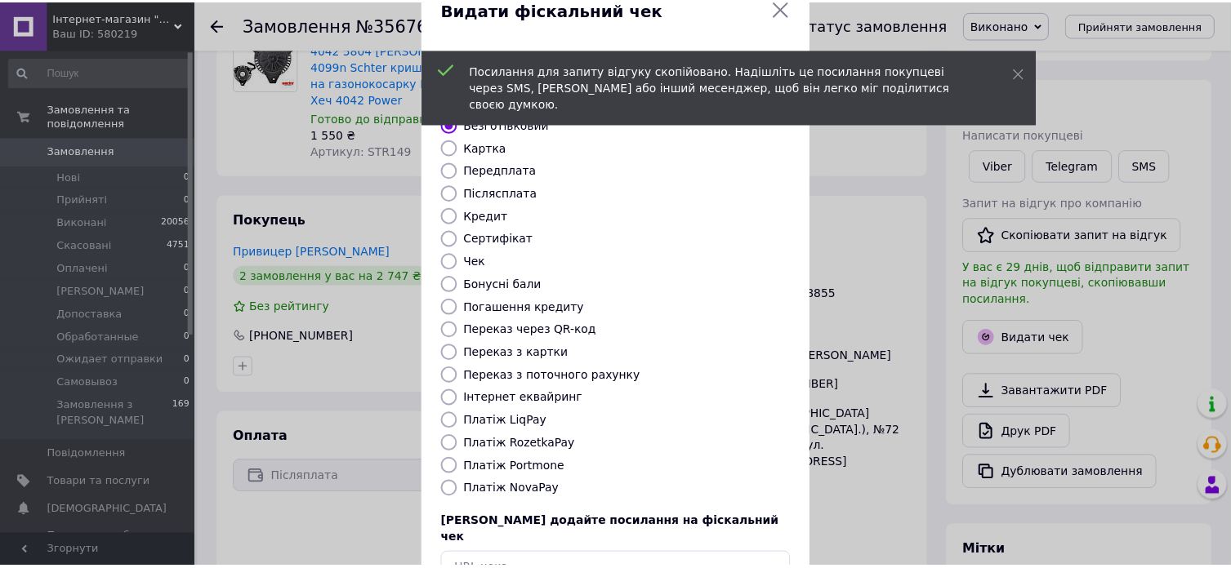
scroll to position [132, 0]
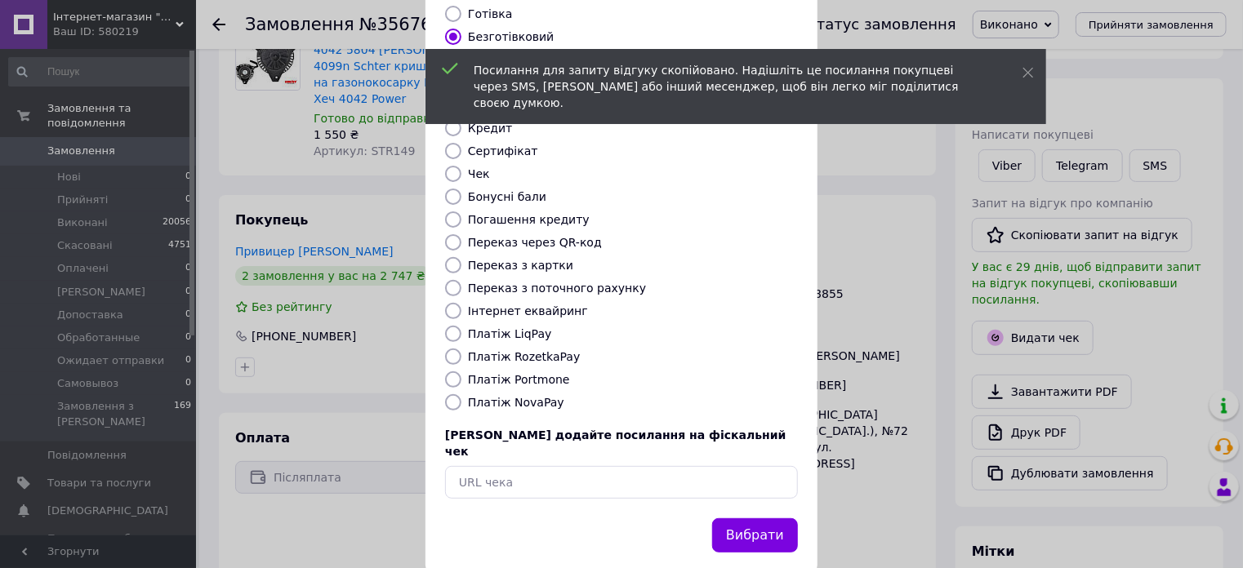
click at [729, 519] on button "Вибрати" at bounding box center [755, 536] width 86 height 35
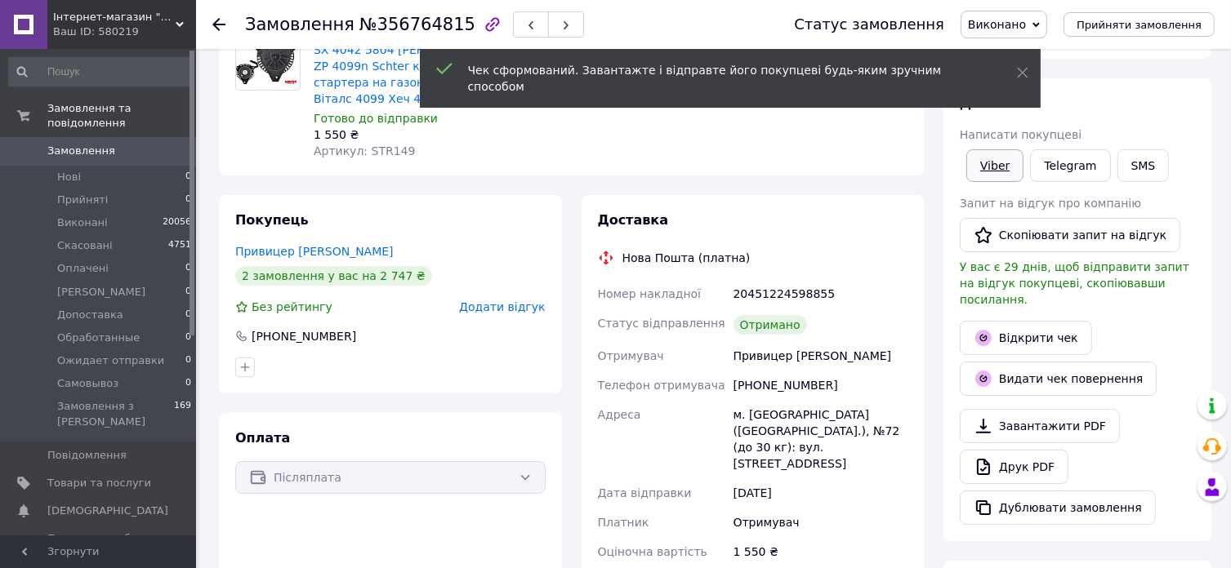
click at [982, 167] on link "Viber" at bounding box center [994, 165] width 57 height 33
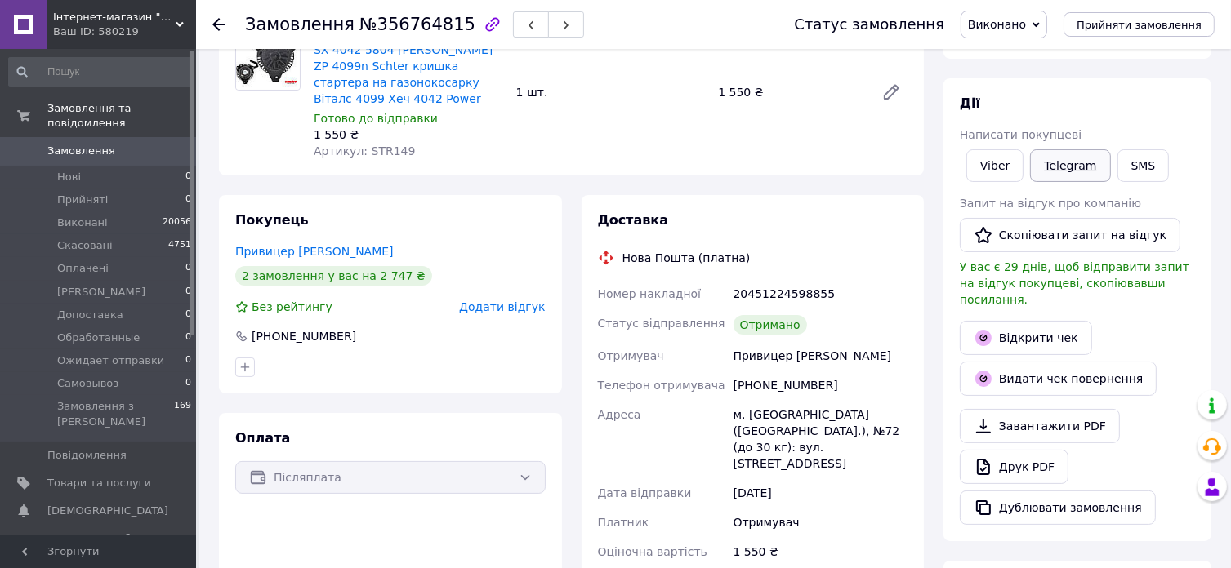
click at [1056, 163] on link "Telegram" at bounding box center [1070, 165] width 80 height 33
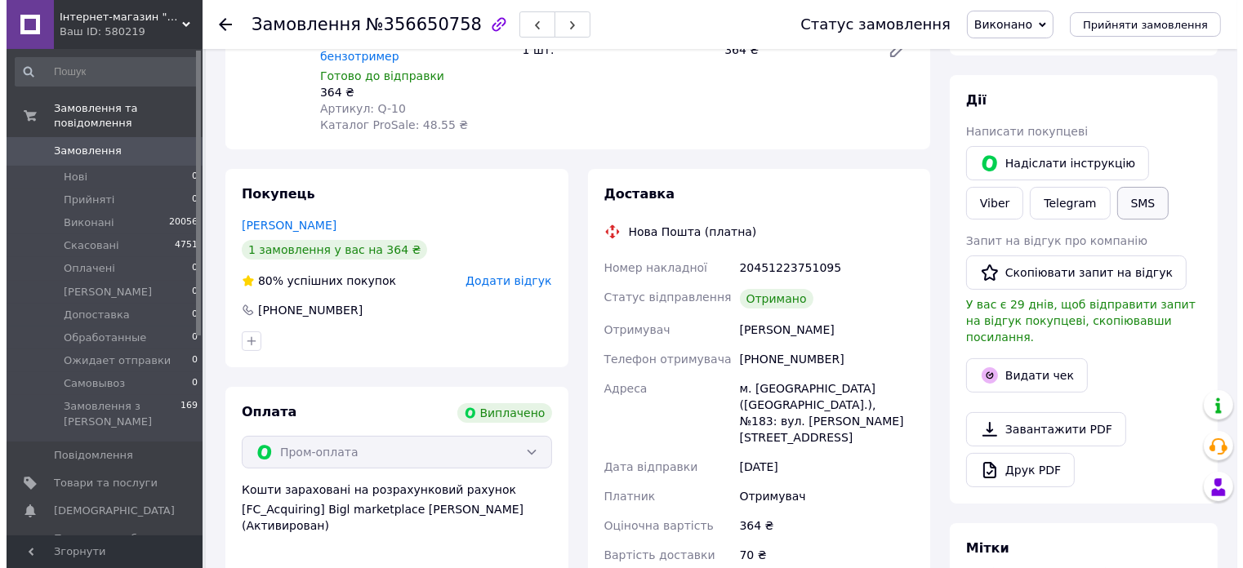
scroll to position [245, 0]
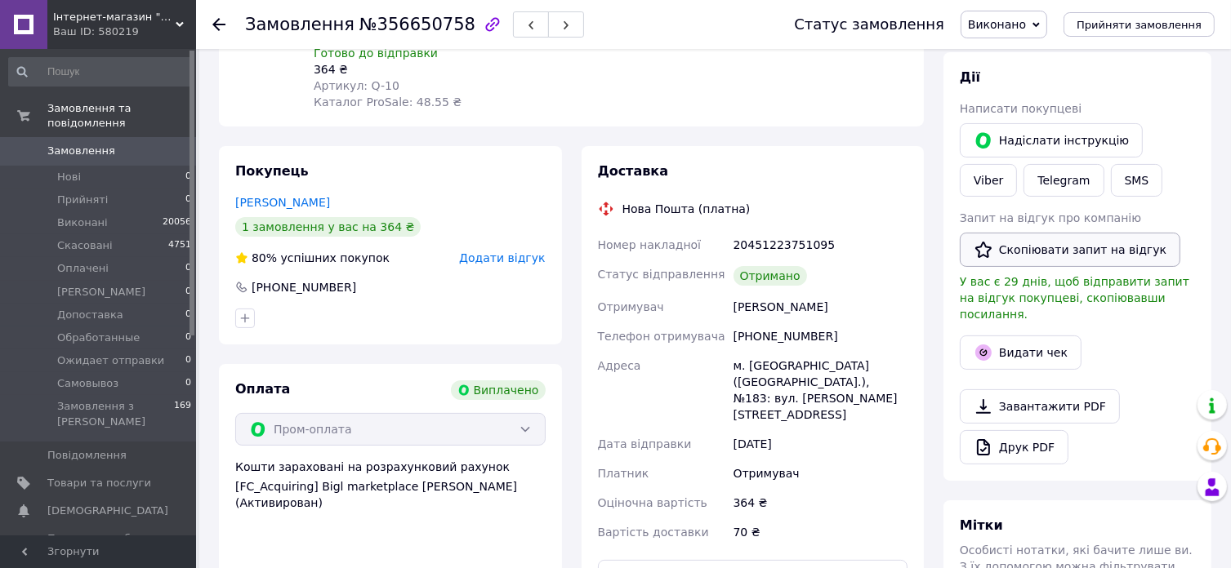
click at [1065, 254] on button "Скопіювати запит на відгук" at bounding box center [1070, 250] width 221 height 34
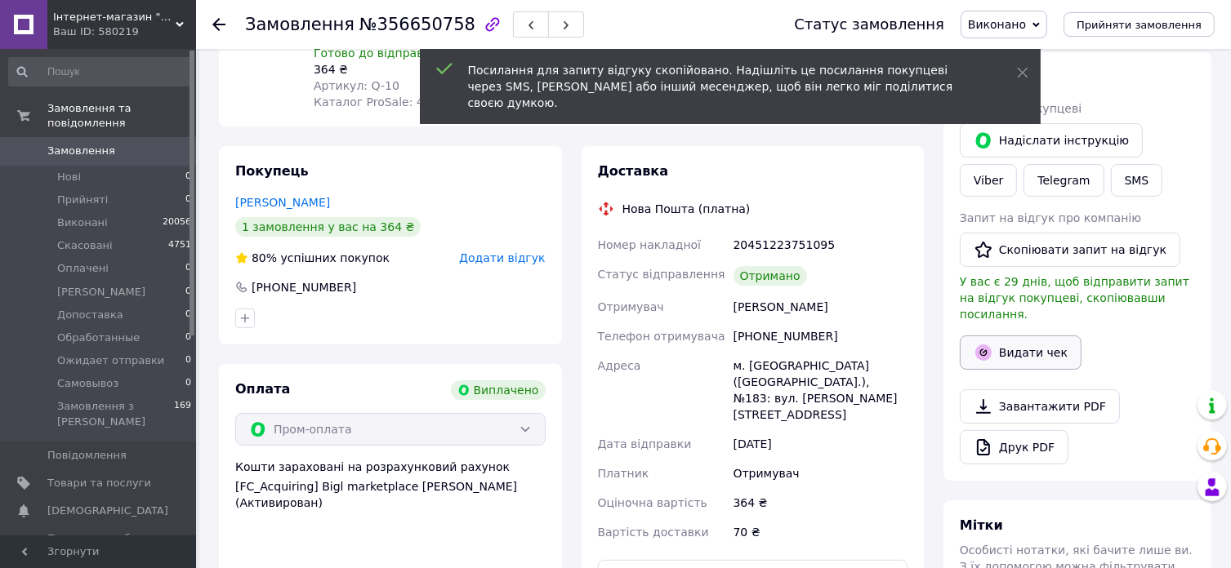
click at [1044, 336] on button "Видати чек" at bounding box center [1021, 353] width 122 height 34
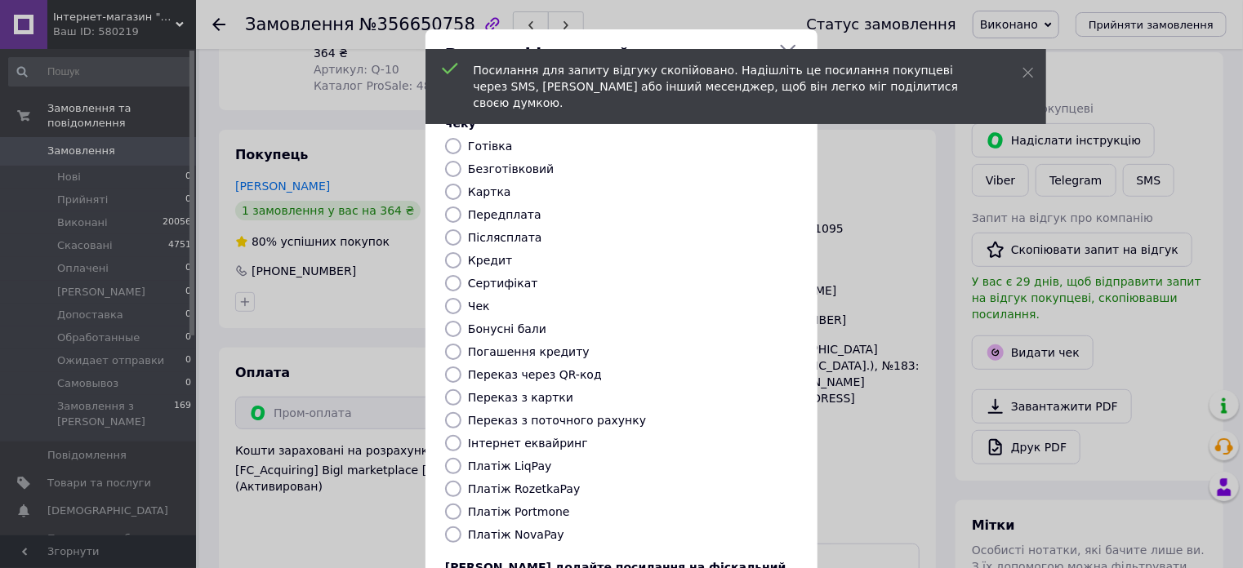
click at [523, 163] on label "Безготівковий" at bounding box center [511, 169] width 86 height 13
click at [461, 161] on input "Безготівковий" at bounding box center [453, 169] width 16 height 16
radio input "true"
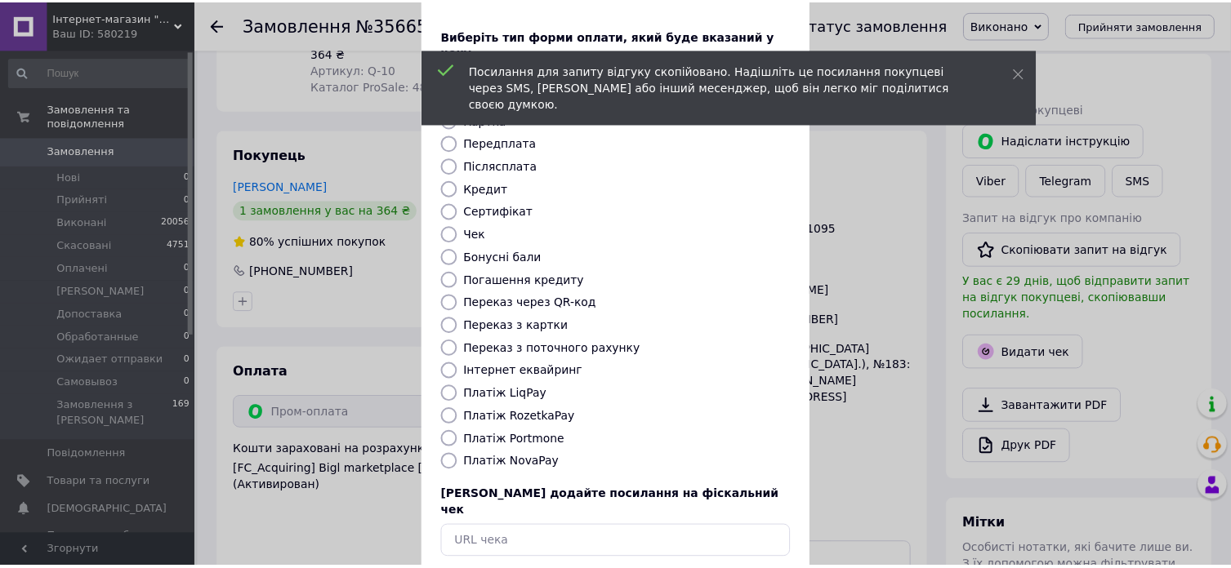
scroll to position [132, 0]
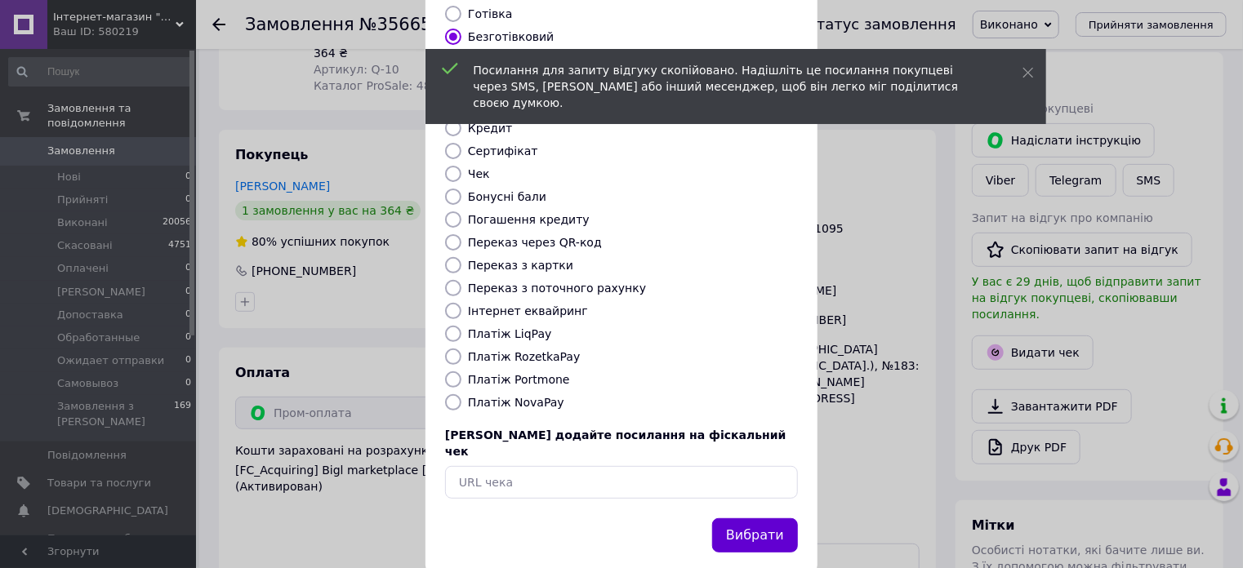
click at [728, 519] on button "Вибрати" at bounding box center [755, 536] width 86 height 35
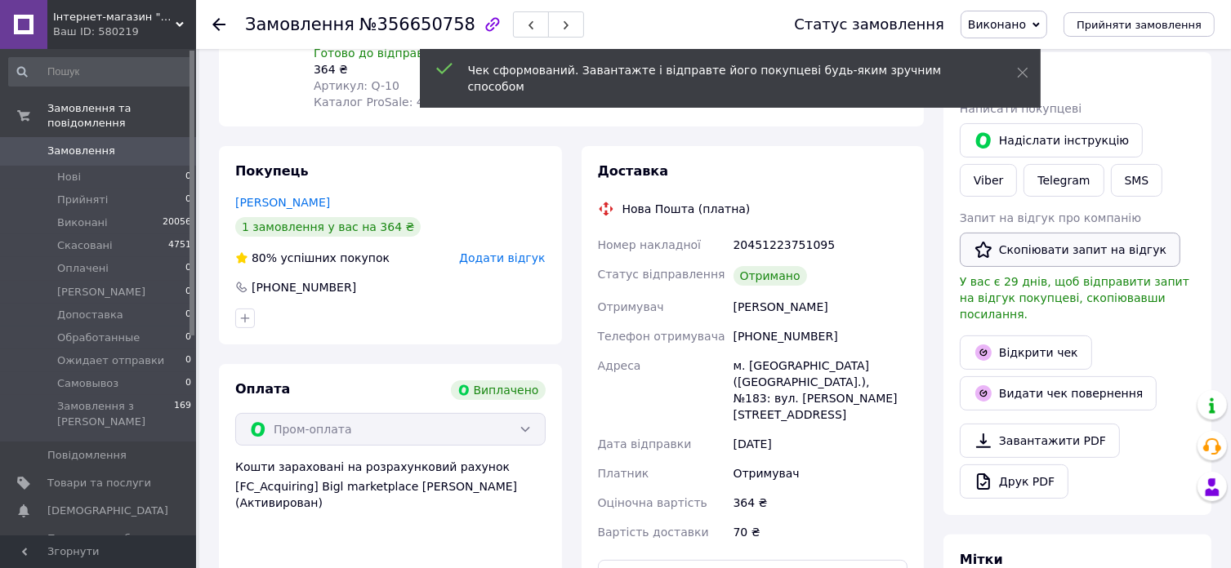
click at [1099, 249] on button "Скопіювати запит на відгук" at bounding box center [1070, 250] width 221 height 34
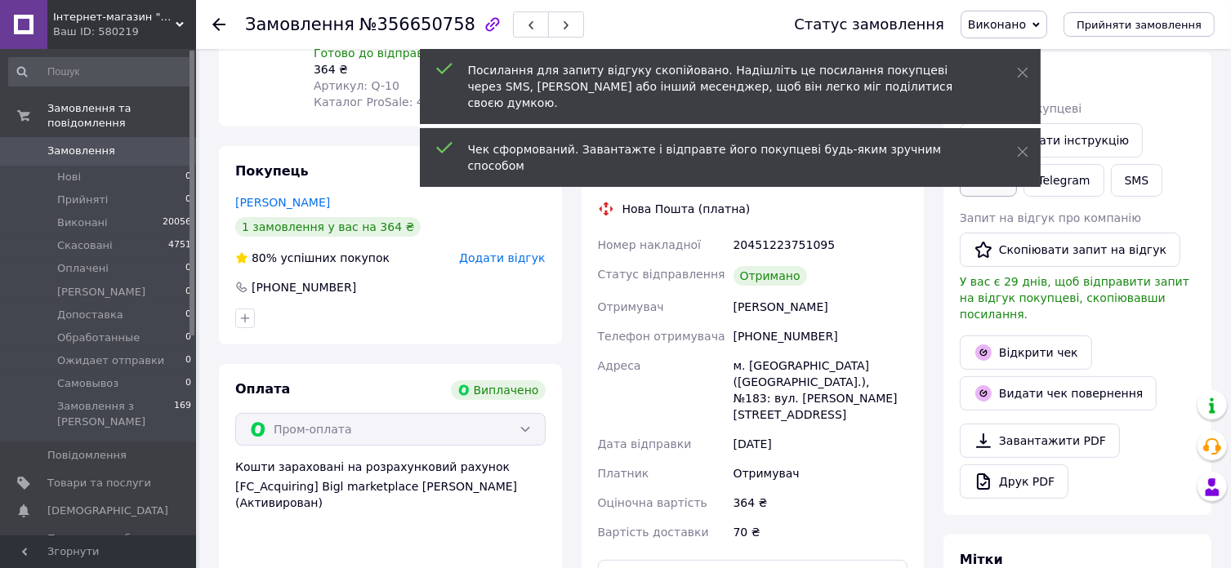
click at [1017, 164] on link "Viber" at bounding box center [988, 180] width 57 height 33
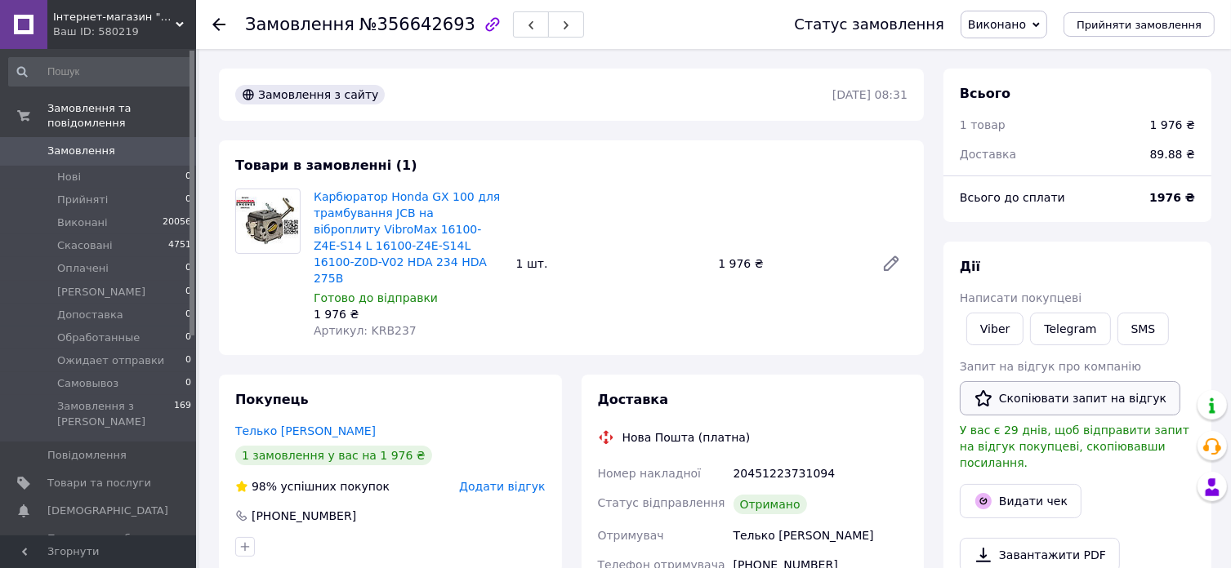
click at [1093, 400] on button "Скопіювати запит на відгук" at bounding box center [1070, 398] width 221 height 34
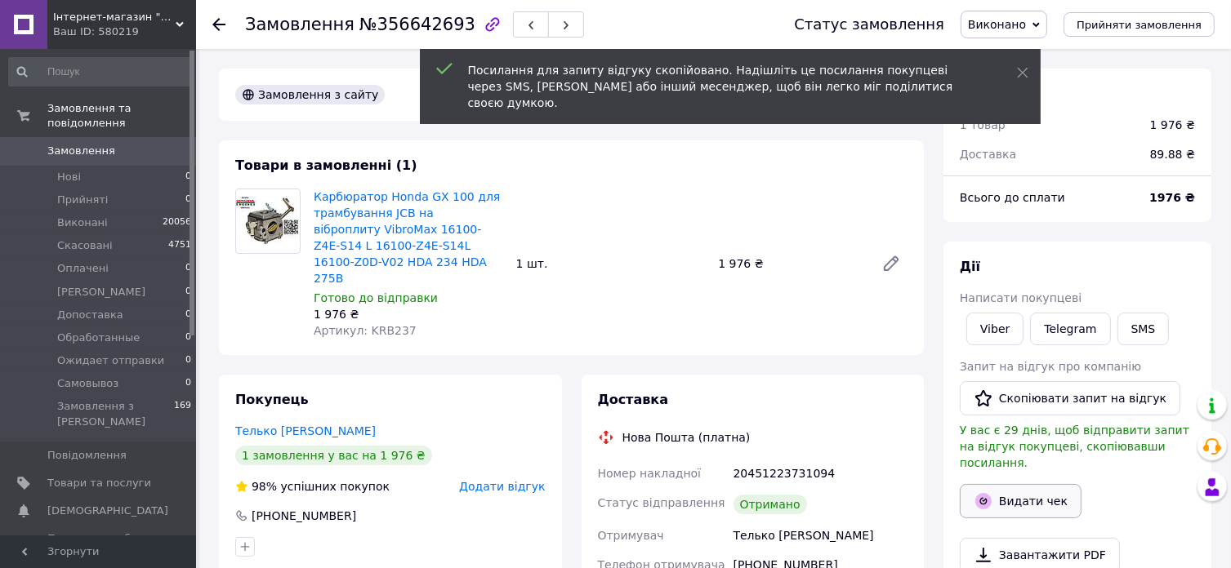
click at [1039, 484] on button "Видати чек" at bounding box center [1021, 501] width 122 height 34
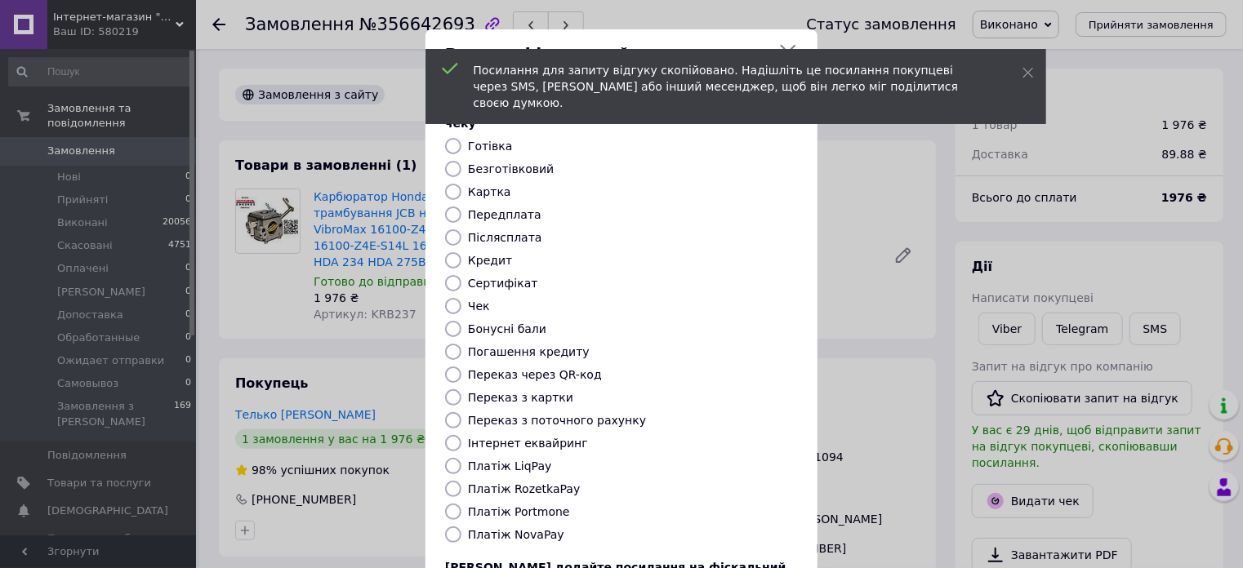
click at [468, 163] on label "Безготівковий" at bounding box center [511, 169] width 86 height 13
click at [461, 161] on input "Безготівковий" at bounding box center [453, 169] width 16 height 16
radio input "true"
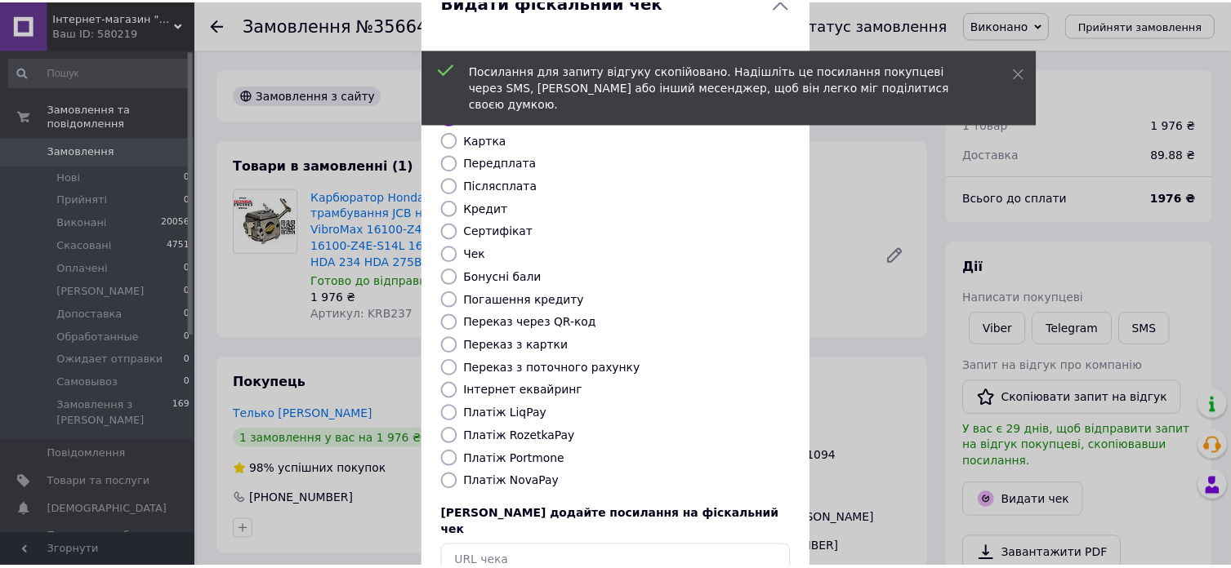
scroll to position [132, 0]
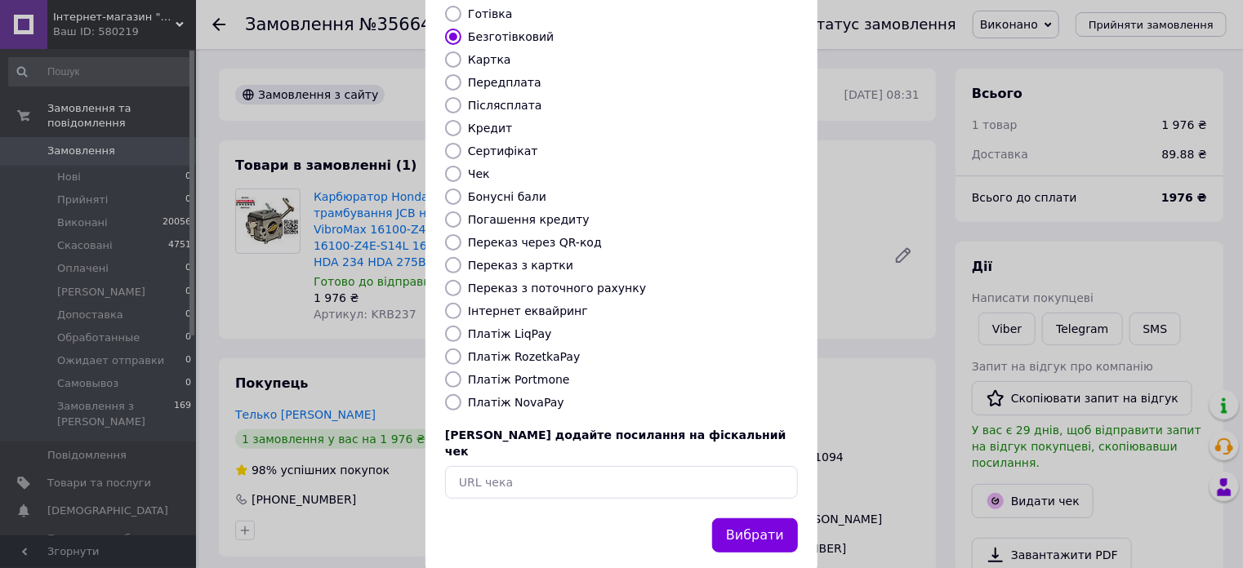
click at [736, 519] on button "Вибрати" at bounding box center [755, 536] width 86 height 35
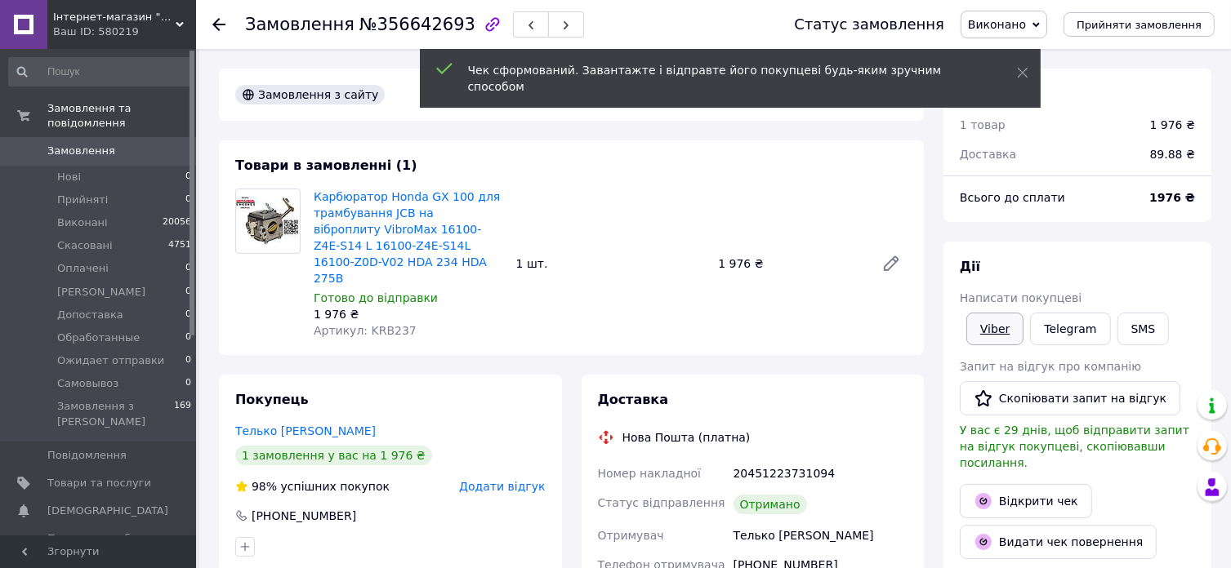
click at [991, 321] on link "Viber" at bounding box center [994, 329] width 57 height 33
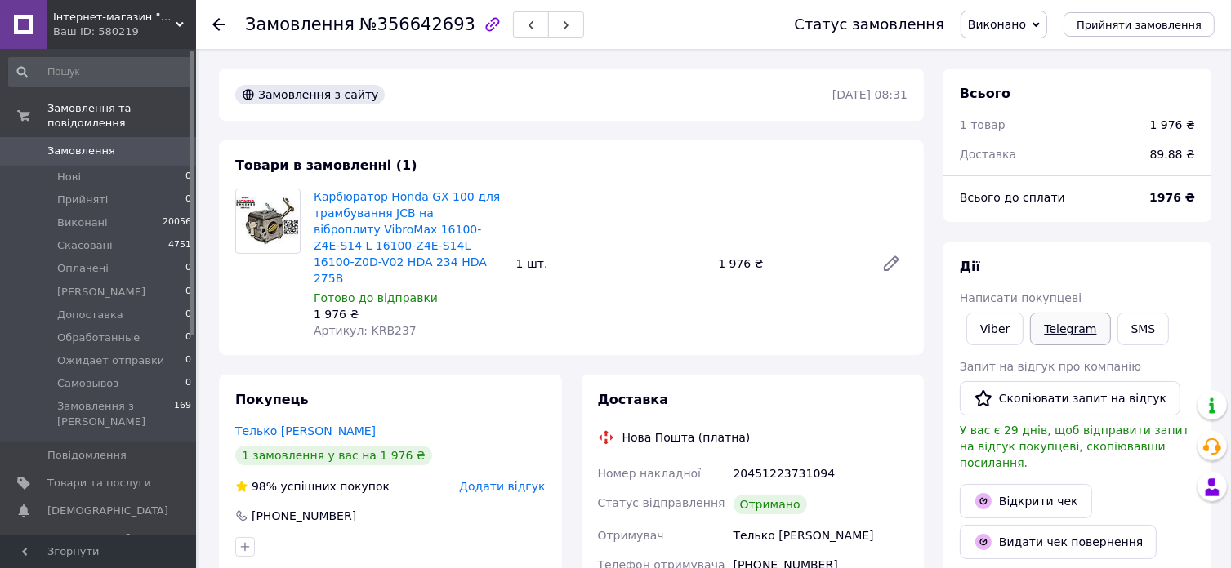
click at [1068, 332] on link "Telegram" at bounding box center [1070, 329] width 80 height 33
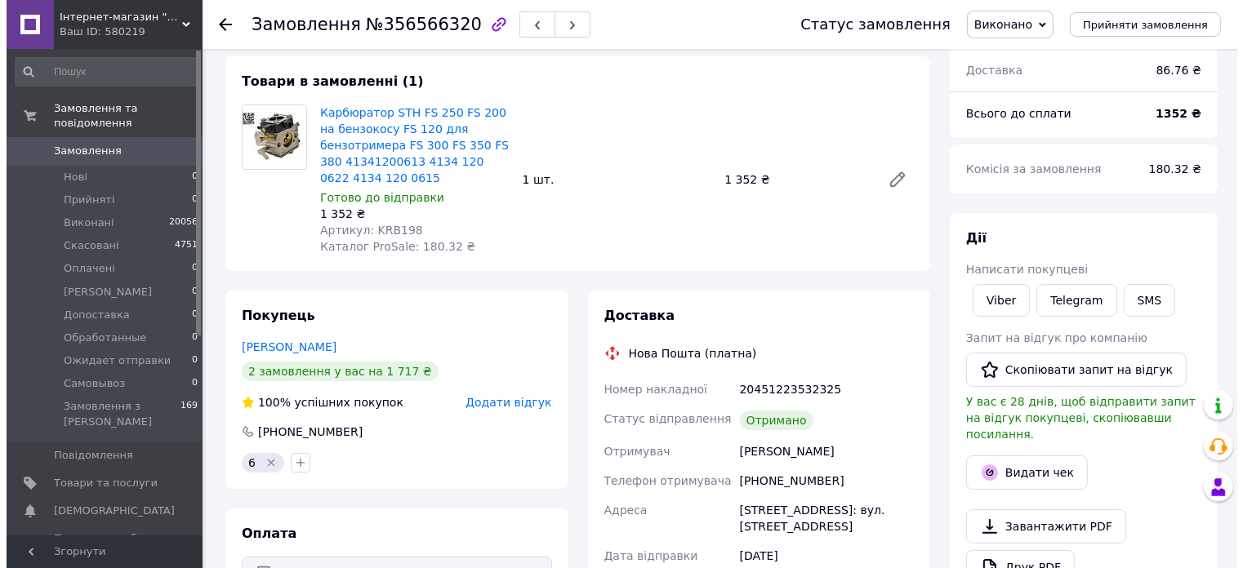
scroll to position [163, 0]
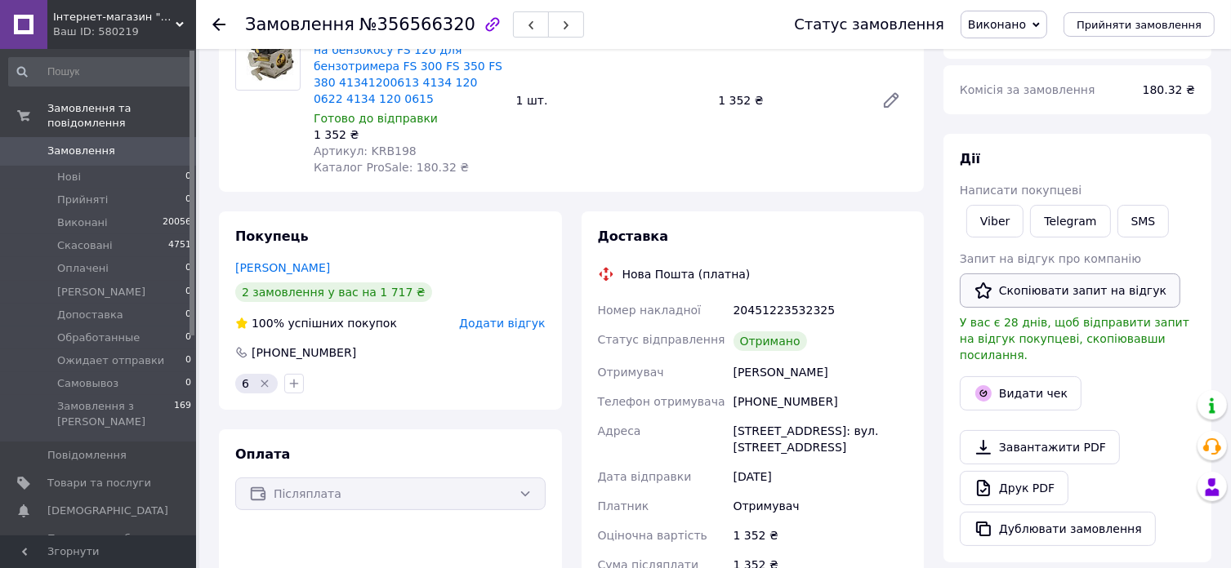
click at [1097, 292] on button "Скопіювати запит на відгук" at bounding box center [1070, 291] width 221 height 34
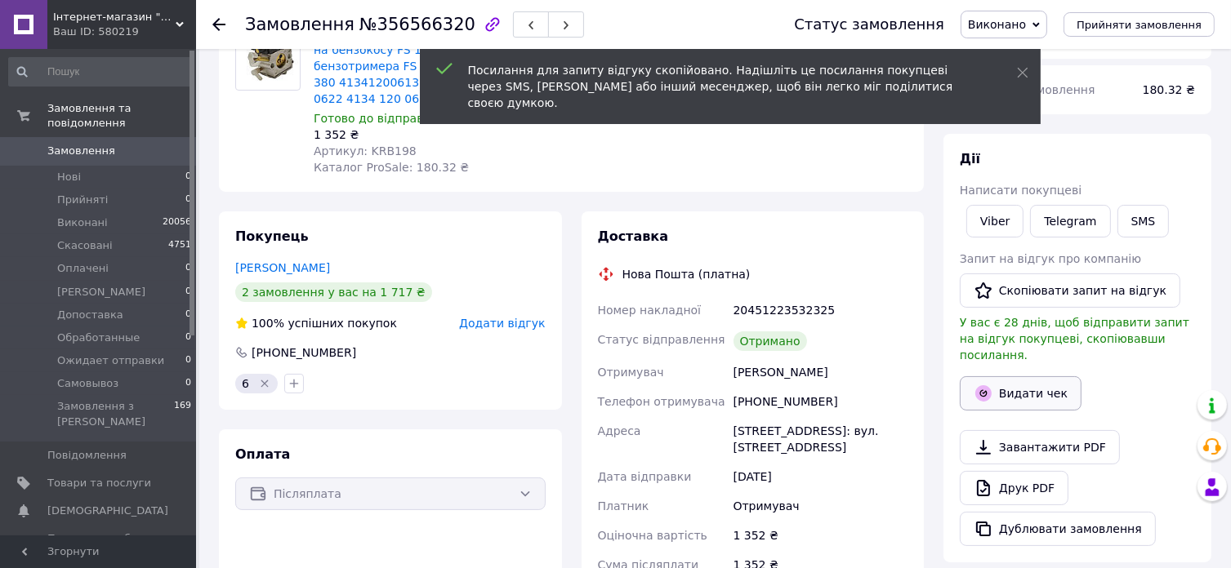
click at [1039, 378] on button "Видати чек" at bounding box center [1021, 393] width 122 height 34
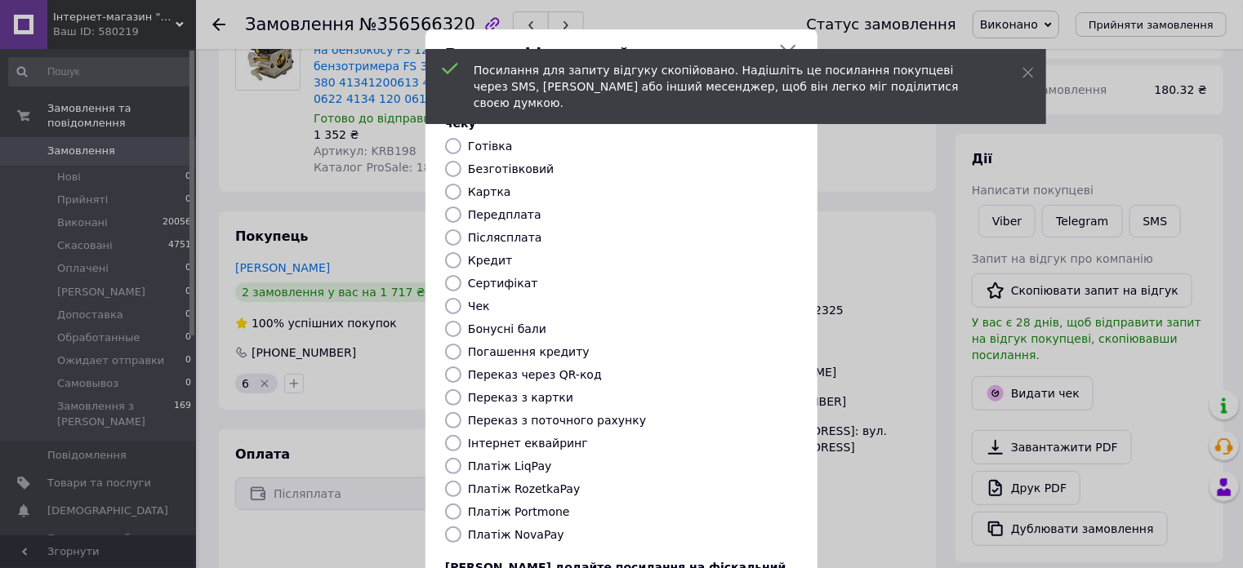
click at [473, 163] on label "Безготівковий" at bounding box center [511, 169] width 86 height 13
click at [461, 161] on input "Безготівковий" at bounding box center [453, 169] width 16 height 16
radio input "true"
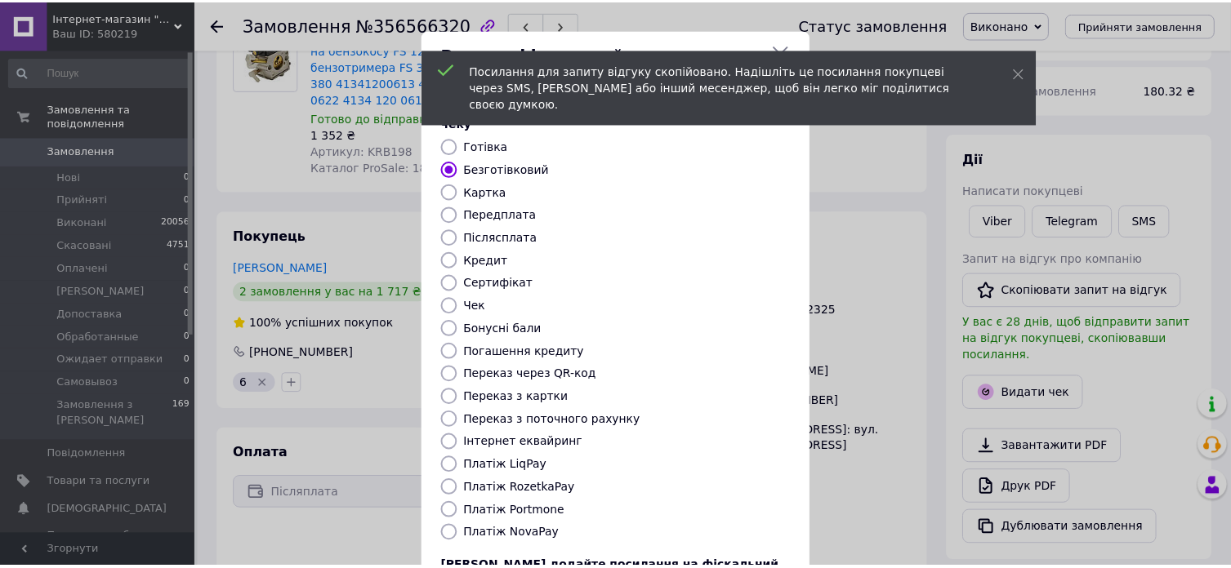
scroll to position [132, 0]
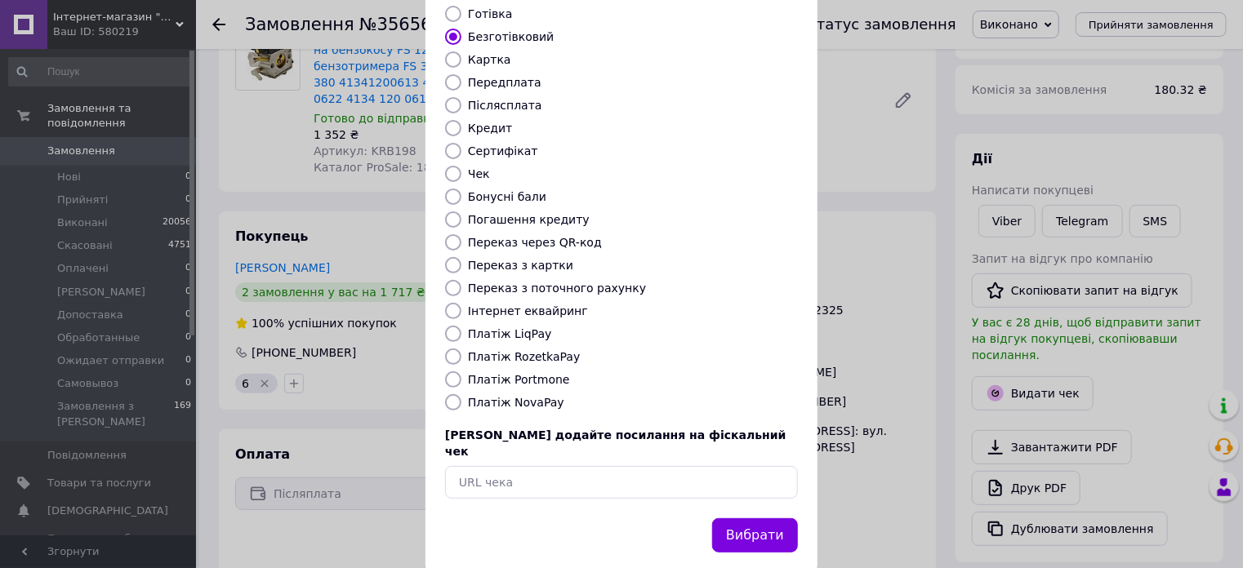
click at [750, 519] on button "Вибрати" at bounding box center [755, 536] width 86 height 35
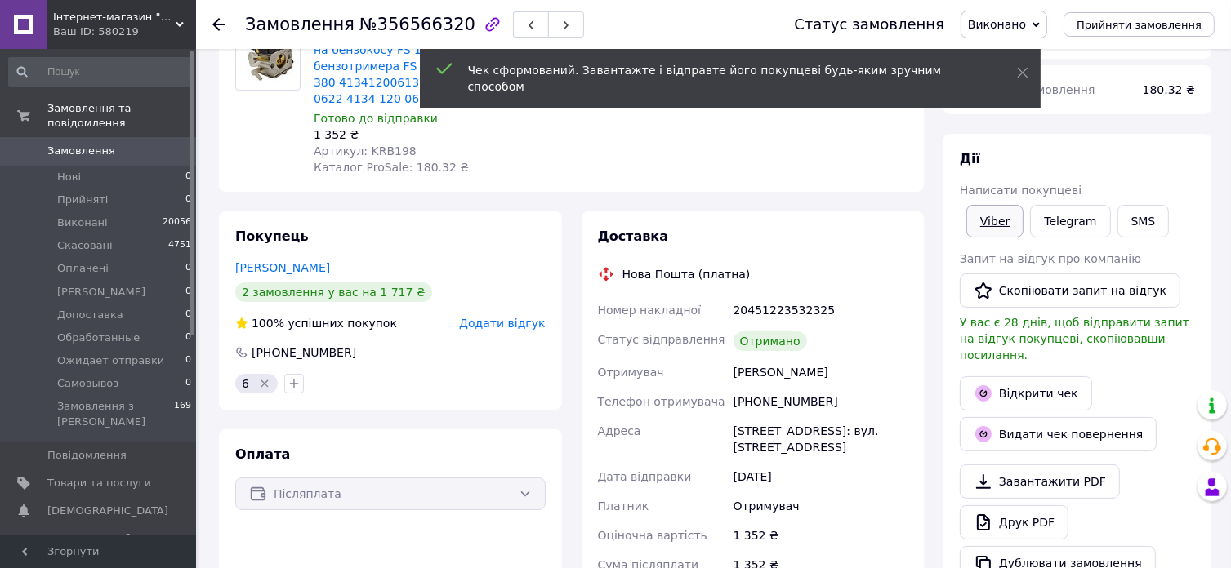
click at [993, 222] on link "Viber" at bounding box center [994, 221] width 57 height 33
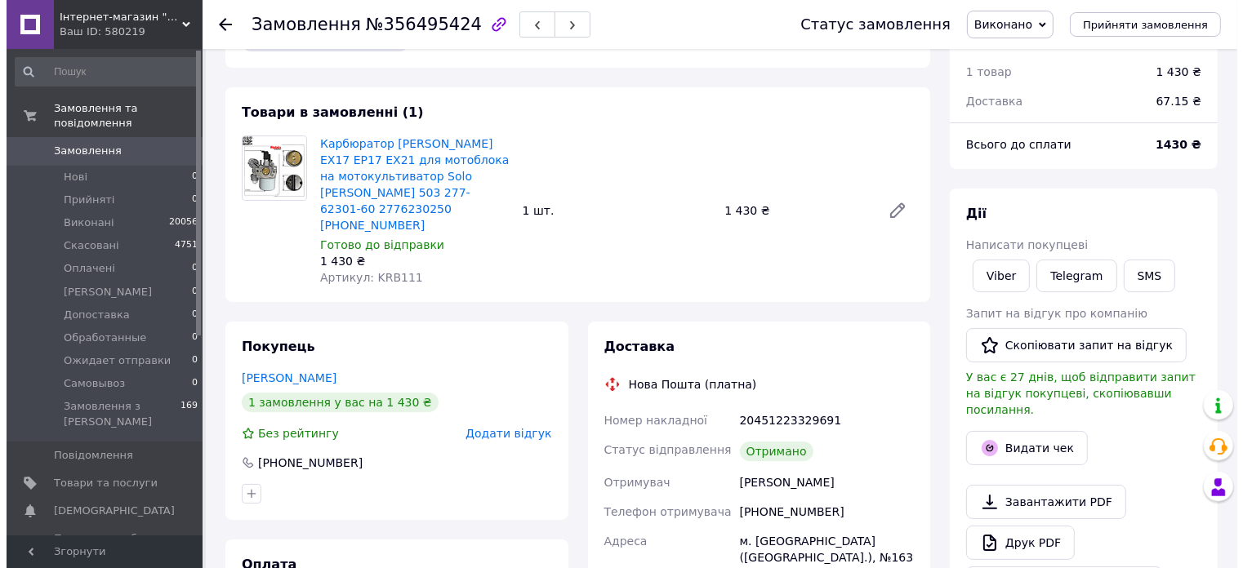
scroll to position [163, 0]
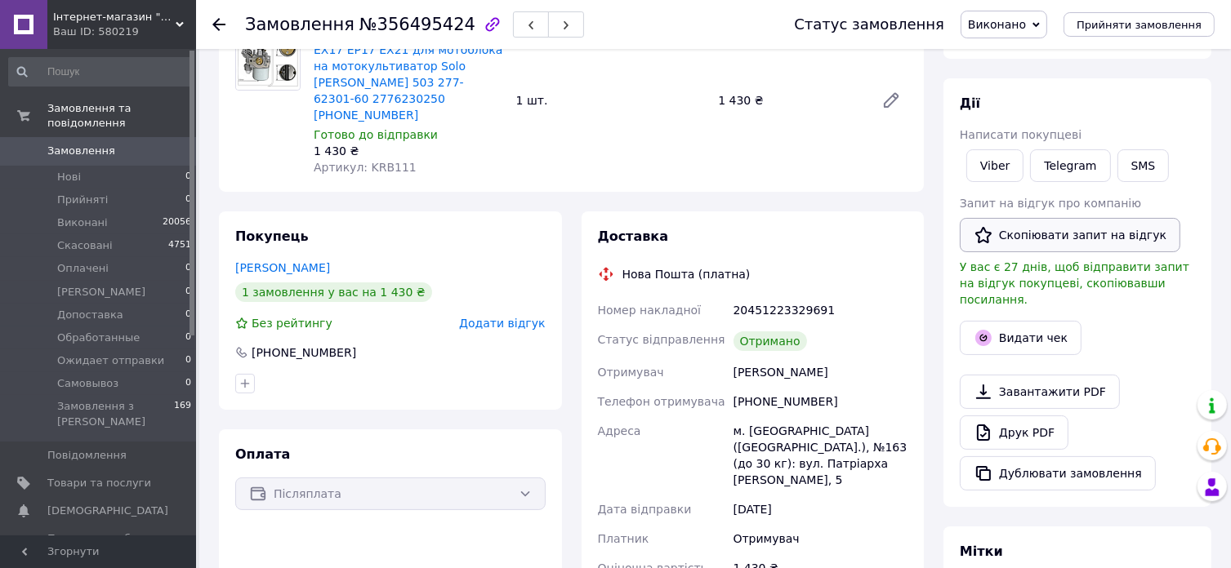
click at [1100, 236] on button "Скопіювати запит на відгук" at bounding box center [1070, 235] width 221 height 34
click at [1030, 329] on button "Видати чек" at bounding box center [1021, 338] width 122 height 34
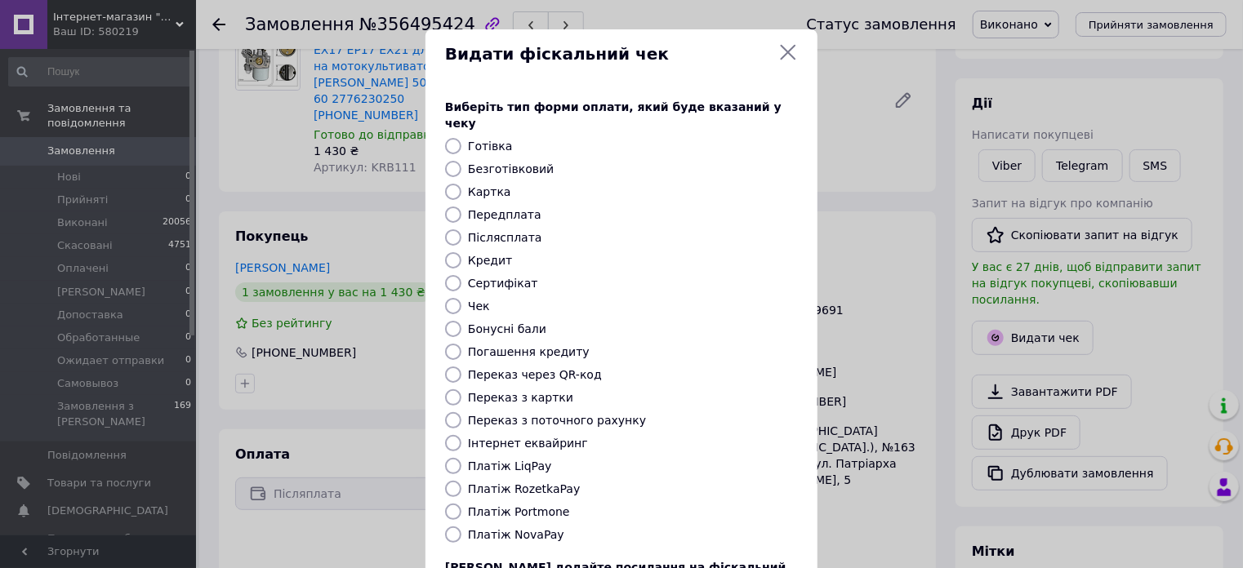
click at [500, 163] on label "Безготівковий" at bounding box center [511, 169] width 86 height 13
click at [461, 161] on input "Безготівковий" at bounding box center [453, 169] width 16 height 16
radio input "true"
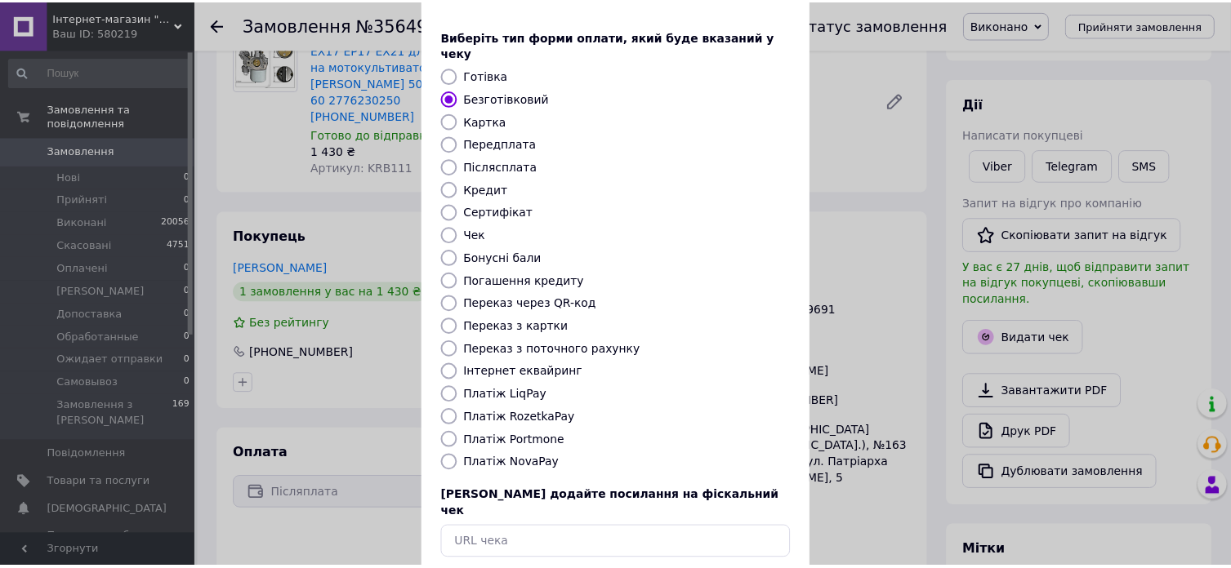
scroll to position [132, 0]
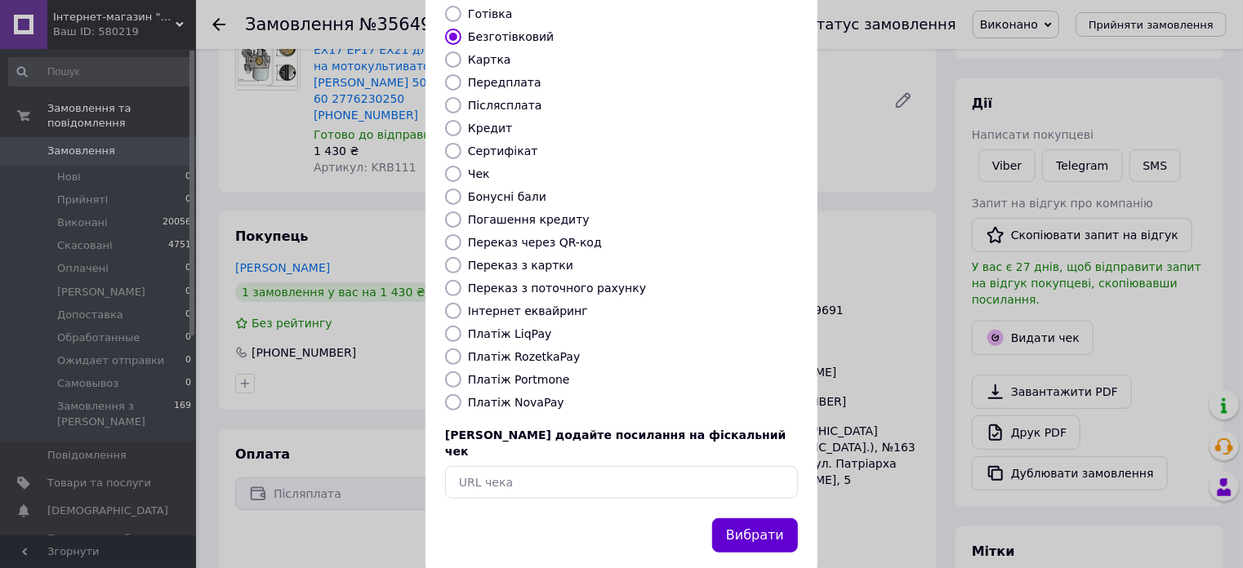
click at [738, 519] on button "Вибрати" at bounding box center [755, 536] width 86 height 35
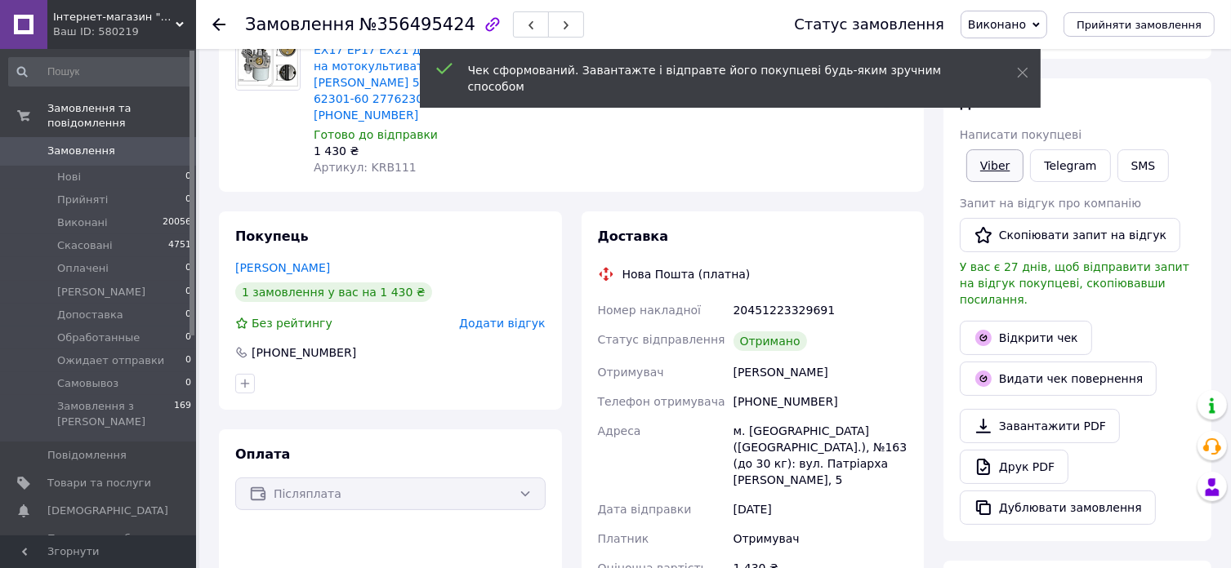
click at [998, 169] on link "Viber" at bounding box center [994, 165] width 57 height 33
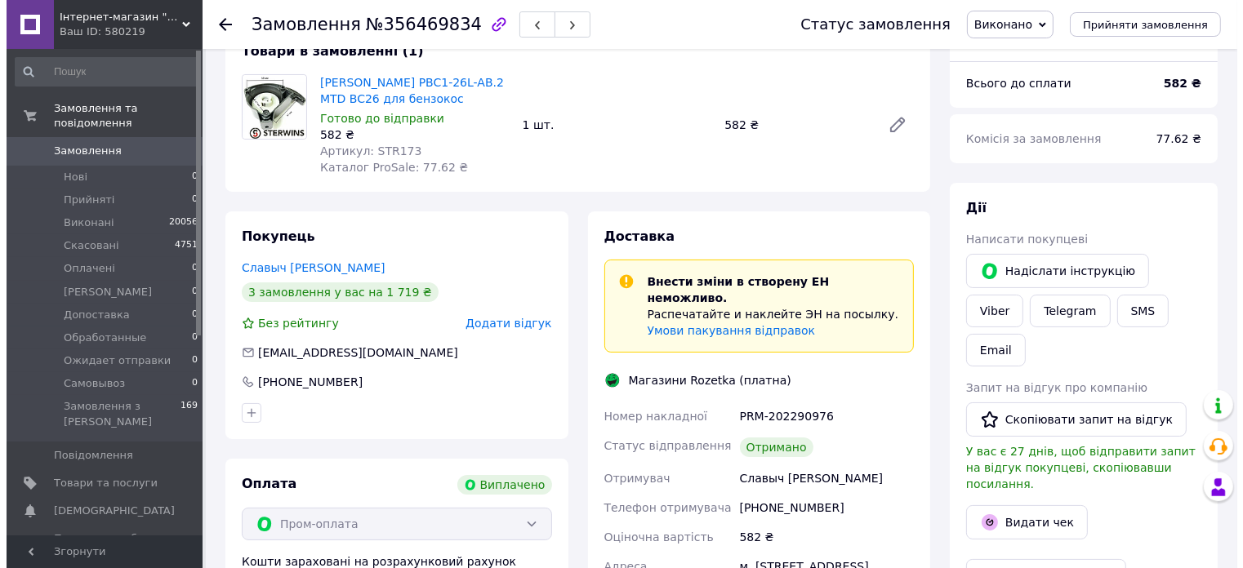
scroll to position [245, 0]
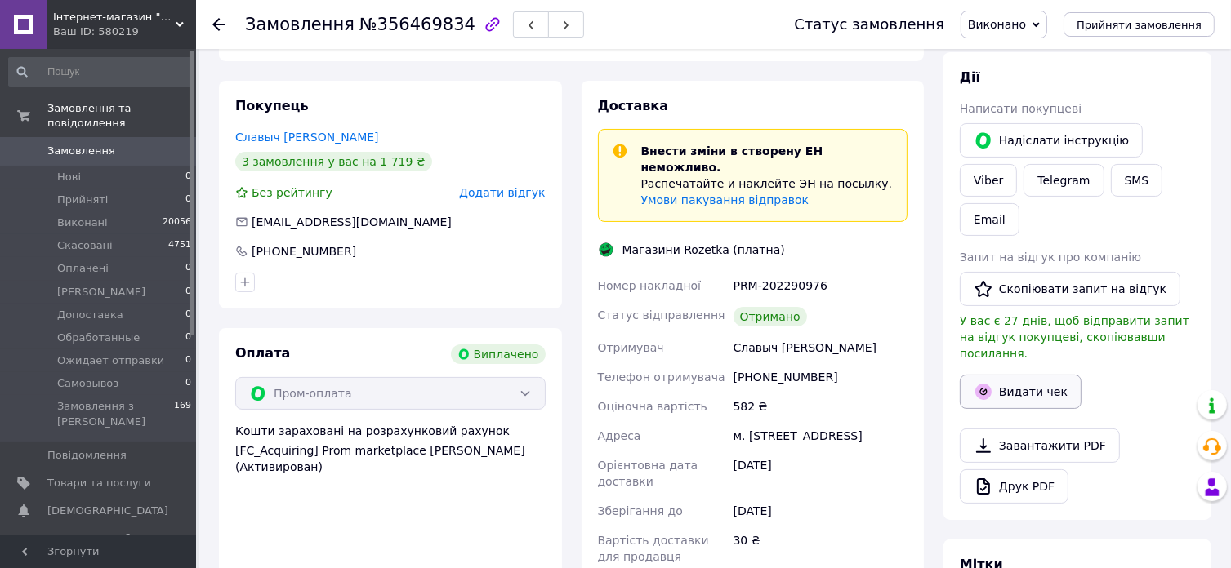
click at [1055, 375] on button "Видати чек" at bounding box center [1021, 392] width 122 height 34
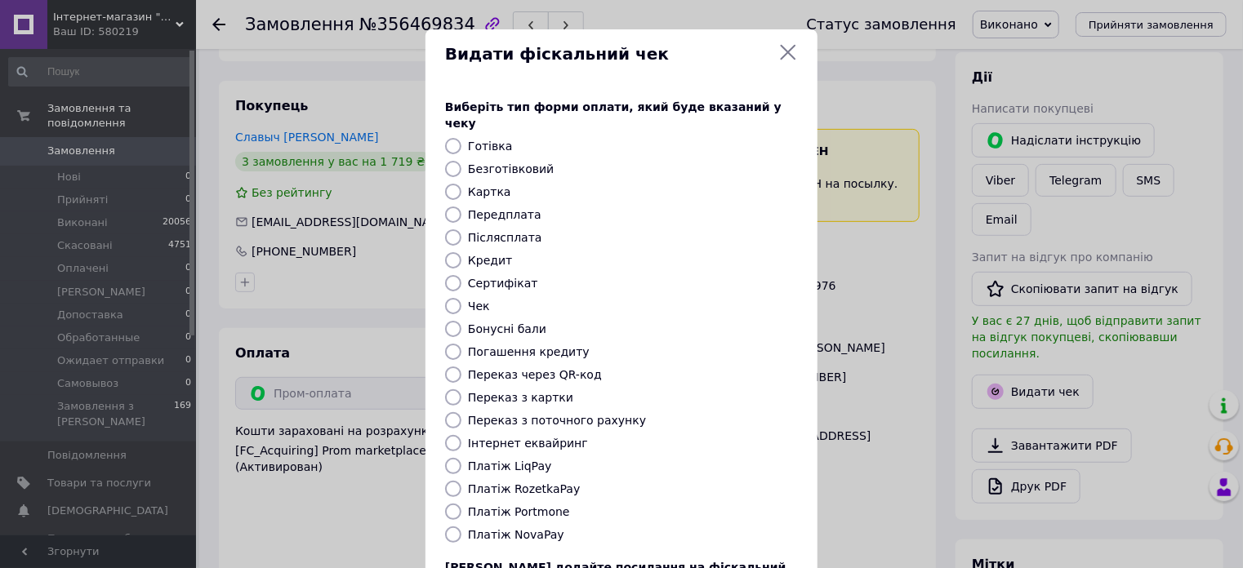
click at [453, 161] on input "Безготівковий" at bounding box center [453, 169] width 16 height 16
radio input "true"
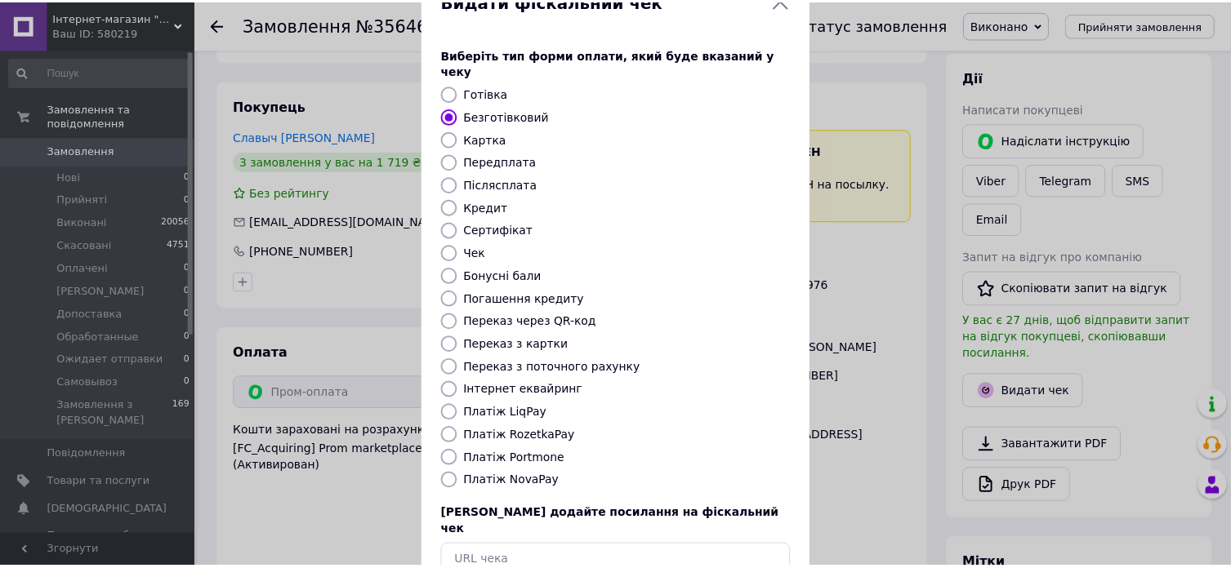
scroll to position [132, 0]
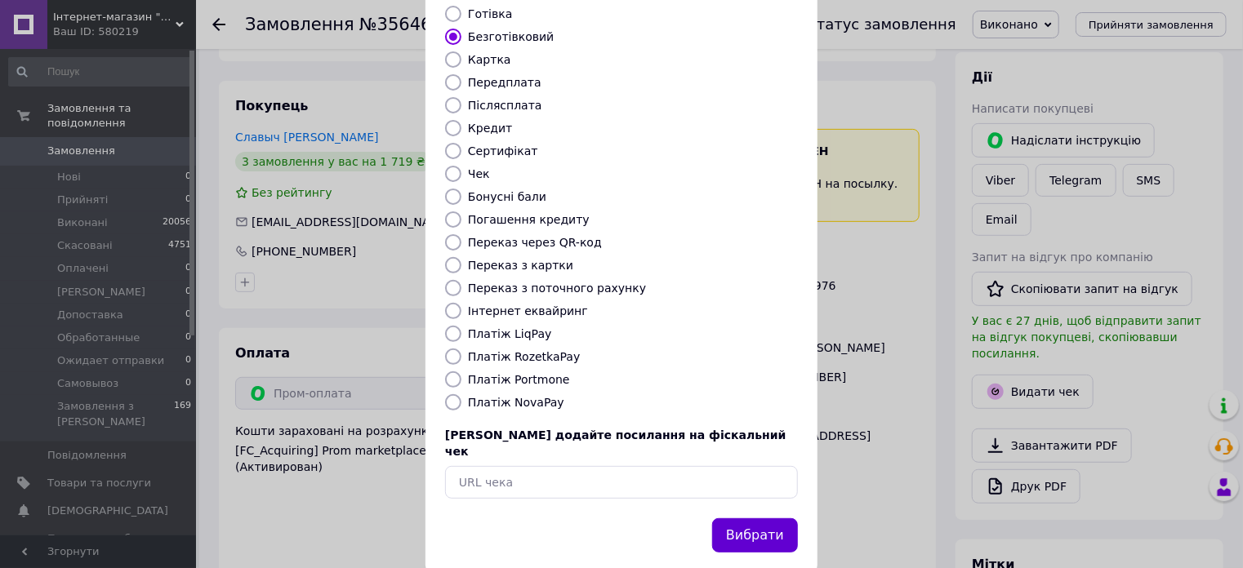
click at [751, 519] on button "Вибрати" at bounding box center [755, 536] width 86 height 35
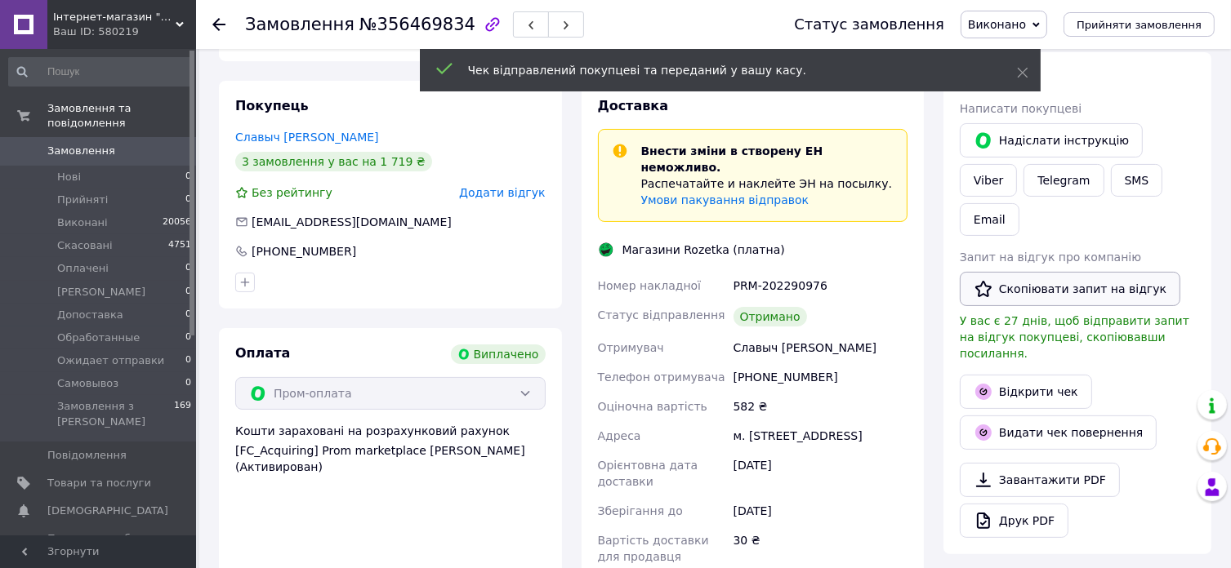
click at [1106, 272] on button "Скопіювати запит на відгук" at bounding box center [1070, 289] width 221 height 34
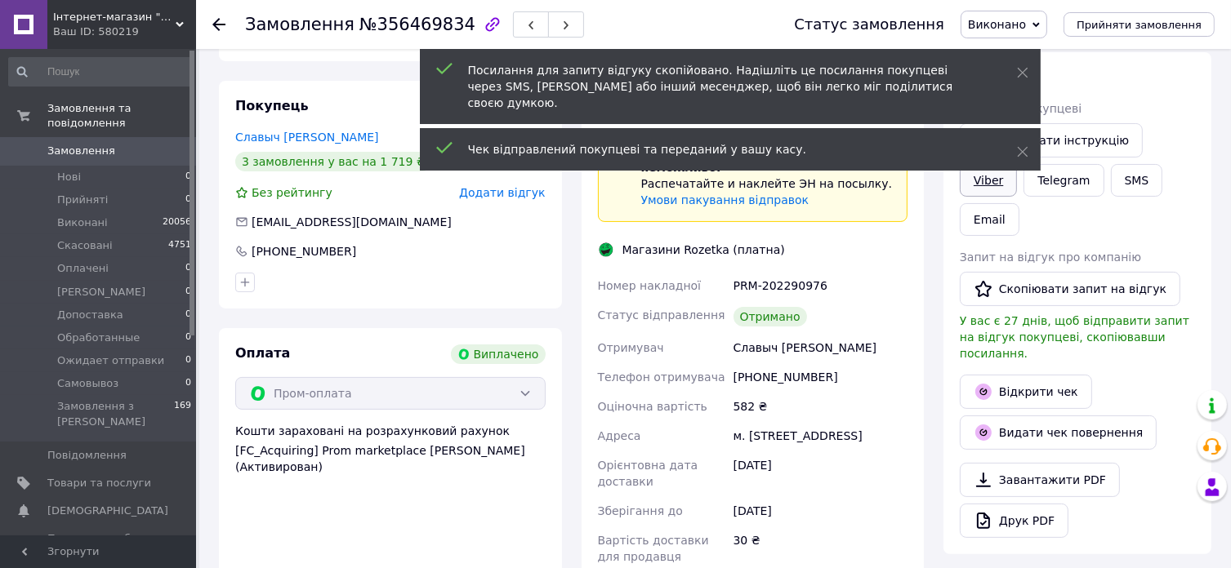
click at [1017, 164] on link "Viber" at bounding box center [988, 180] width 57 height 33
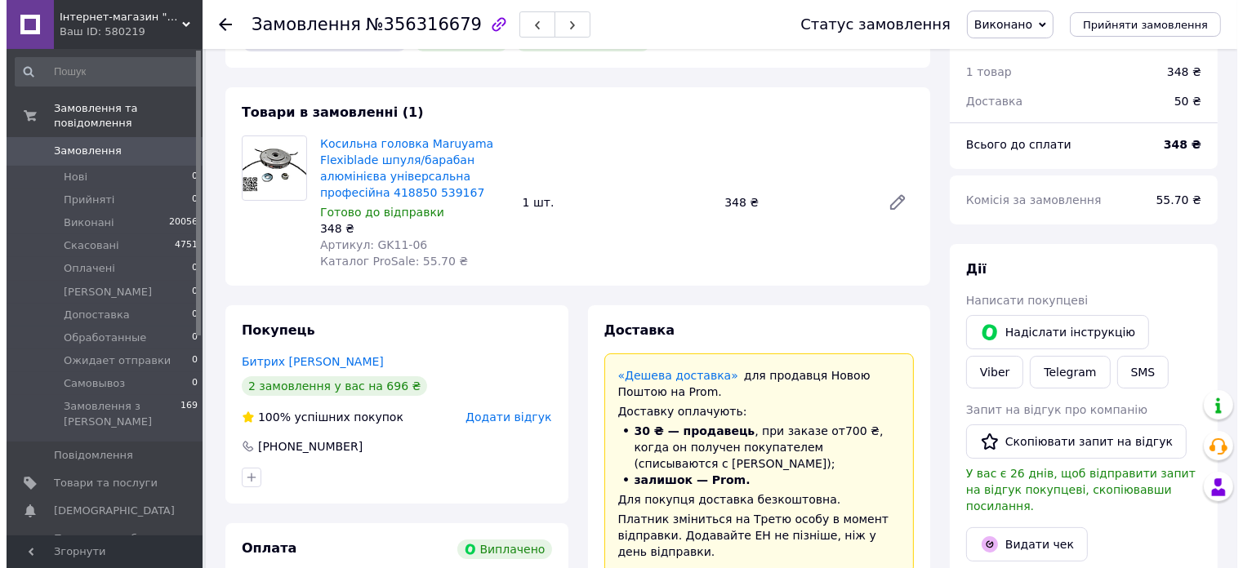
scroll to position [163, 0]
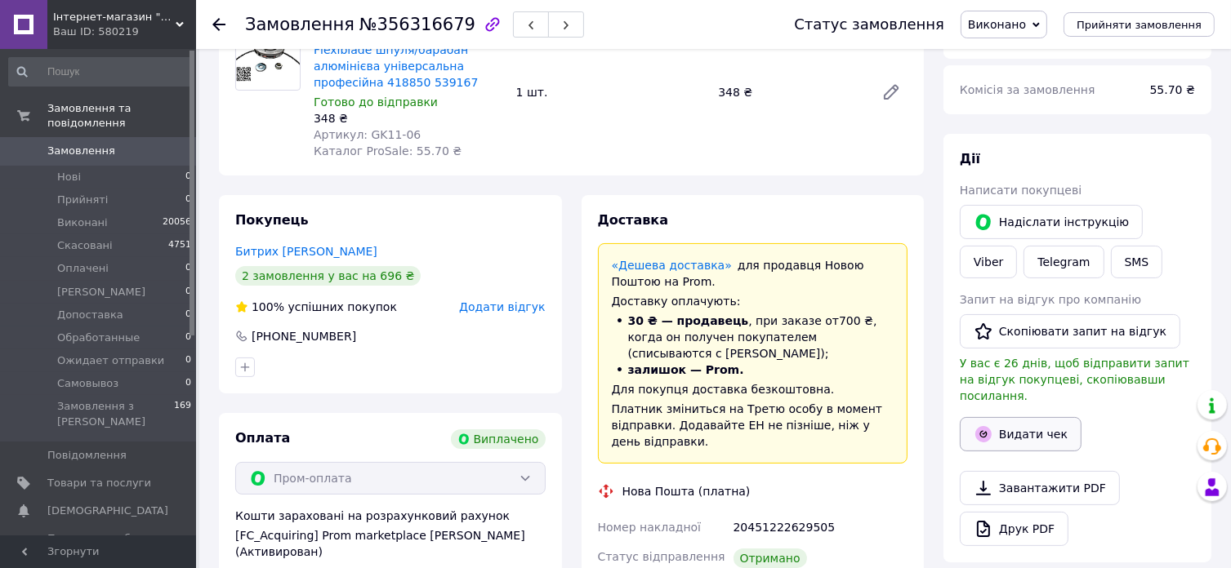
click at [1039, 420] on button "Видати чек" at bounding box center [1021, 434] width 122 height 34
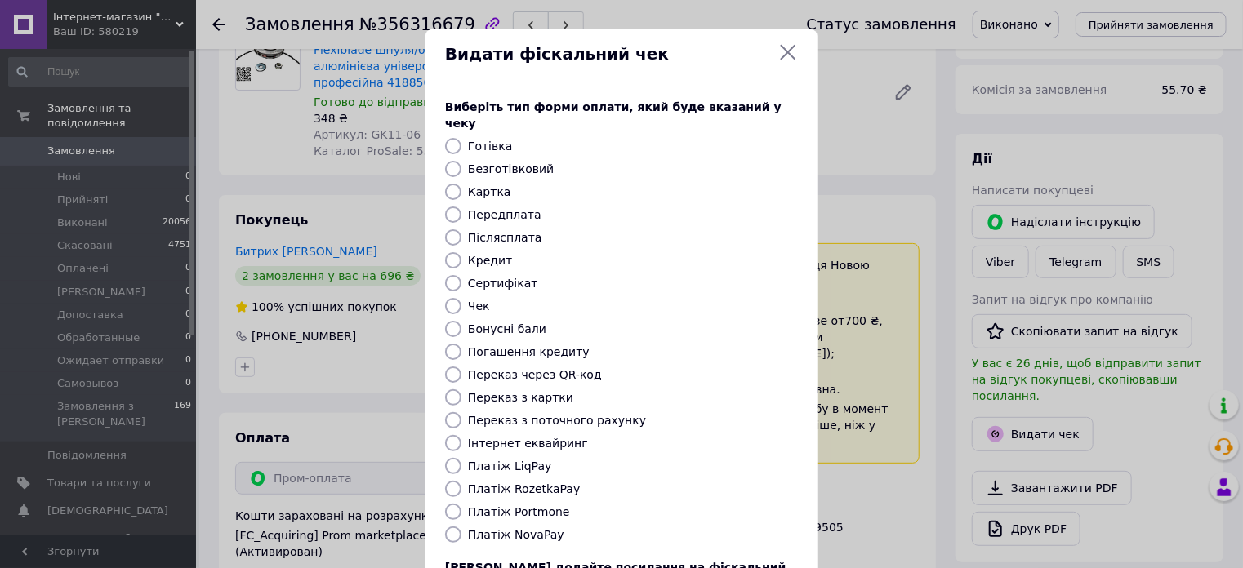
click at [515, 163] on label "Безготівковий" at bounding box center [511, 169] width 86 height 13
click at [461, 161] on input "Безготівковий" at bounding box center [453, 169] width 16 height 16
radio input "true"
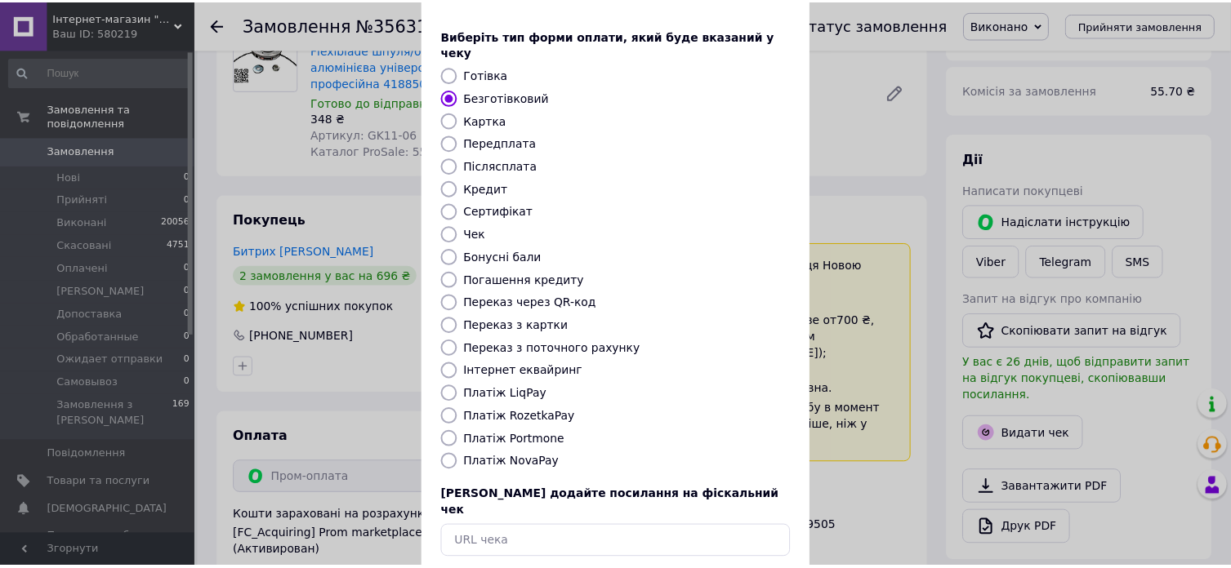
scroll to position [132, 0]
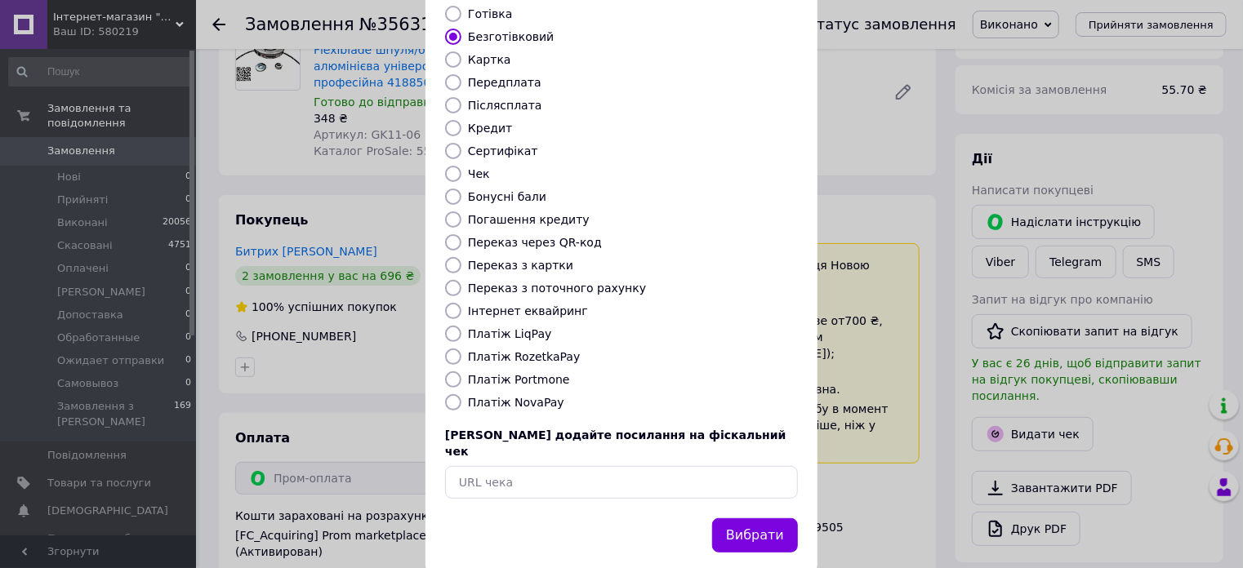
click at [781, 519] on button "Вибрати" at bounding box center [755, 536] width 86 height 35
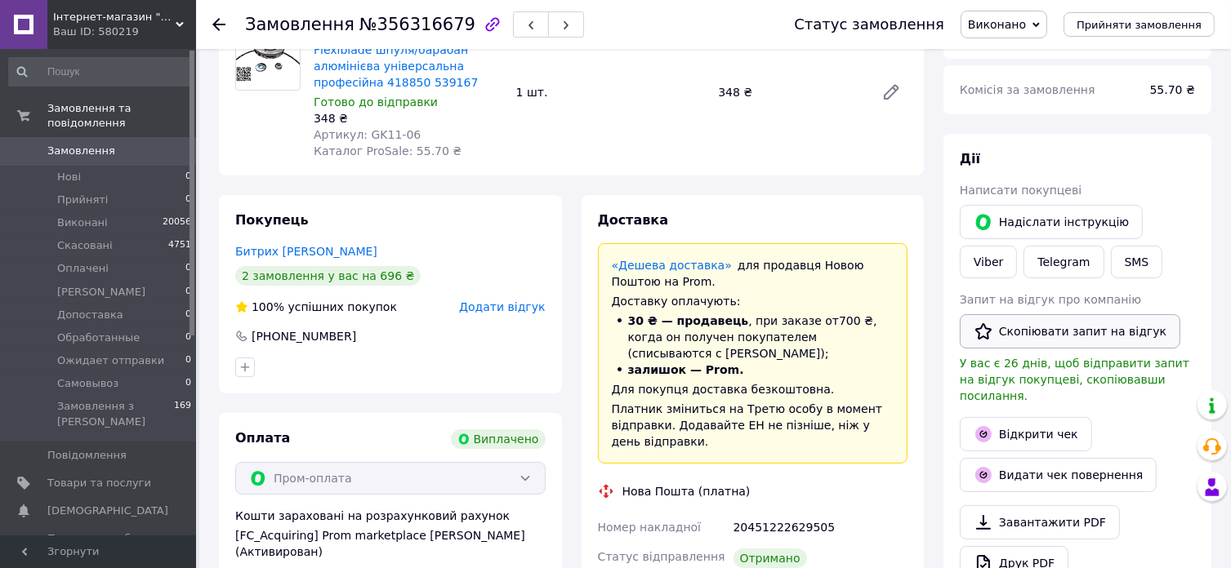
click at [1100, 325] on button "Скопіювати запит на відгук" at bounding box center [1070, 331] width 221 height 34
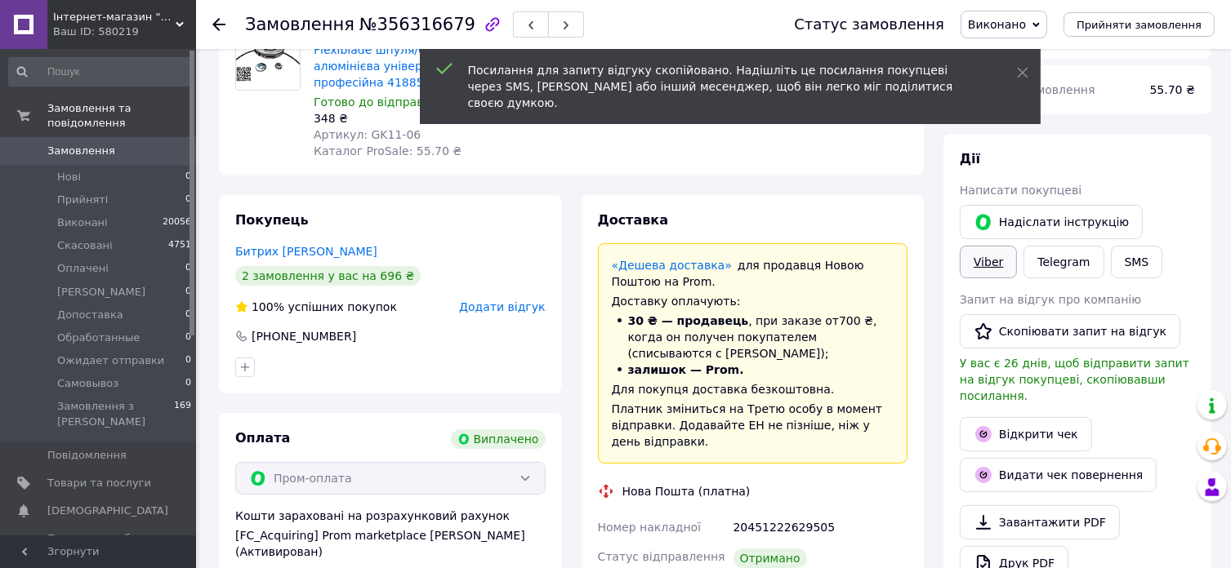
click at [1017, 246] on link "Viber" at bounding box center [988, 262] width 57 height 33
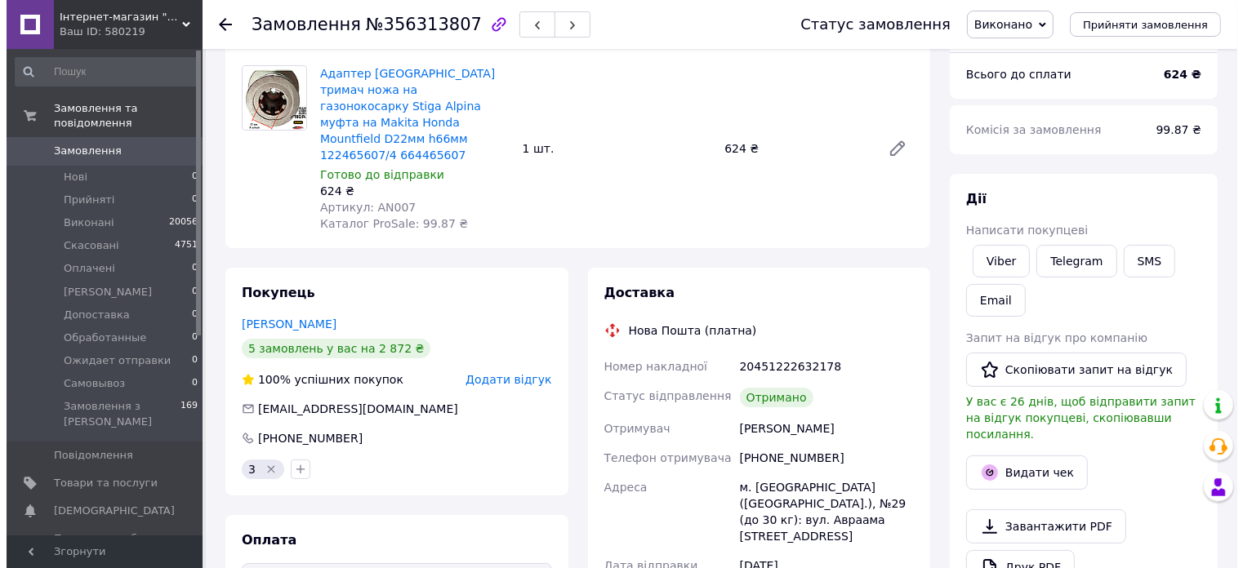
scroll to position [163, 0]
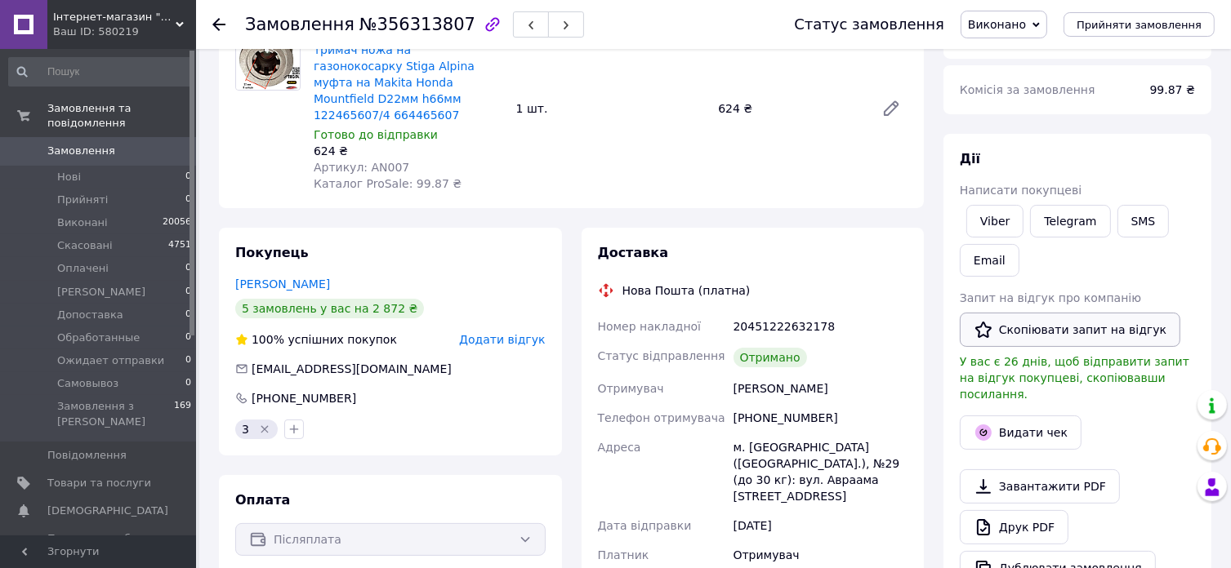
click at [1130, 326] on button "Скопіювати запит на відгук" at bounding box center [1070, 330] width 221 height 34
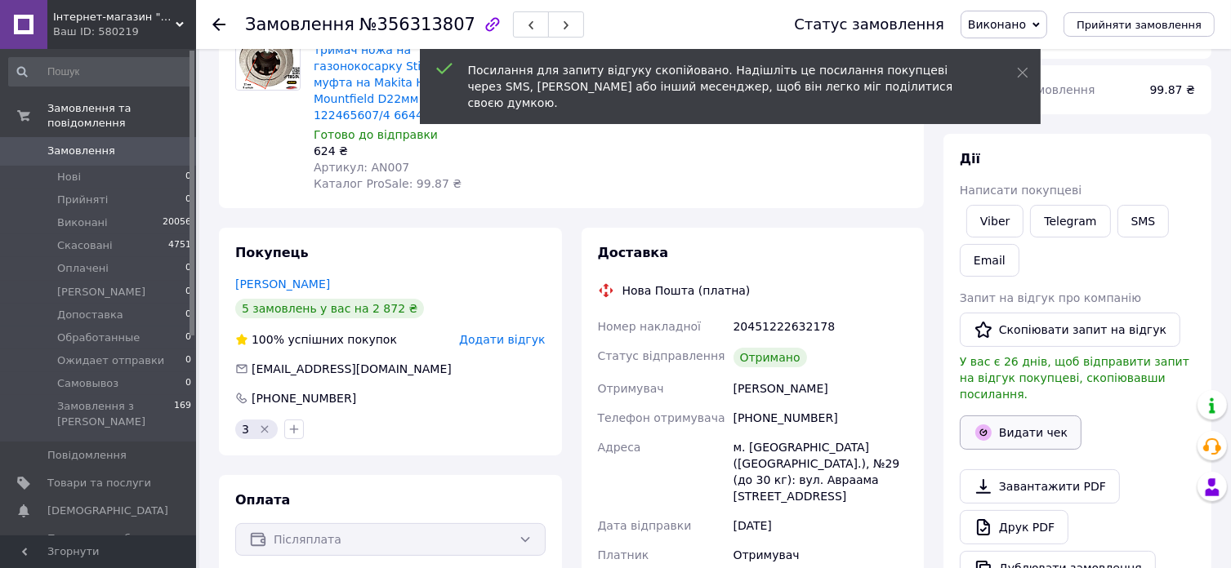
click at [1026, 421] on button "Видати чек" at bounding box center [1021, 433] width 122 height 34
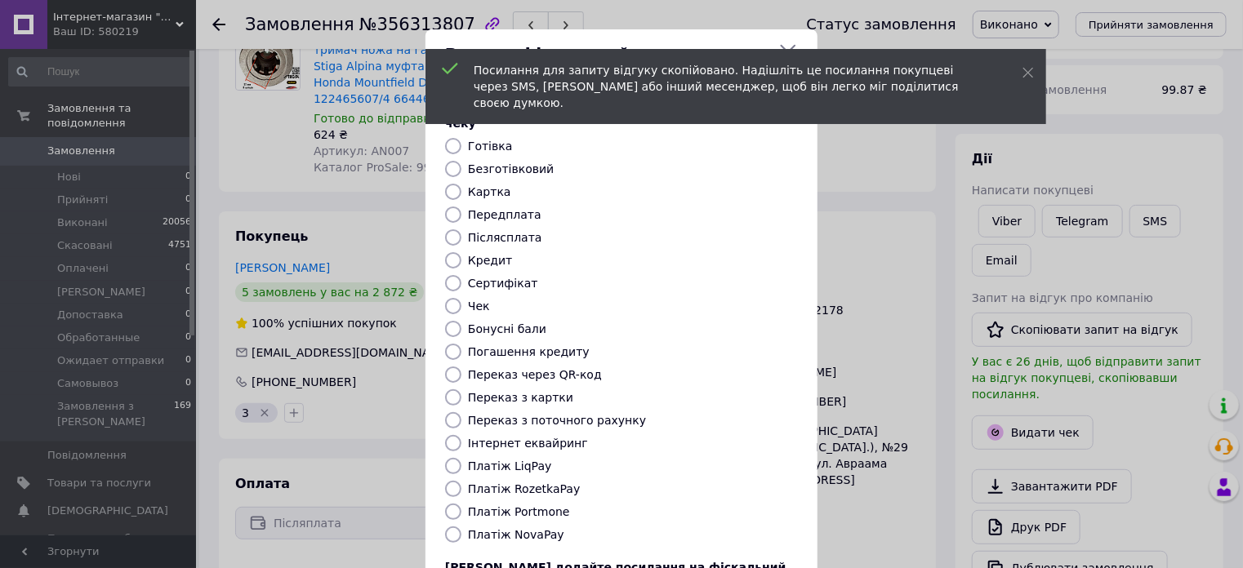
click at [516, 163] on label "Безготівковий" at bounding box center [511, 169] width 86 height 13
click at [461, 161] on input "Безготівковий" at bounding box center [453, 169] width 16 height 16
radio input "true"
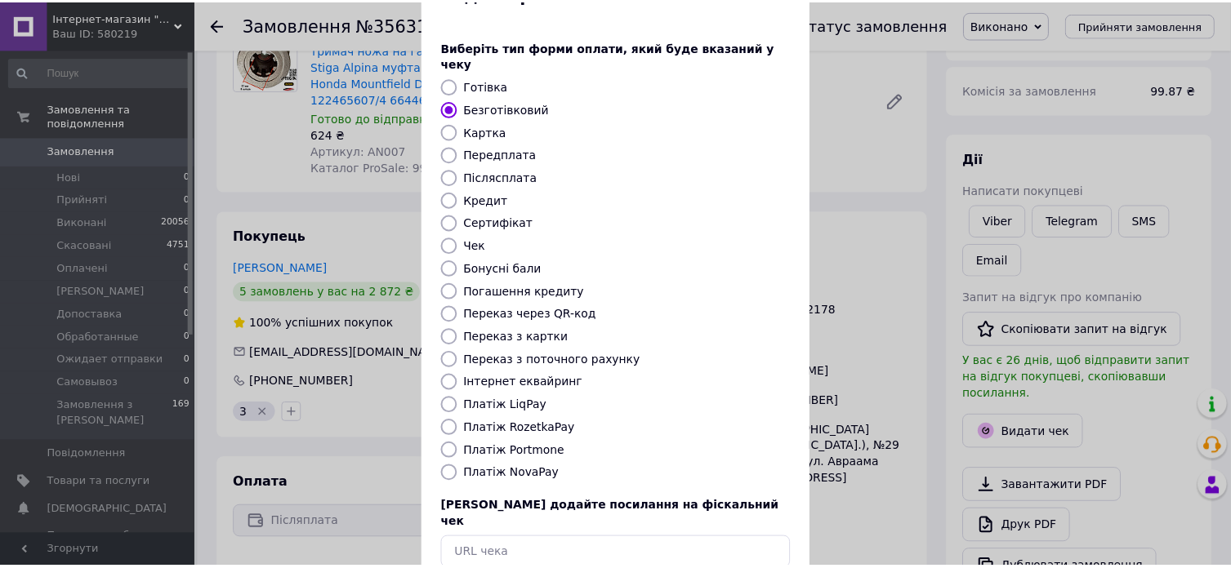
scroll to position [132, 0]
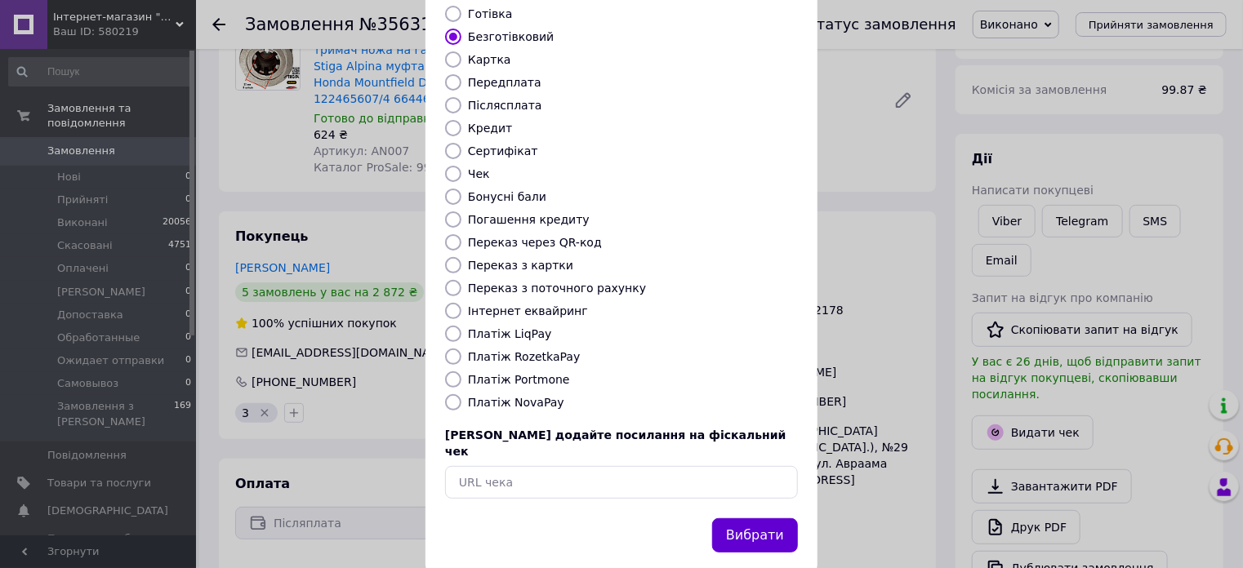
click at [754, 519] on button "Вибрати" at bounding box center [755, 536] width 86 height 35
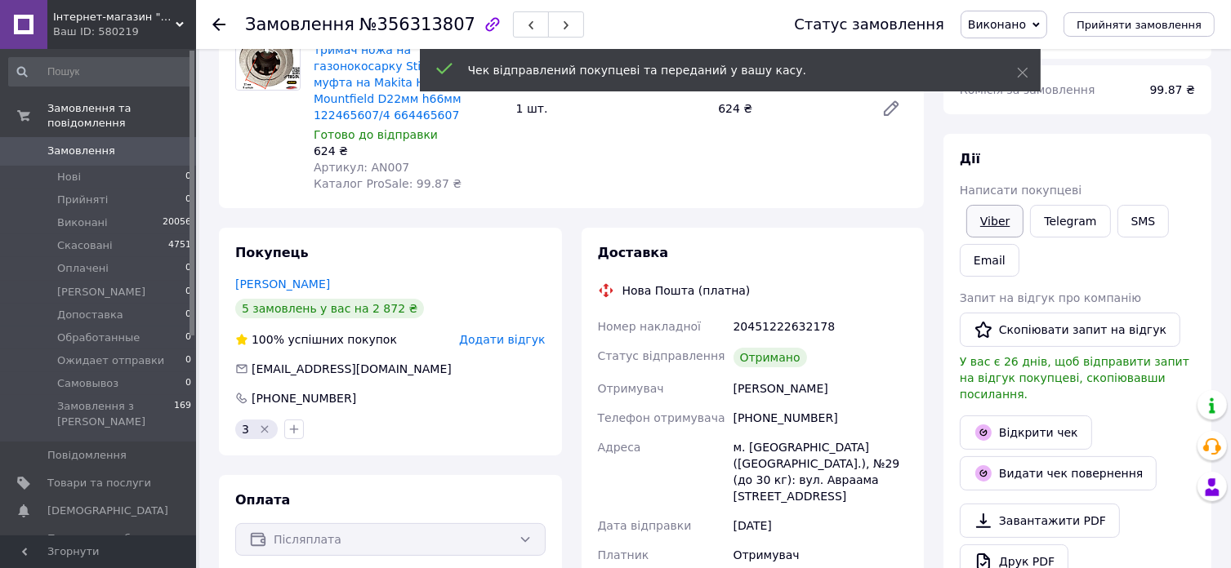
click at [1002, 225] on link "Viber" at bounding box center [994, 221] width 57 height 33
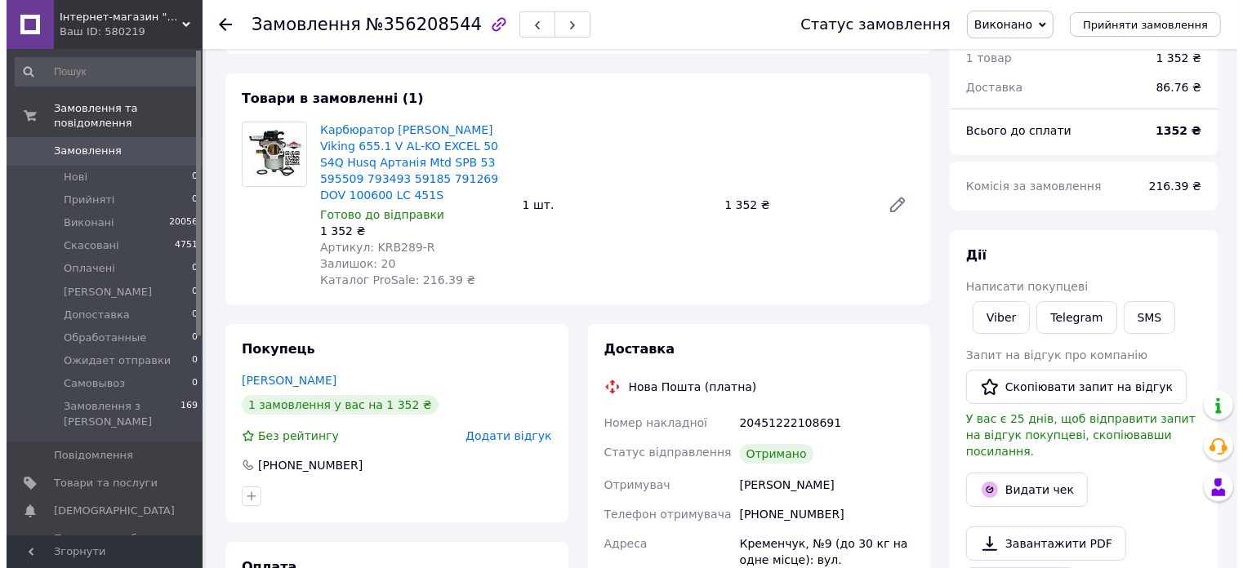
scroll to position [163, 0]
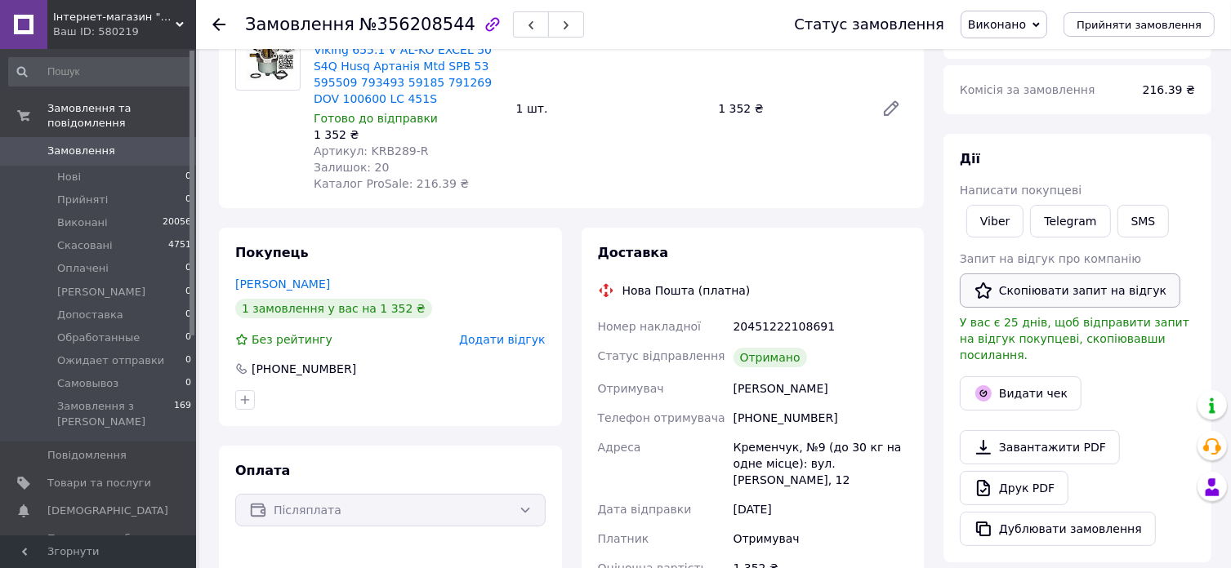
click at [1064, 288] on button "Скопіювати запит на відгук" at bounding box center [1070, 291] width 221 height 34
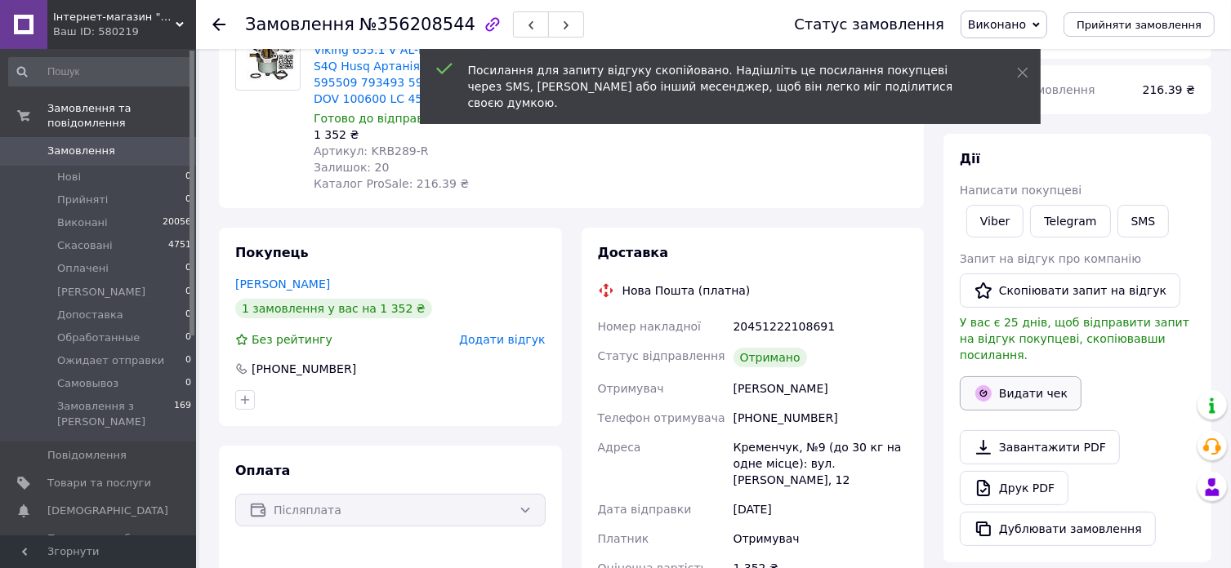
click at [1039, 376] on button "Видати чек" at bounding box center [1021, 393] width 122 height 34
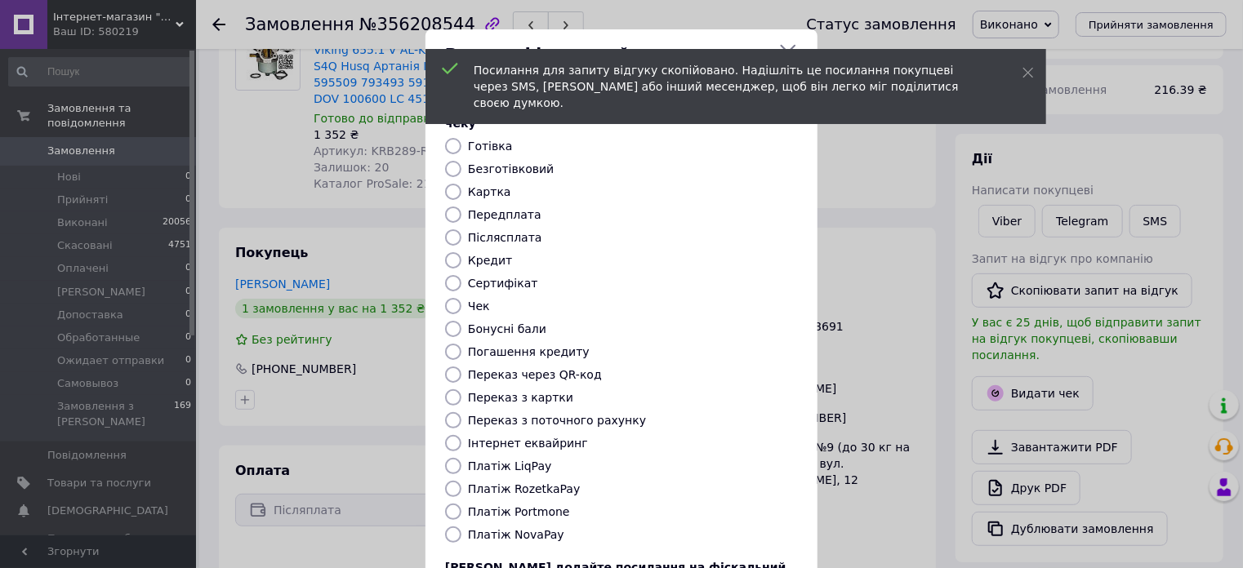
click at [497, 163] on label "Безготівковий" at bounding box center [511, 169] width 86 height 13
click at [461, 161] on input "Безготівковий" at bounding box center [453, 169] width 16 height 16
radio input "true"
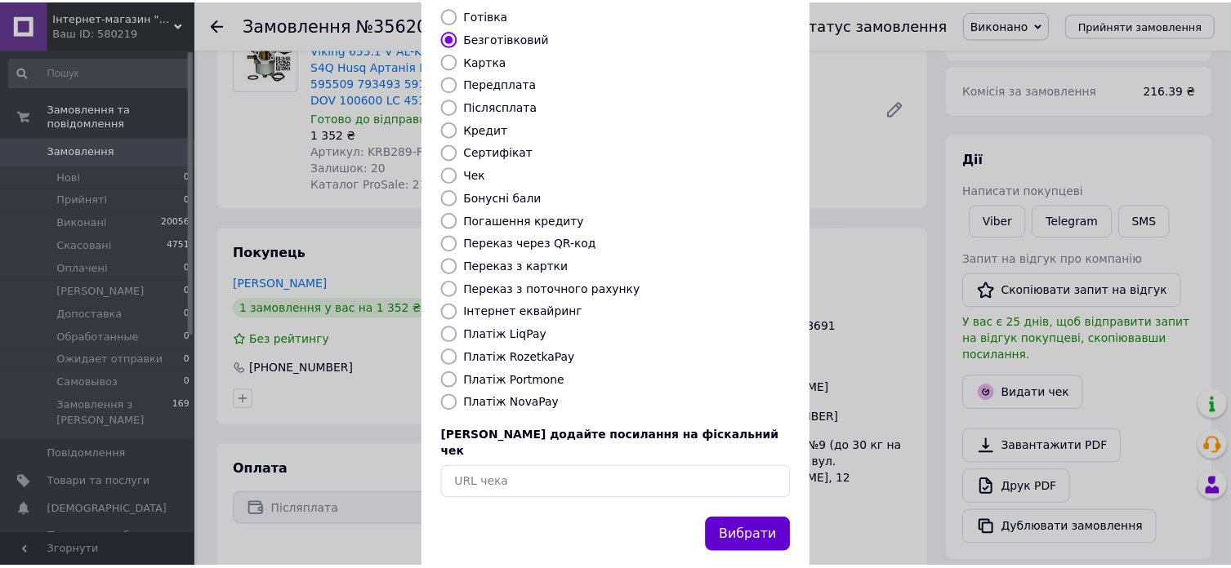
scroll to position [132, 0]
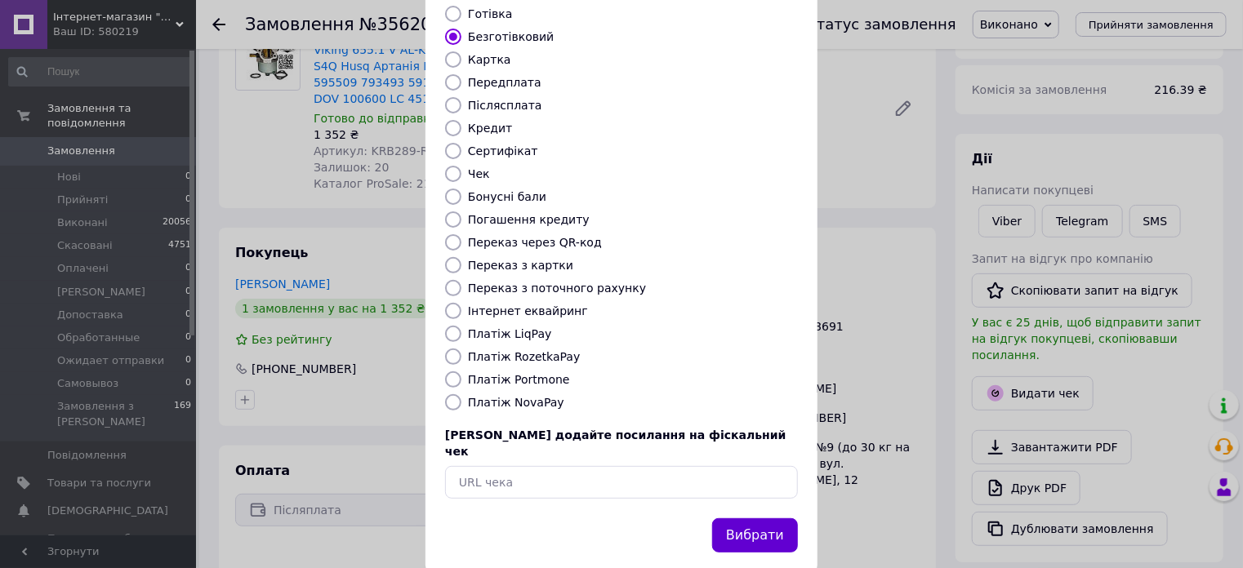
click at [742, 519] on button "Вибрати" at bounding box center [755, 536] width 86 height 35
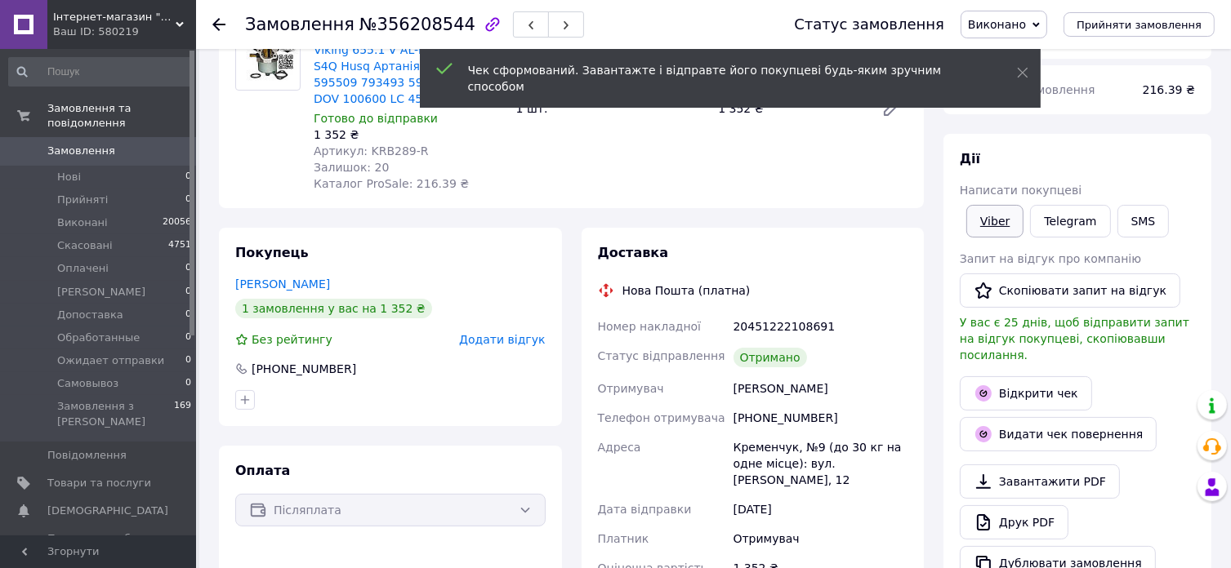
click at [983, 226] on link "Viber" at bounding box center [994, 221] width 57 height 33
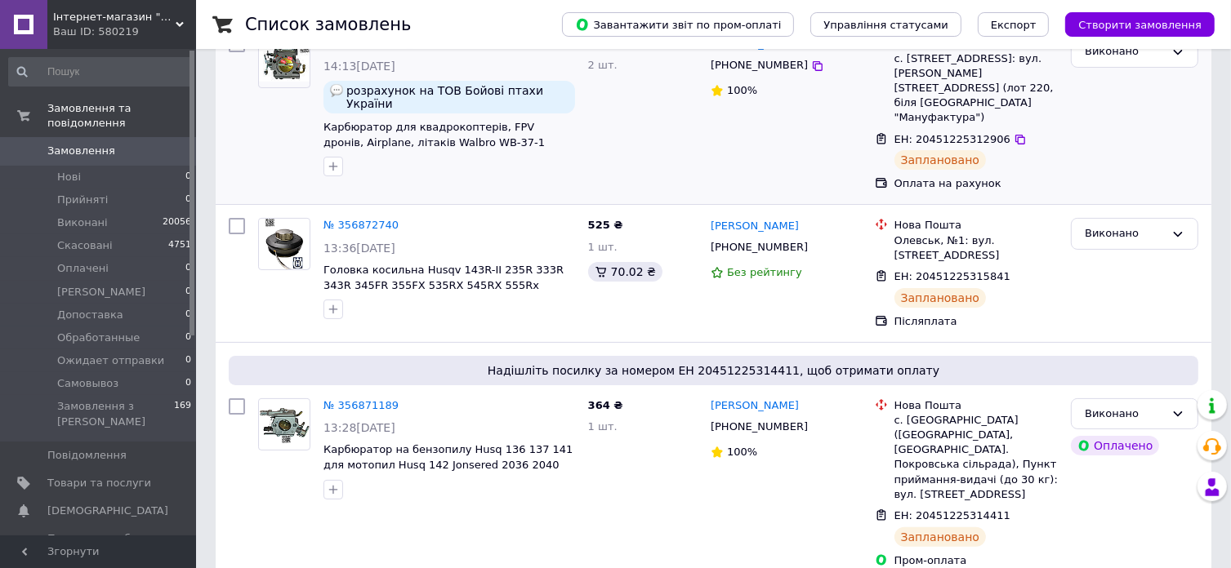
scroll to position [327, 0]
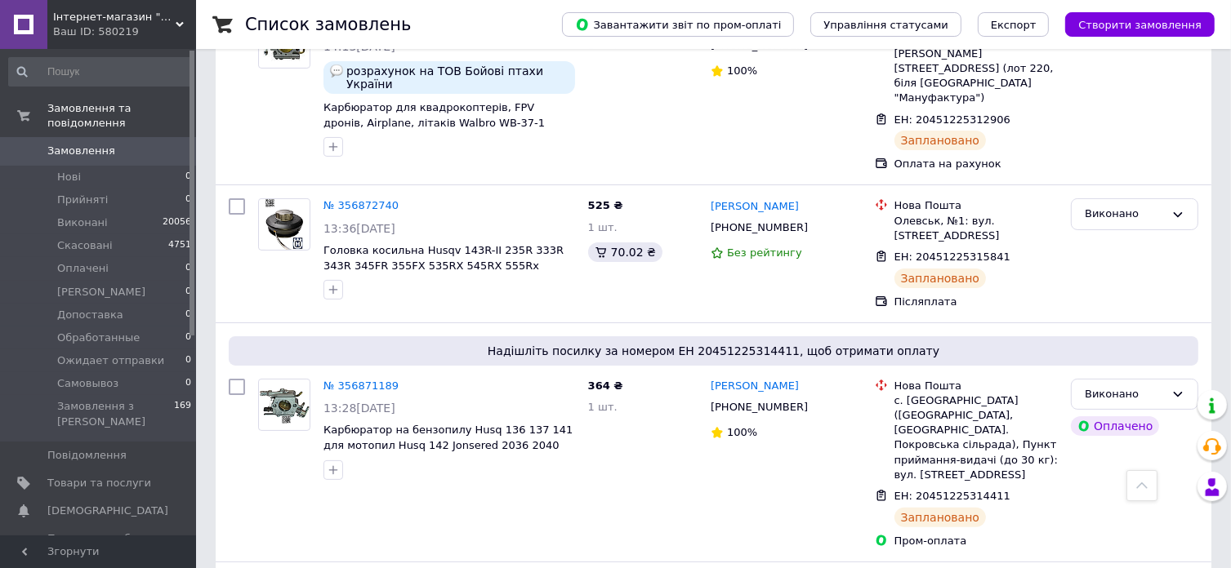
click at [119, 28] on div "Ваш ID: 580219" at bounding box center [124, 32] width 143 height 15
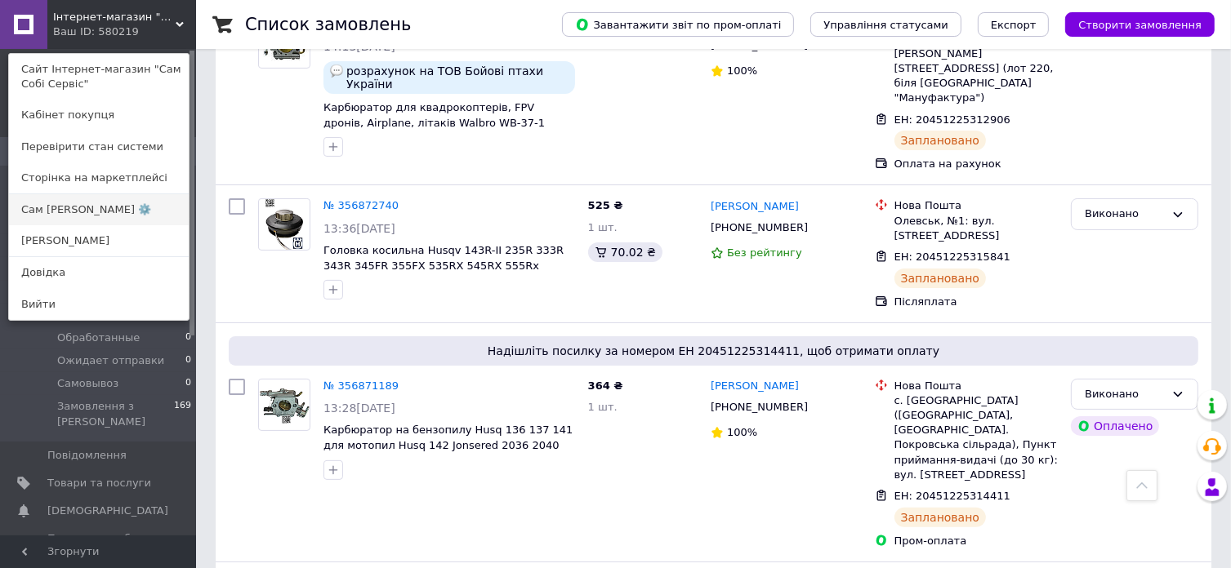
click at [92, 208] on link "Сам Себе БензоМастер ⚙️" at bounding box center [99, 209] width 180 height 31
